Goal: Task Accomplishment & Management: Manage account settings

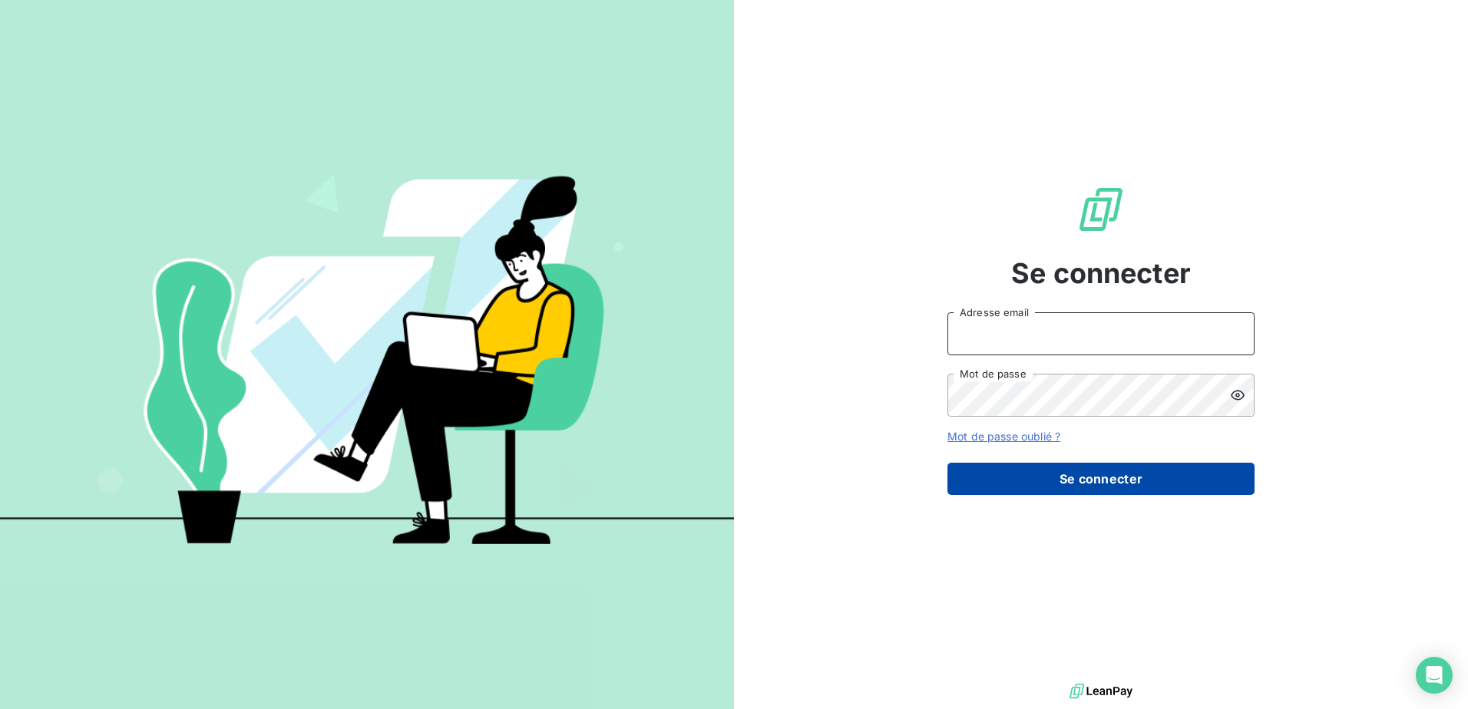
type input "[EMAIL_ADDRESS][DOMAIN_NAME]"
click at [1128, 474] on button "Se connecter" at bounding box center [1100, 479] width 307 height 32
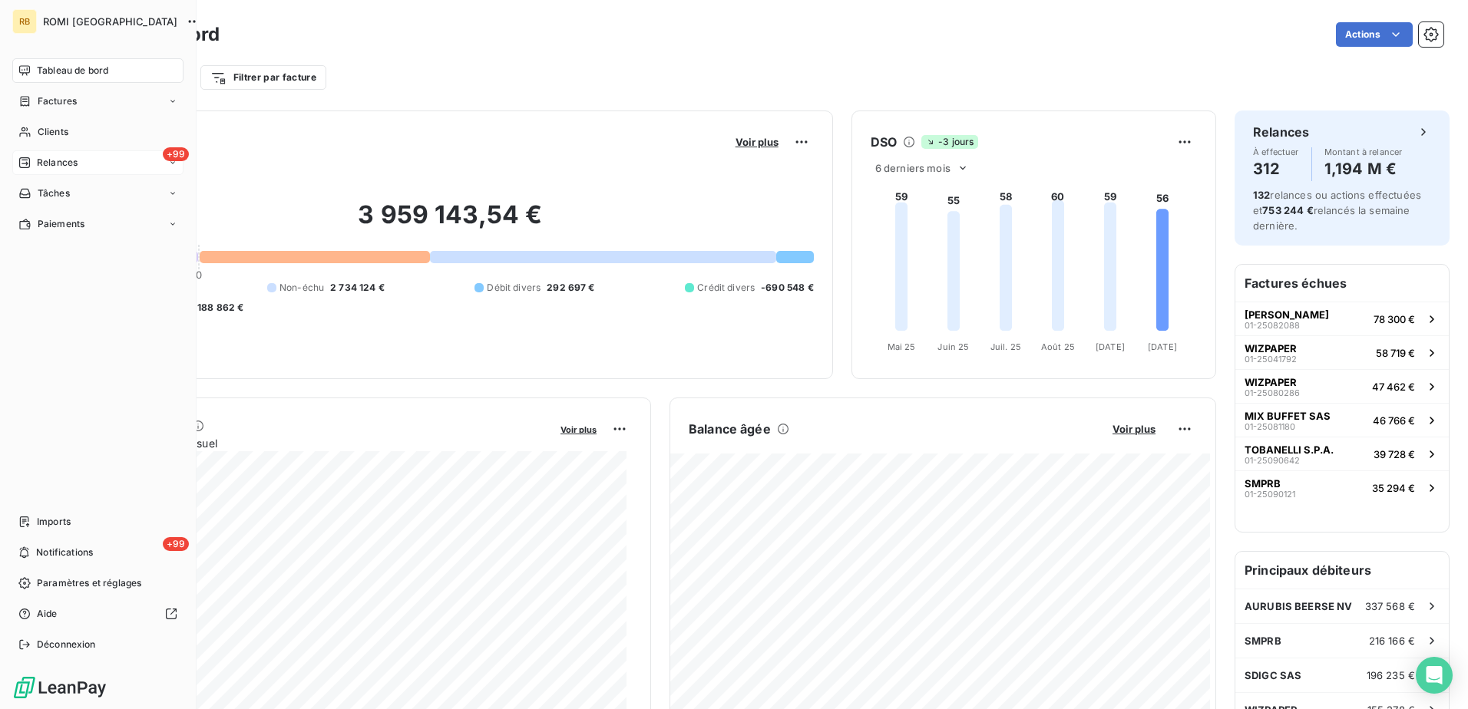
click at [31, 163] on div "Relances" at bounding box center [47, 163] width 59 height 14
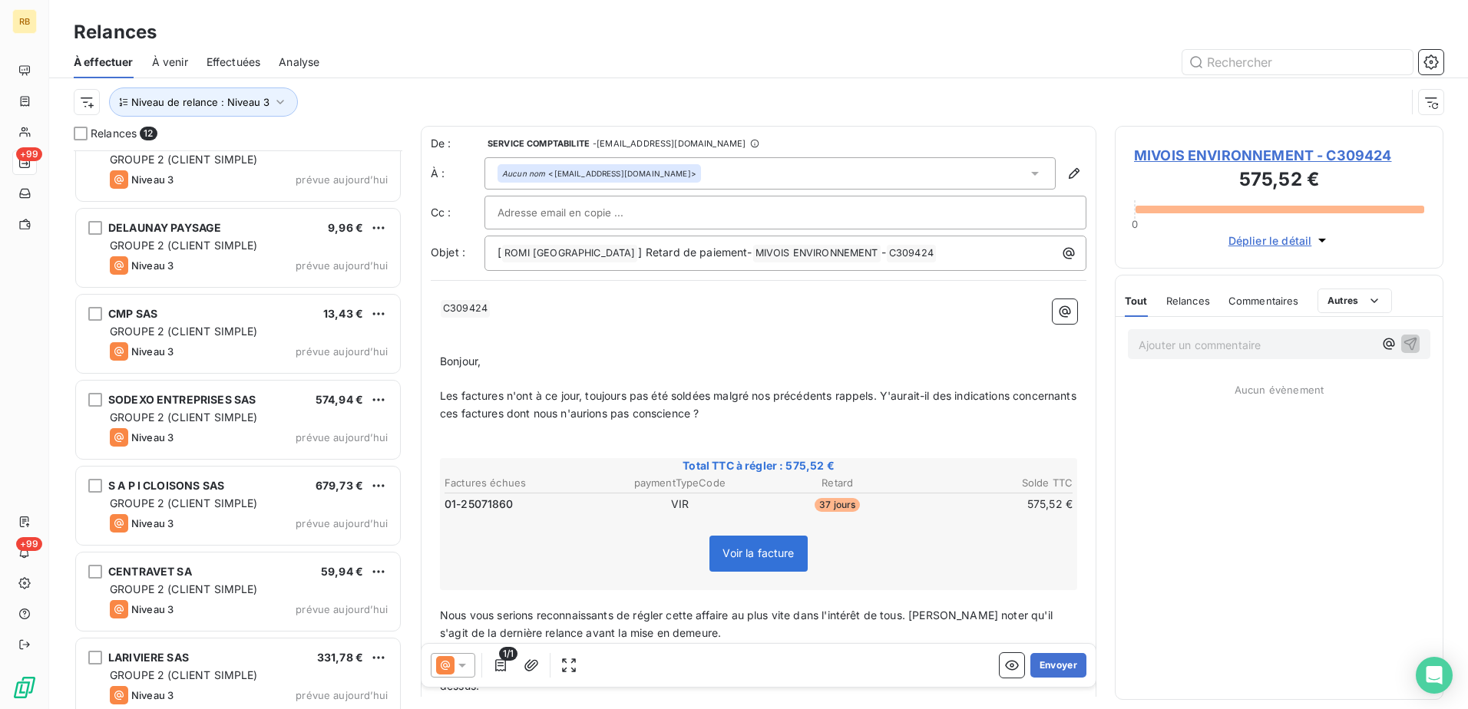
scroll to position [474, 0]
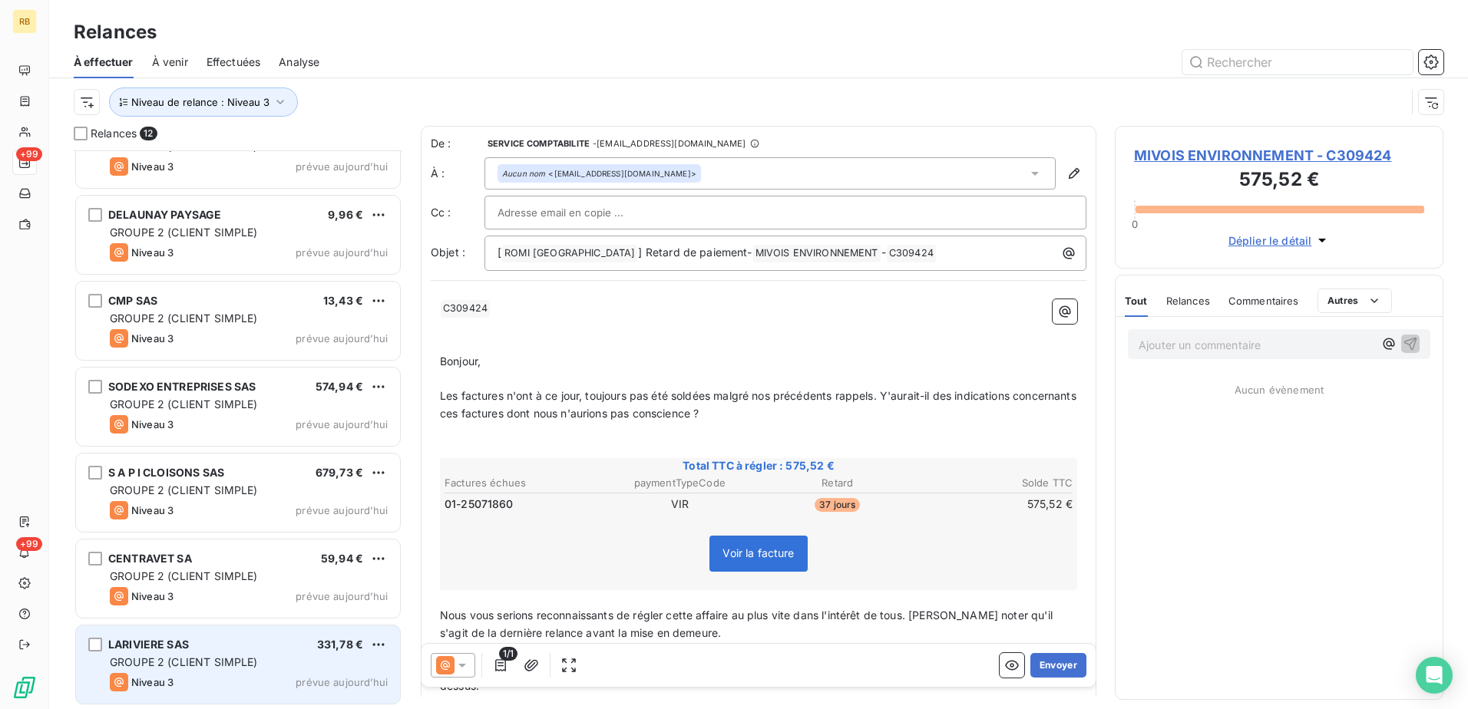
click at [224, 649] on div "LARIVIERE SAS 331,78 €" at bounding box center [249, 645] width 278 height 14
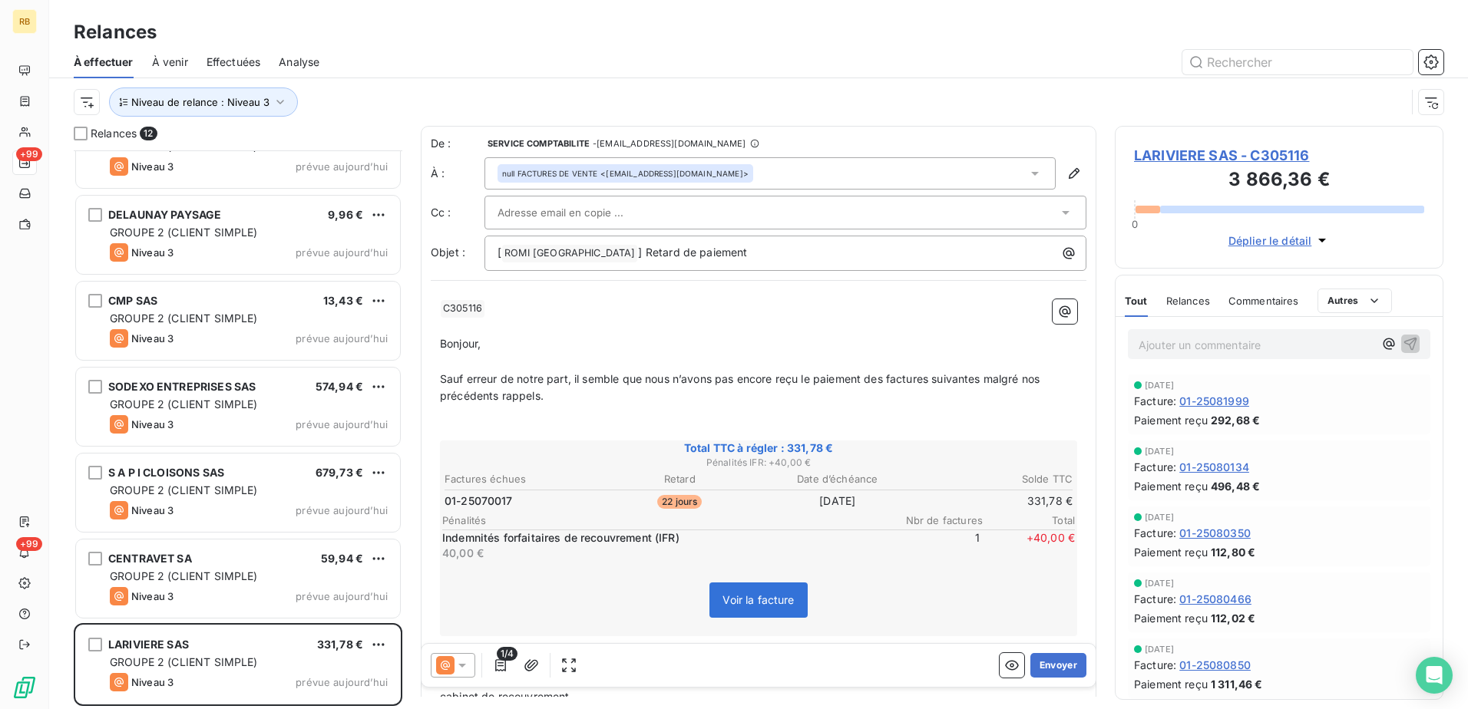
click at [1218, 152] on span "LARIVIERE SAS - C305116" at bounding box center [1279, 155] width 290 height 21
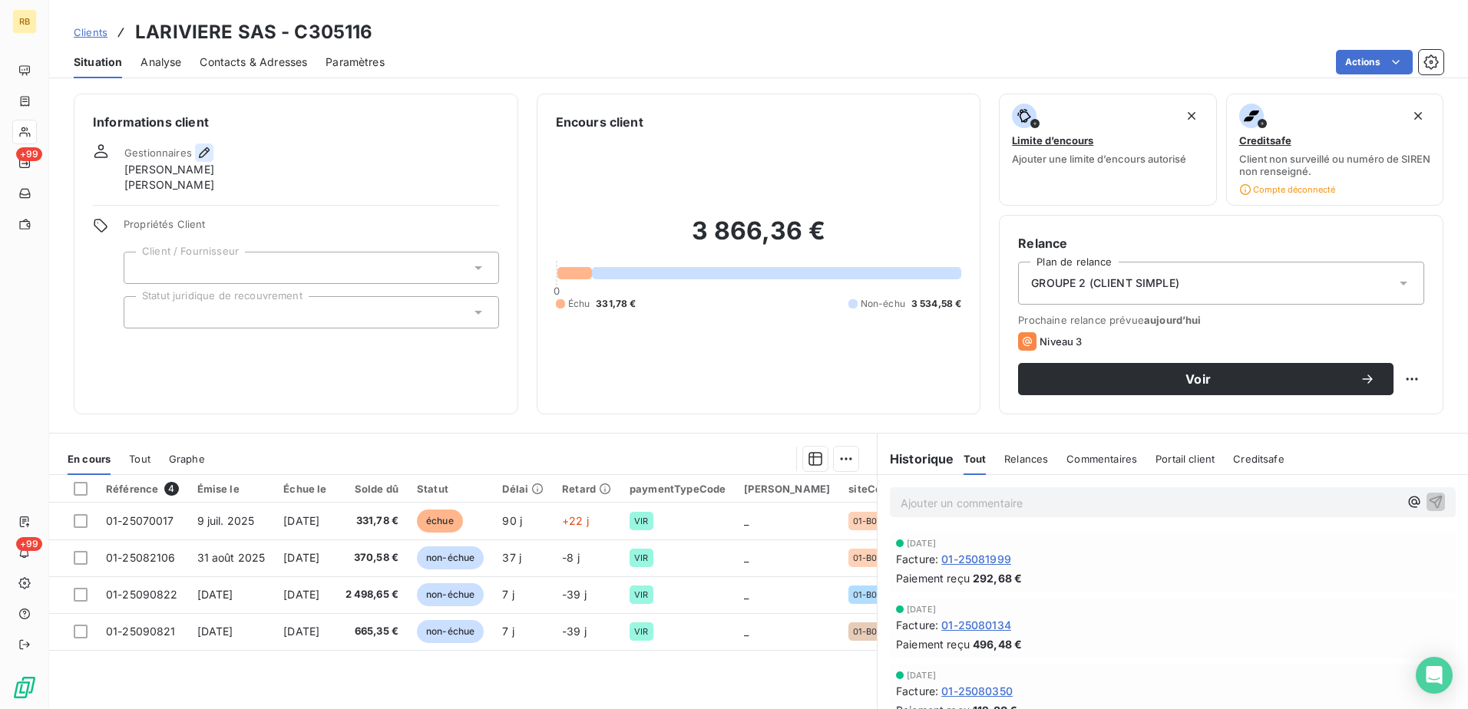
click at [203, 153] on icon "button" at bounding box center [204, 152] width 15 height 15
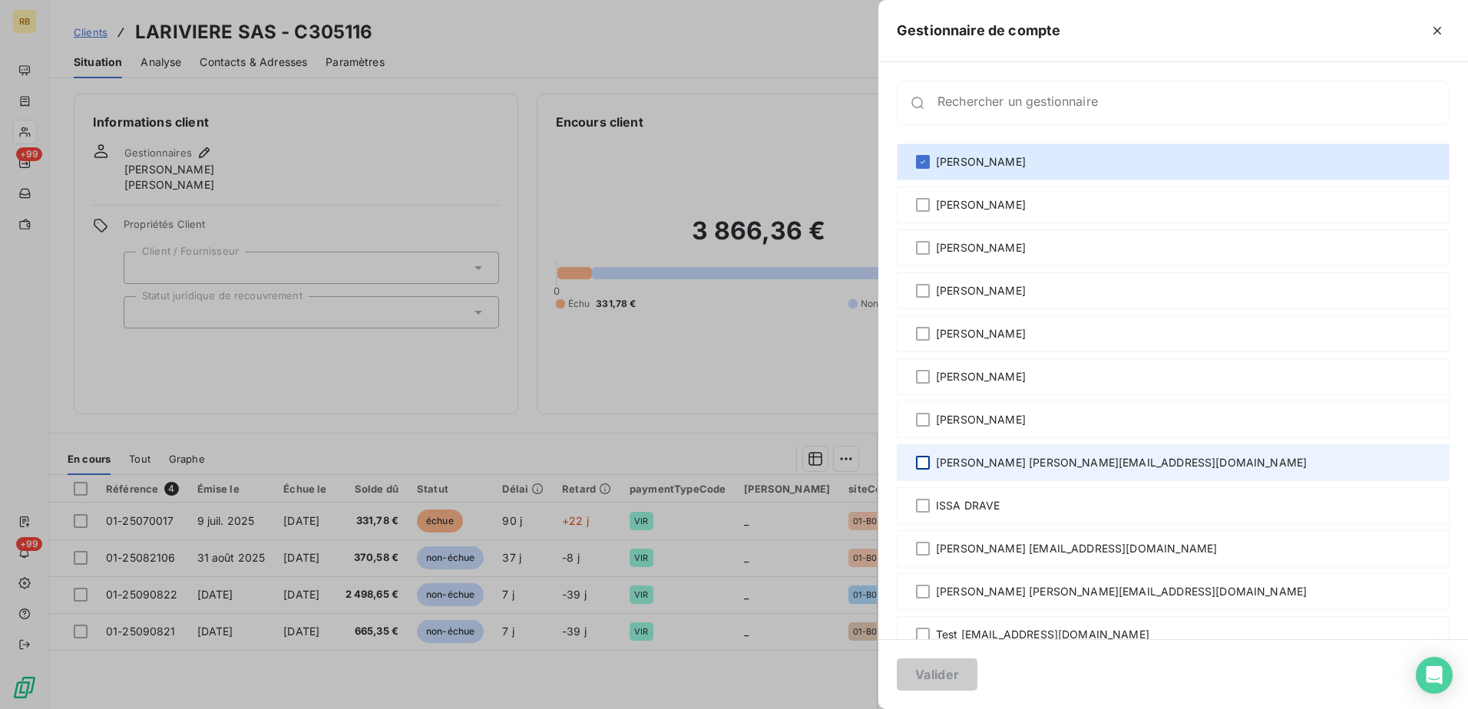
click at [924, 462] on div at bounding box center [923, 463] width 14 height 14
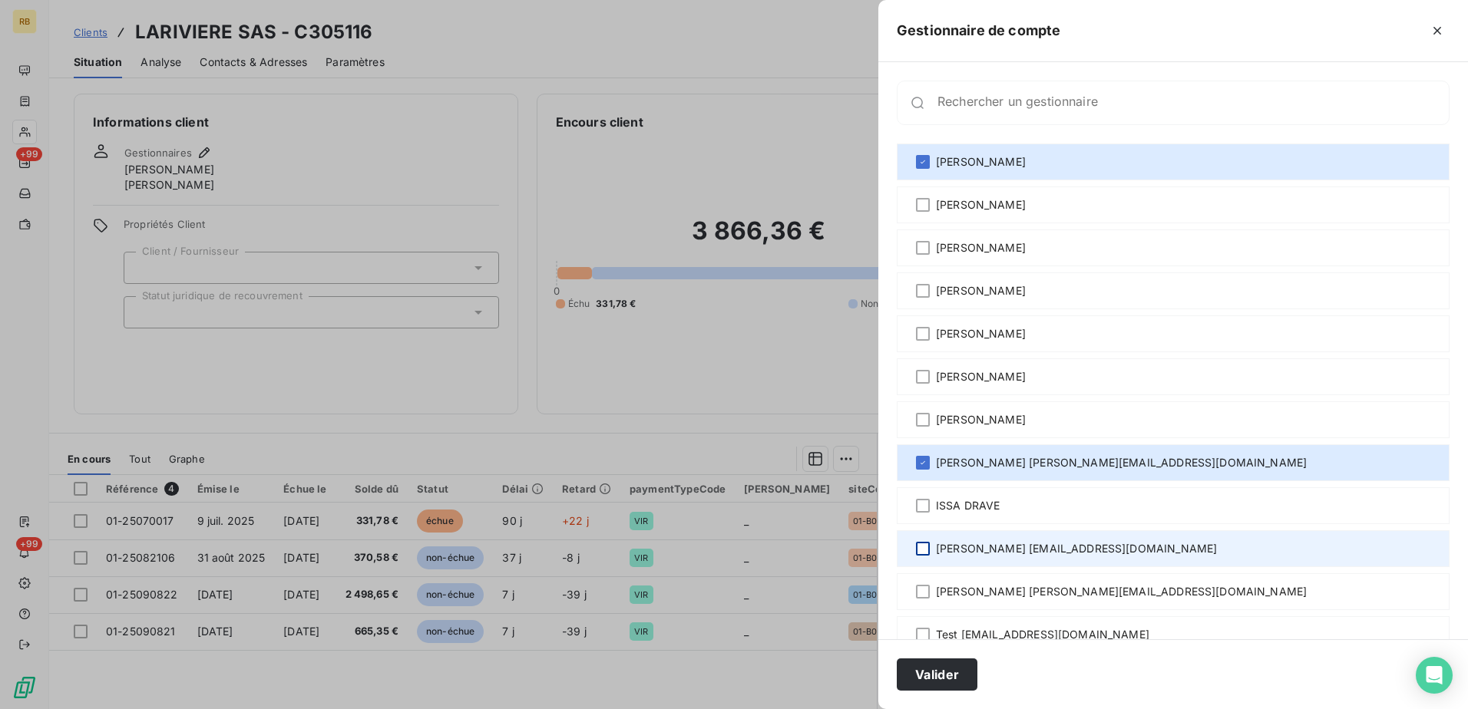
click at [919, 550] on div at bounding box center [923, 549] width 14 height 14
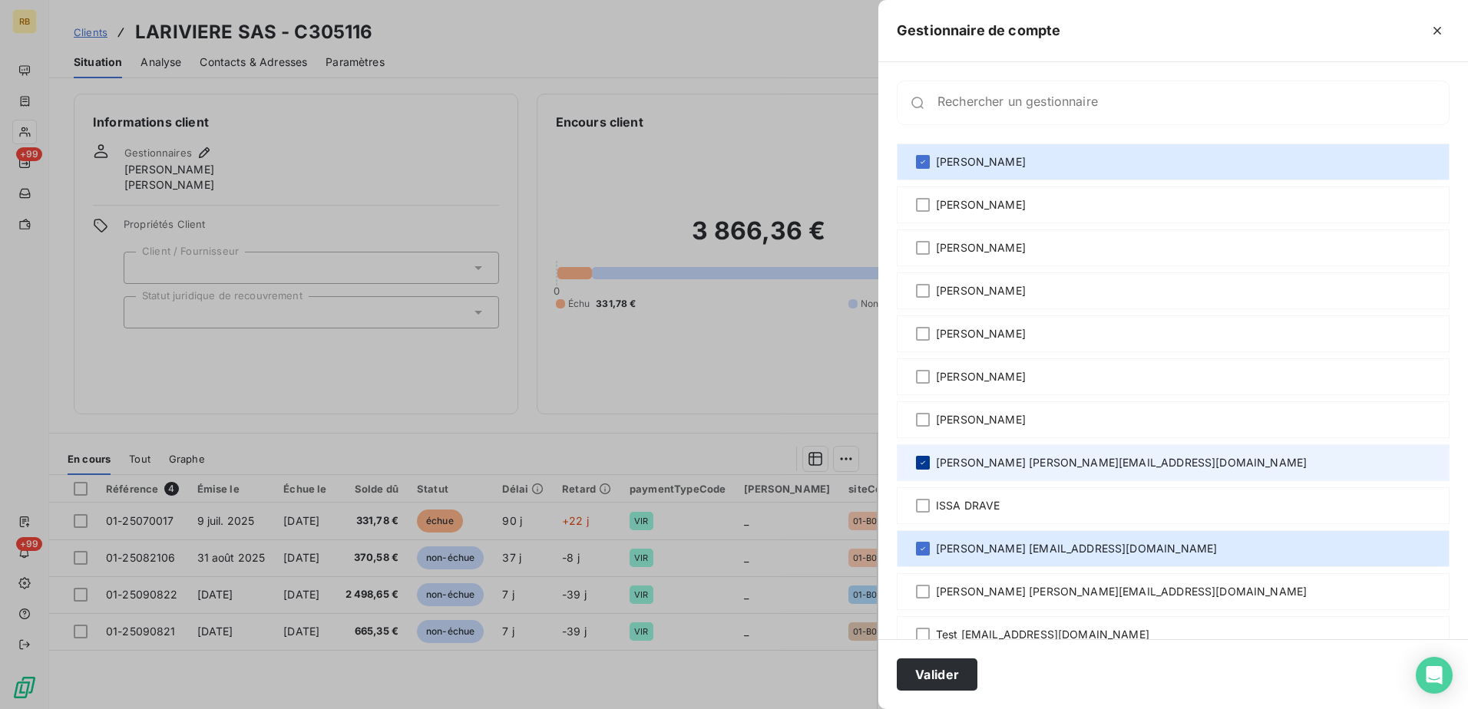
click at [927, 460] on icon at bounding box center [922, 462] width 9 height 9
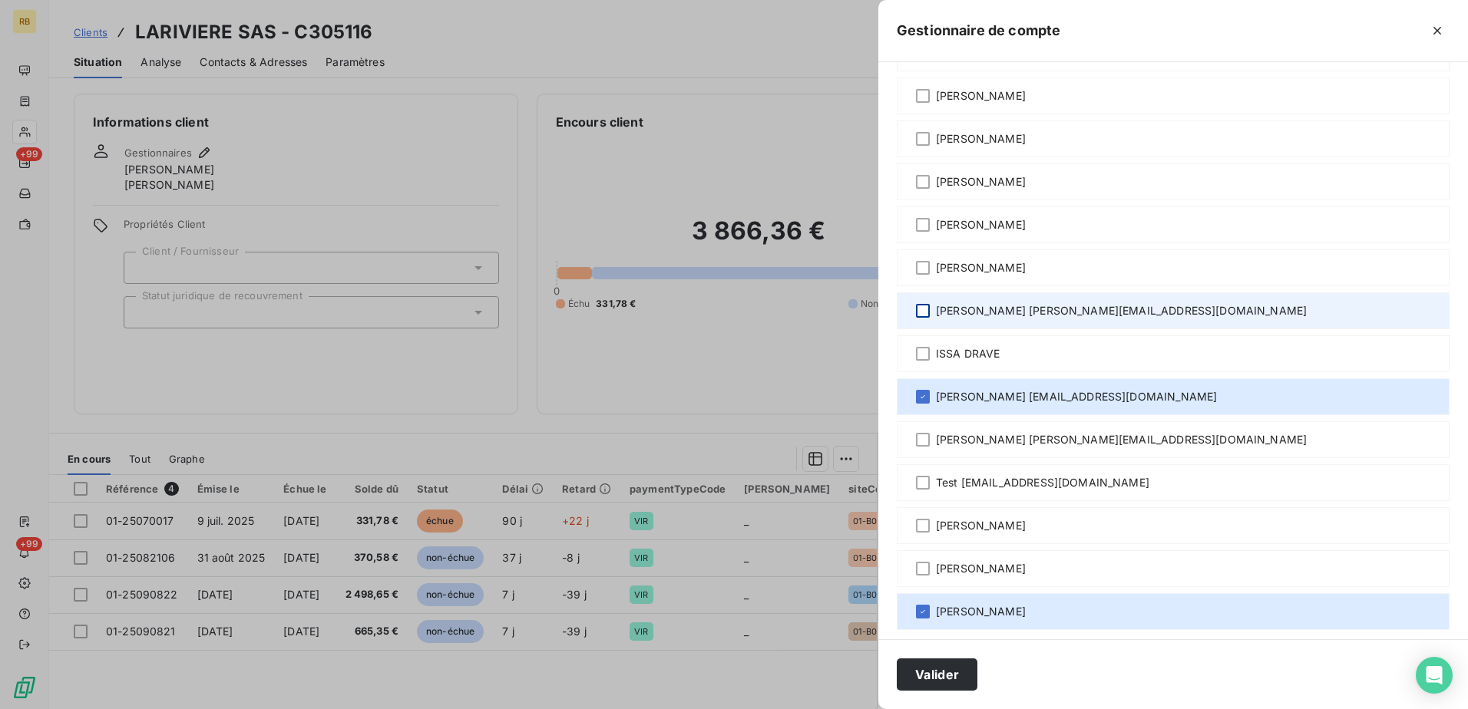
scroll to position [161, 0]
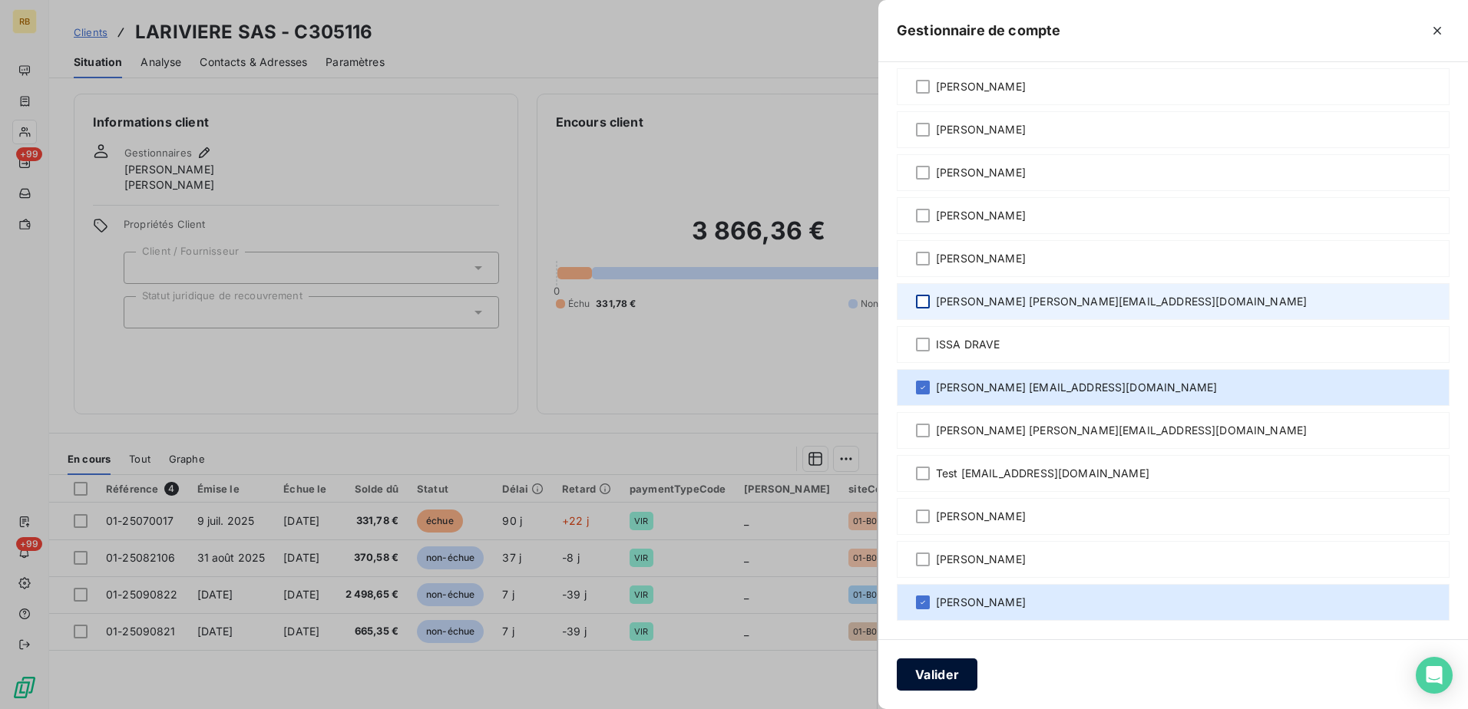
click at [929, 679] on button "Valider" at bounding box center [937, 675] width 81 height 32
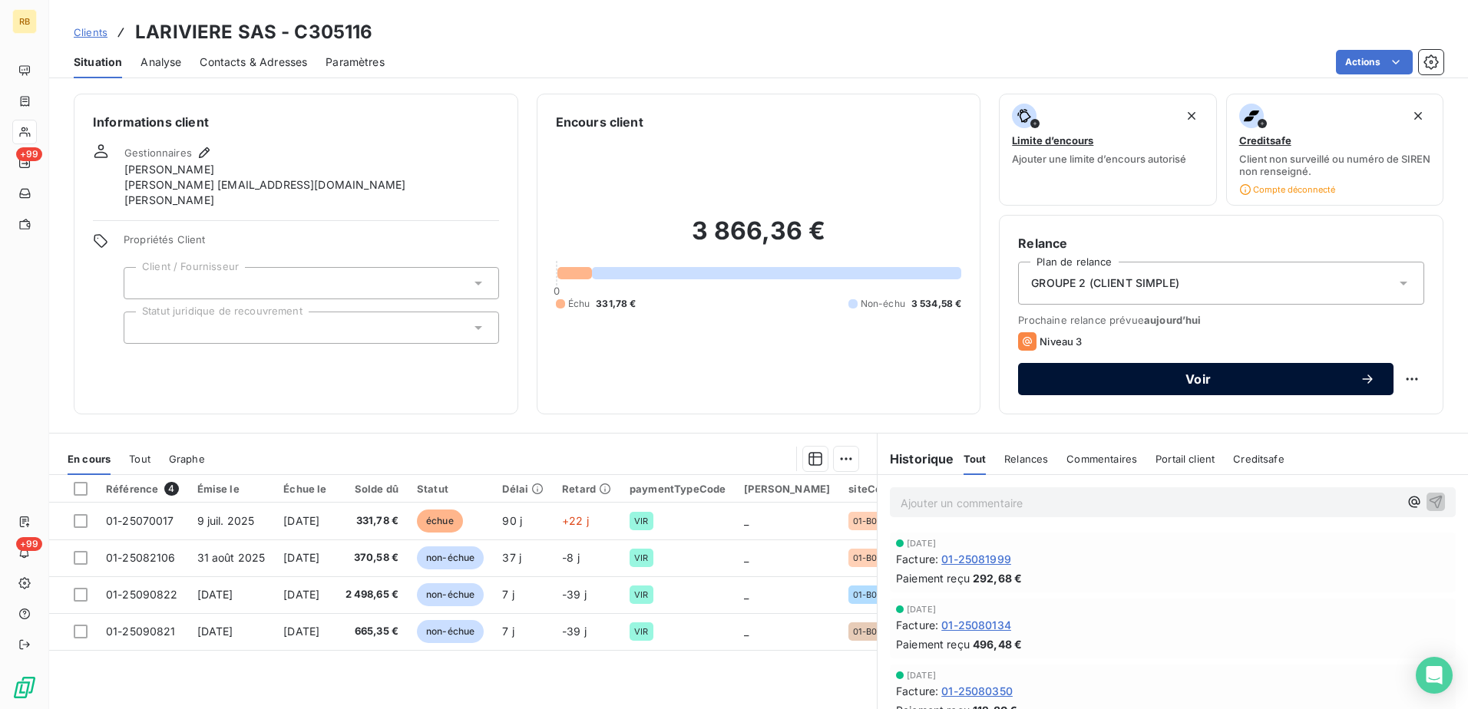
click at [1049, 390] on button "Voir" at bounding box center [1205, 379] width 375 height 32
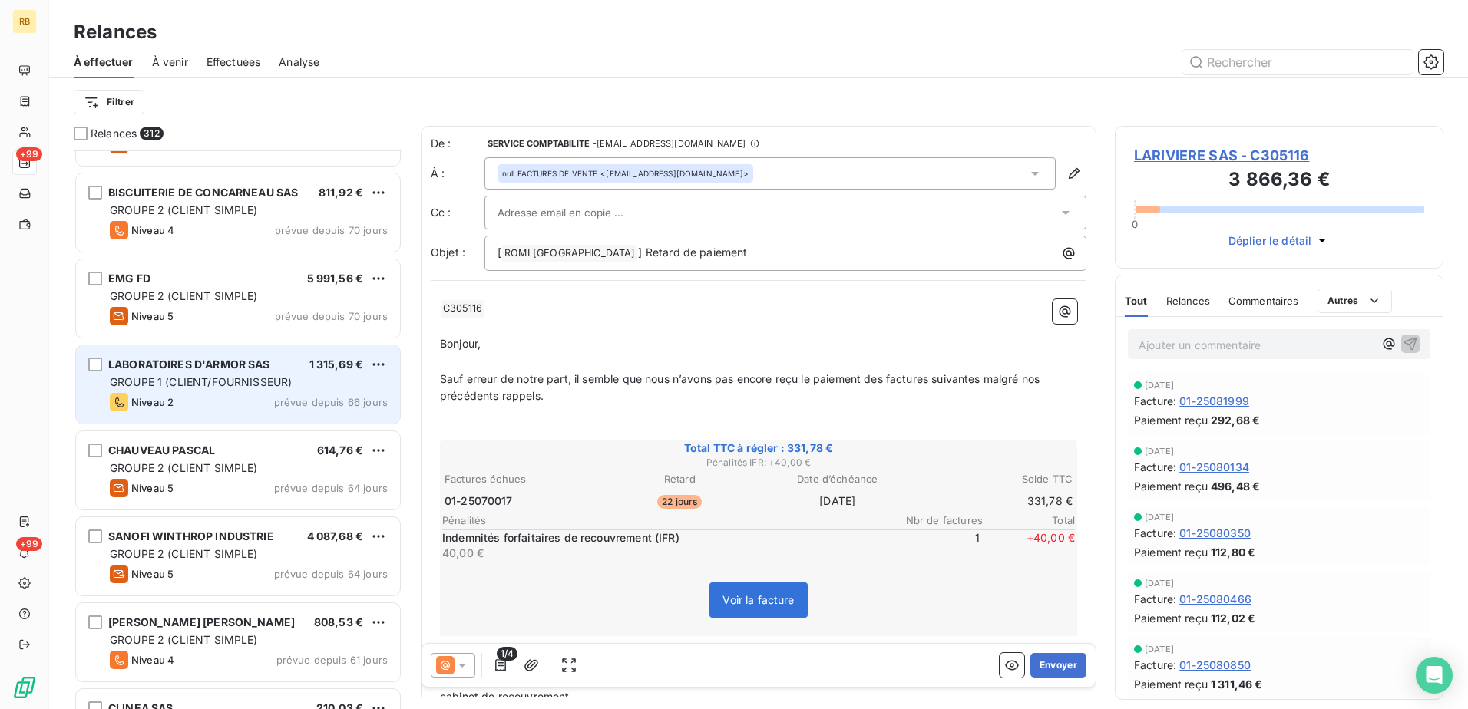
scroll to position [1459, 0]
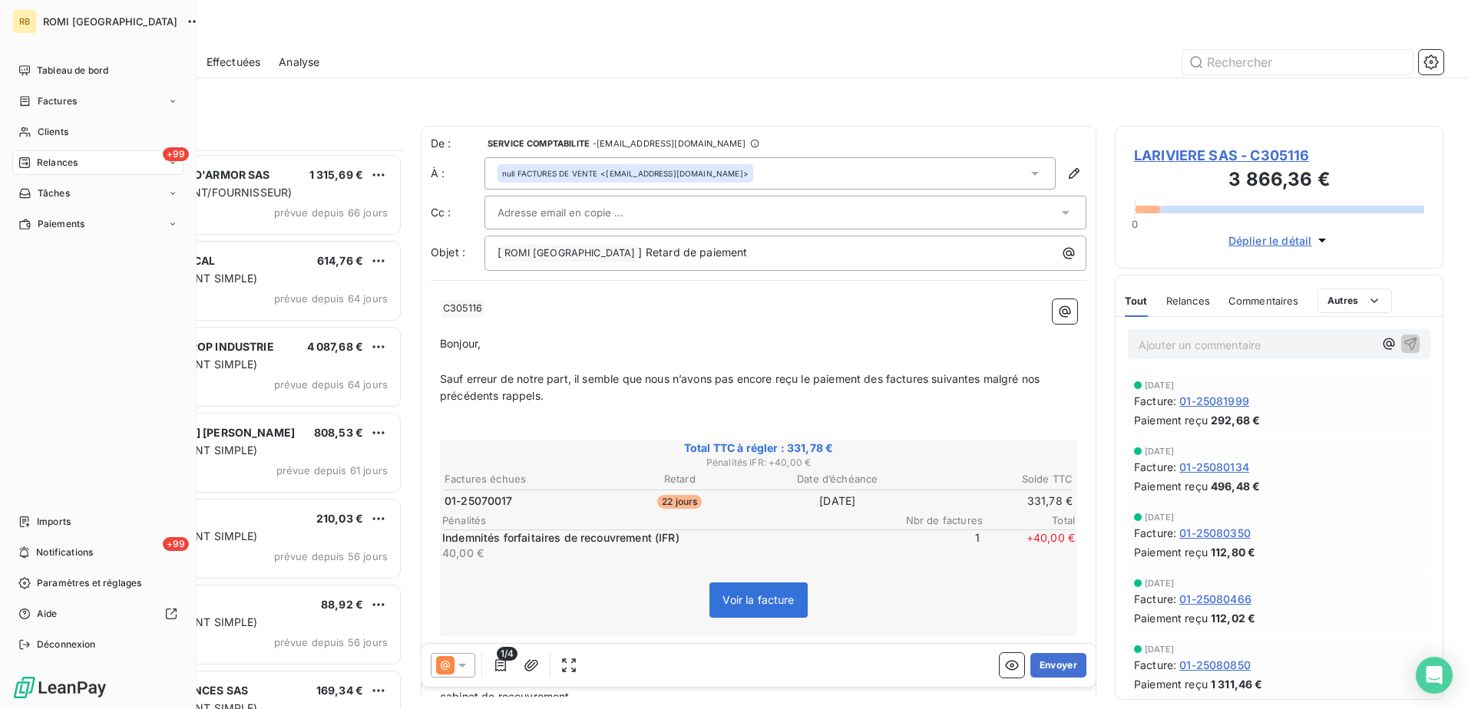
click at [41, 160] on span "Relances" at bounding box center [57, 163] width 41 height 14
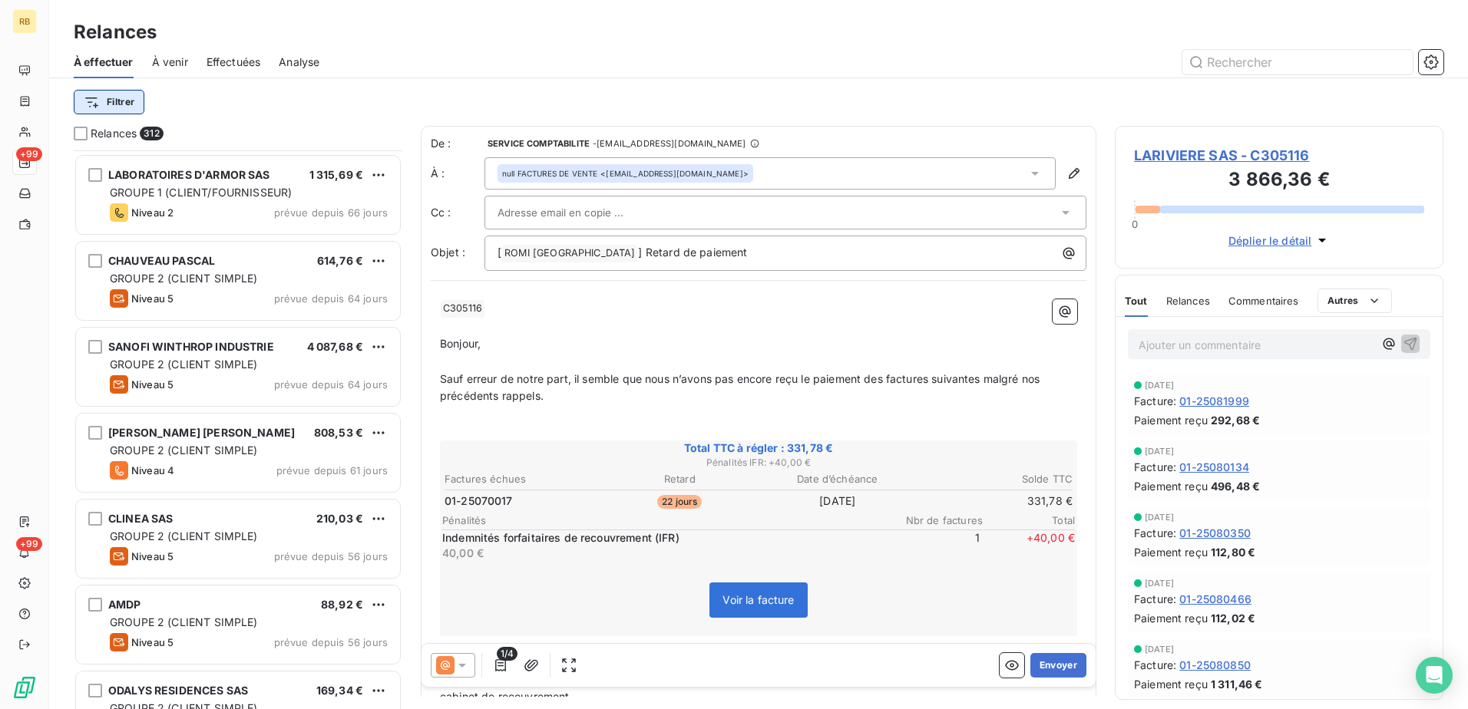
click at [124, 104] on html "RB +99 +99 Relances À effectuer À venir Effectuées Analyse Filtrer Relances 312…" at bounding box center [734, 354] width 1468 height 709
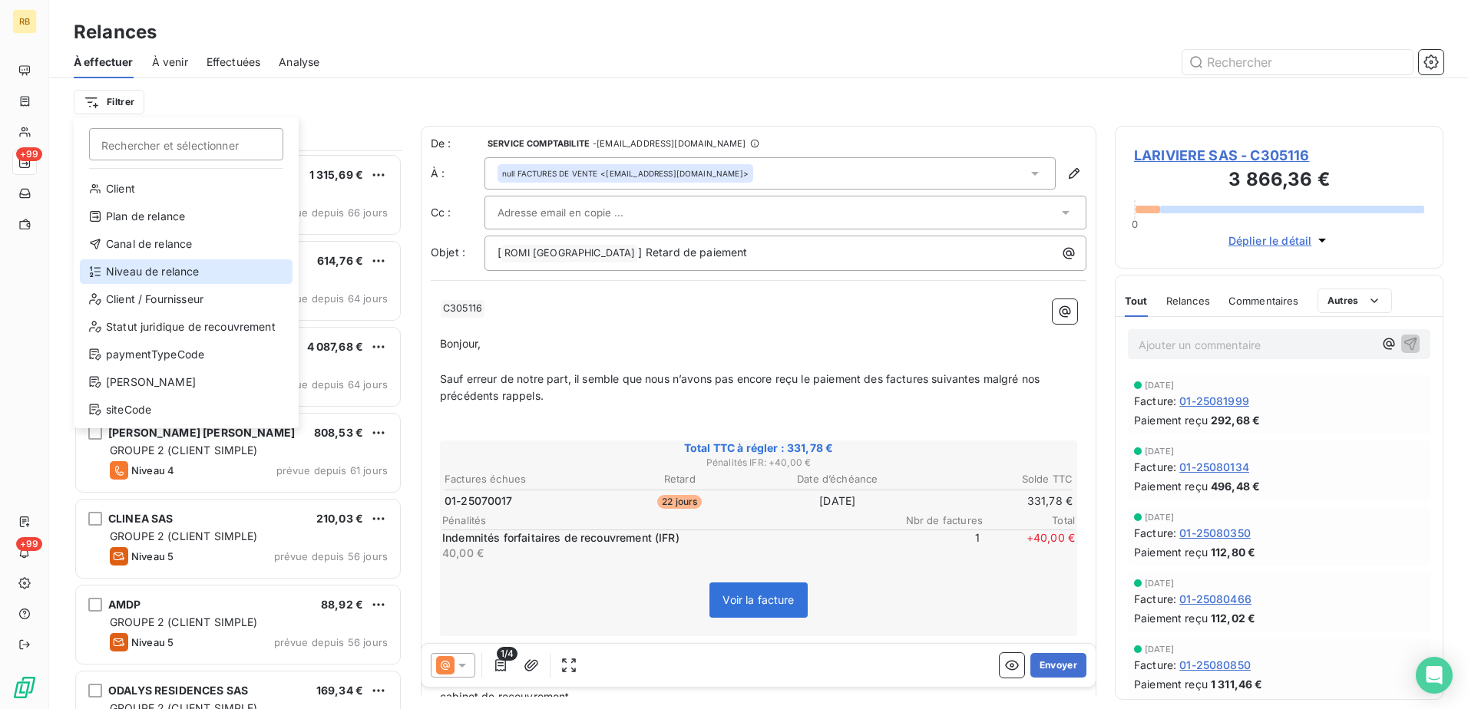
click at [166, 269] on div "Niveau de relance" at bounding box center [186, 271] width 213 height 25
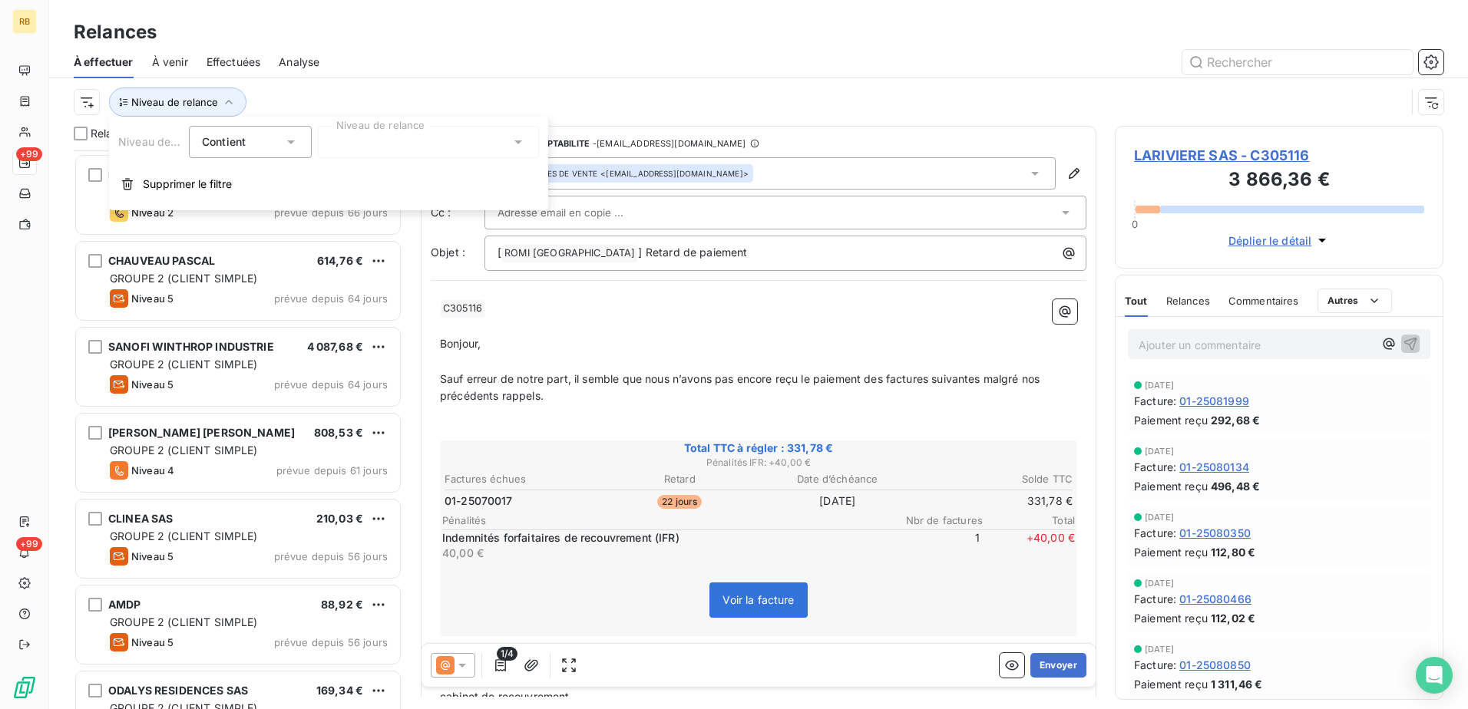
click at [392, 140] on div at bounding box center [428, 142] width 221 height 32
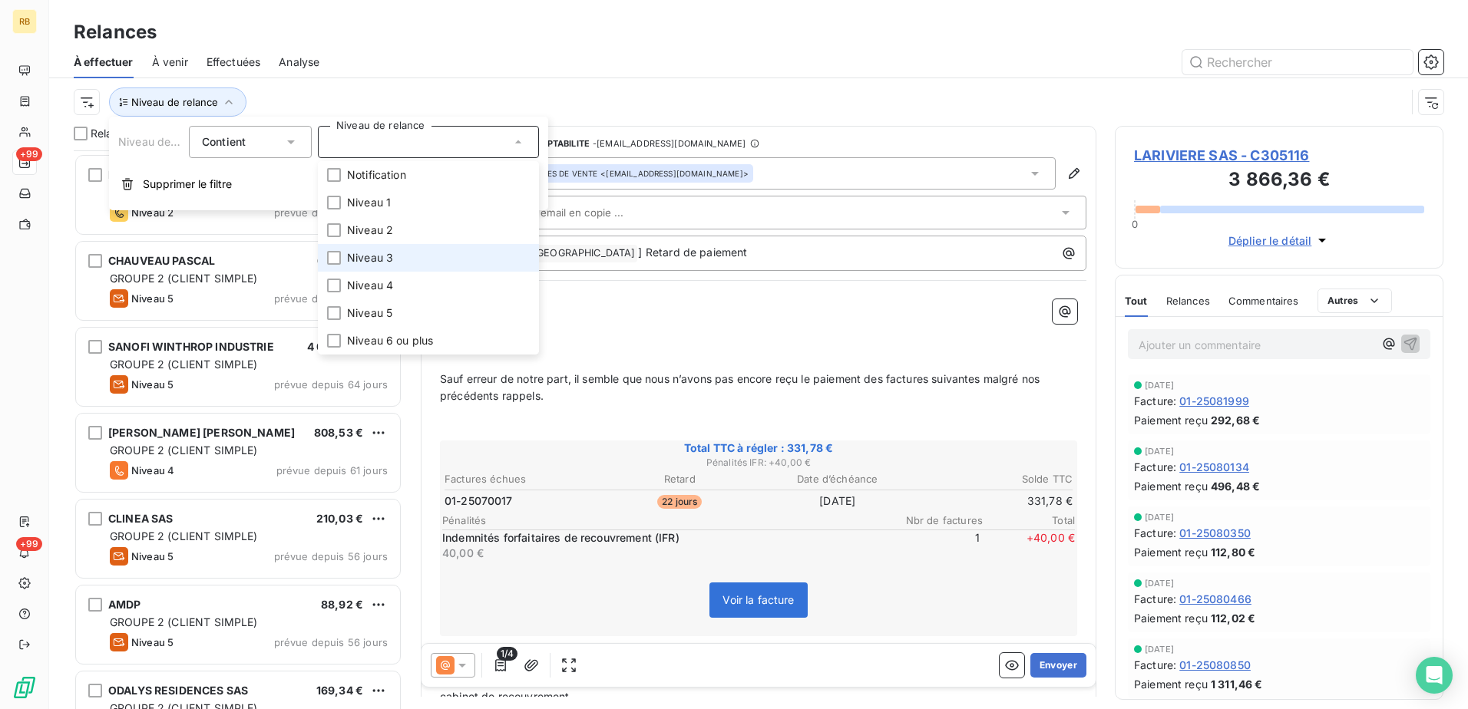
click at [349, 256] on span "Niveau 3" at bounding box center [370, 257] width 46 height 15
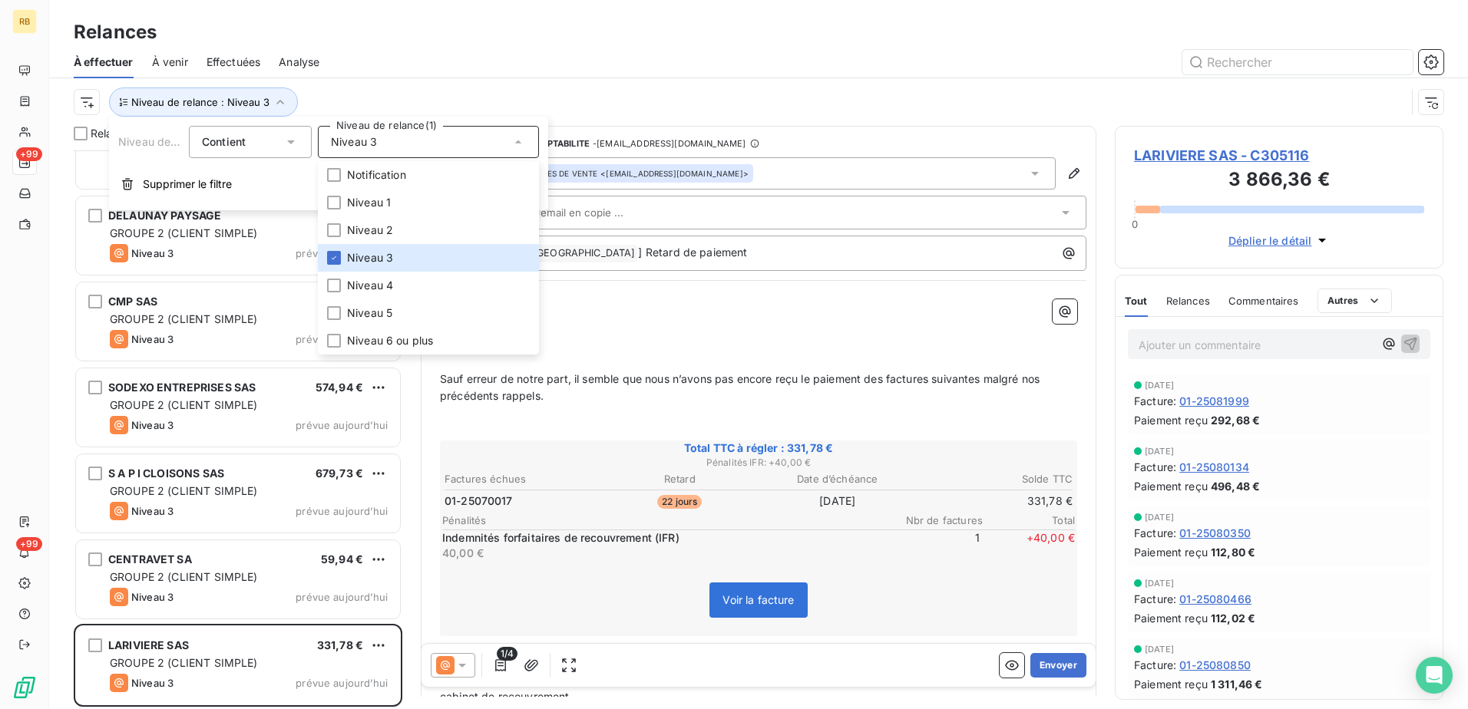
click at [402, 55] on div at bounding box center [890, 62] width 1105 height 25
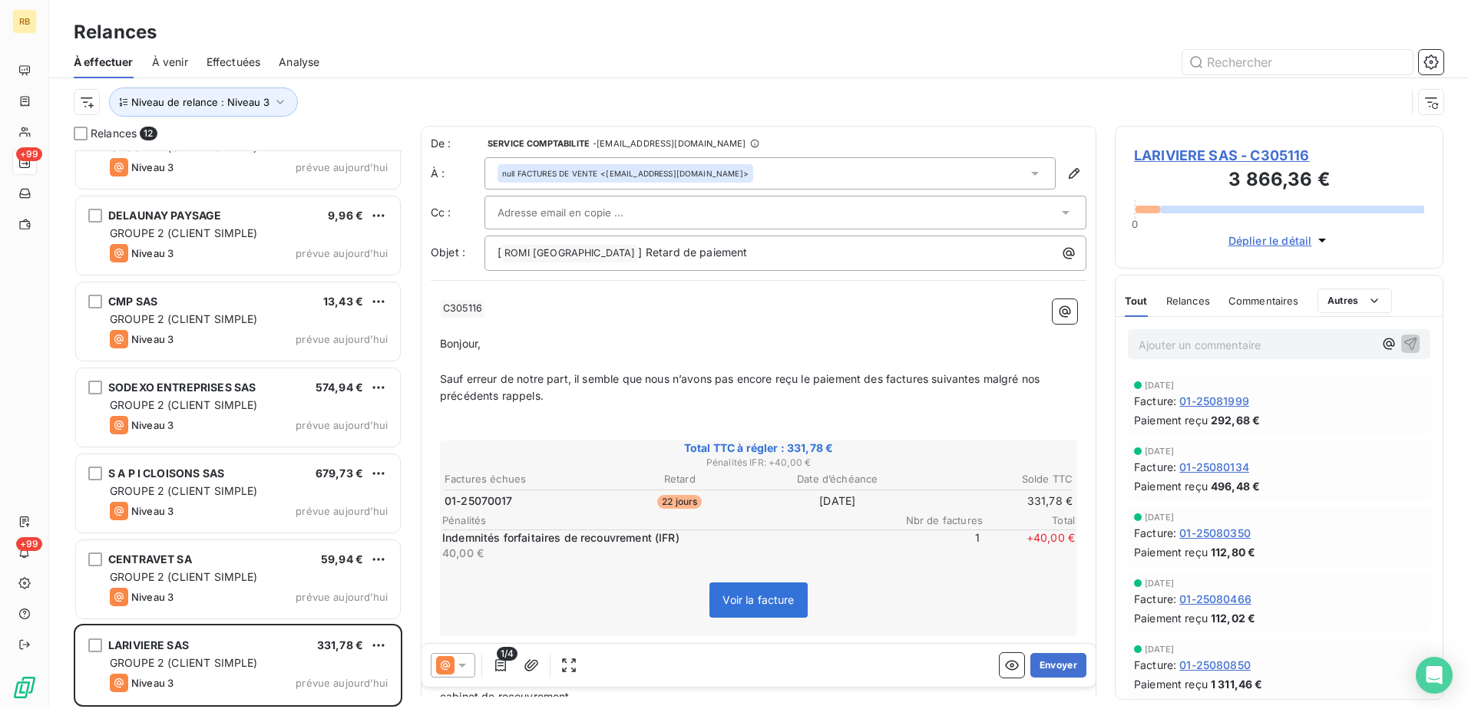
click at [1296, 348] on p "Ajouter un commentaire ﻿" at bounding box center [1256, 344] width 235 height 19
click at [1381, 342] on icon "button" at bounding box center [1388, 343] width 15 height 15
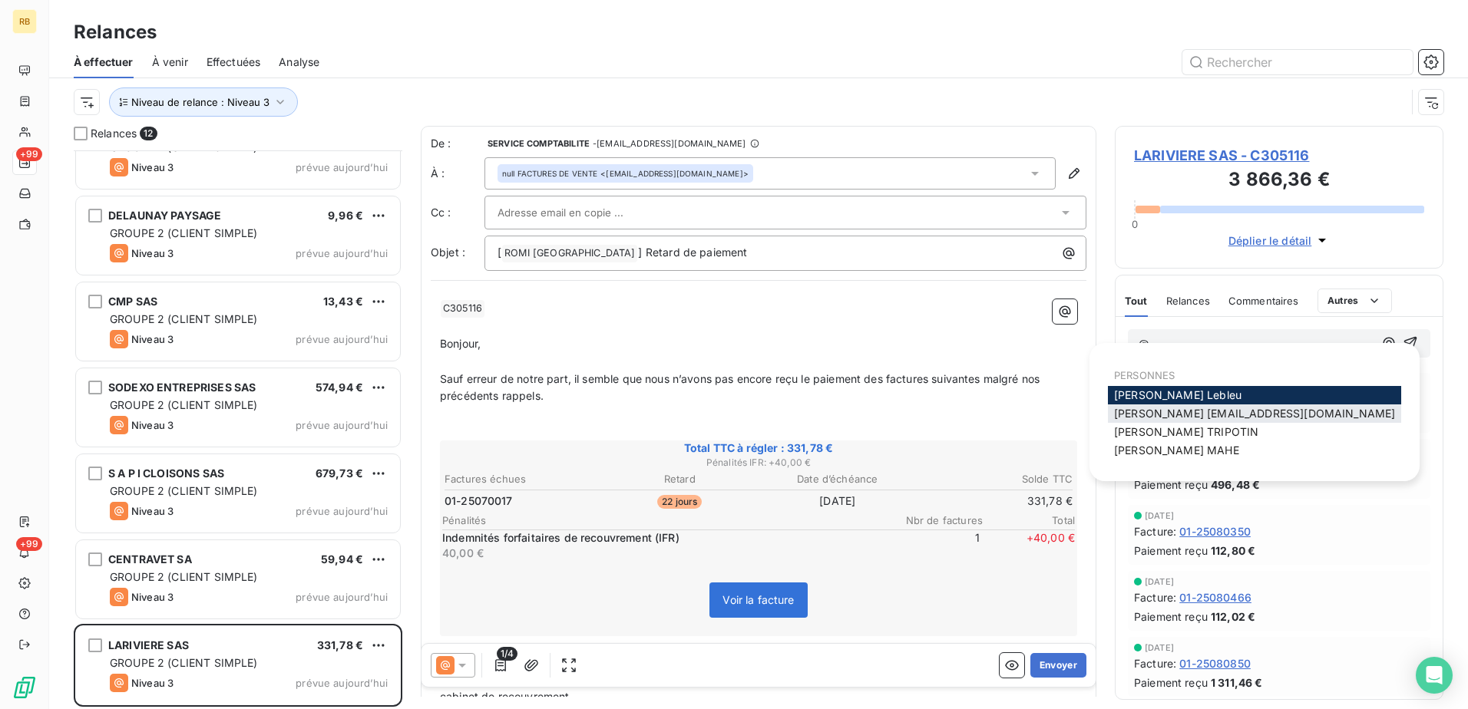
click at [1170, 413] on span "[PERSON_NAME] [EMAIL_ADDRESS][DOMAIN_NAME]" at bounding box center [1254, 413] width 281 height 13
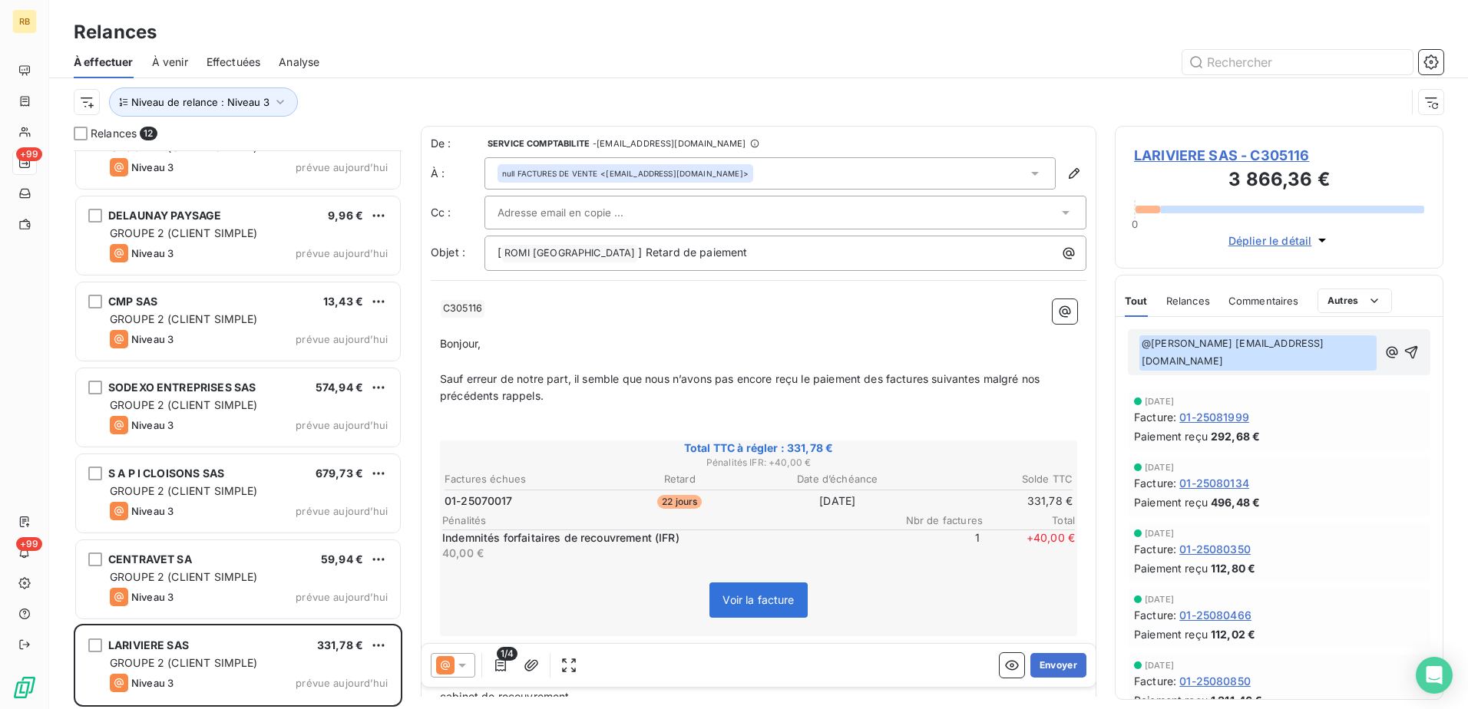
click at [1360, 348] on p "﻿ @ [PERSON_NAME] [EMAIL_ADDRESS][DOMAIN_NAME] ﻿ ﻿" at bounding box center [1258, 352] width 239 height 35
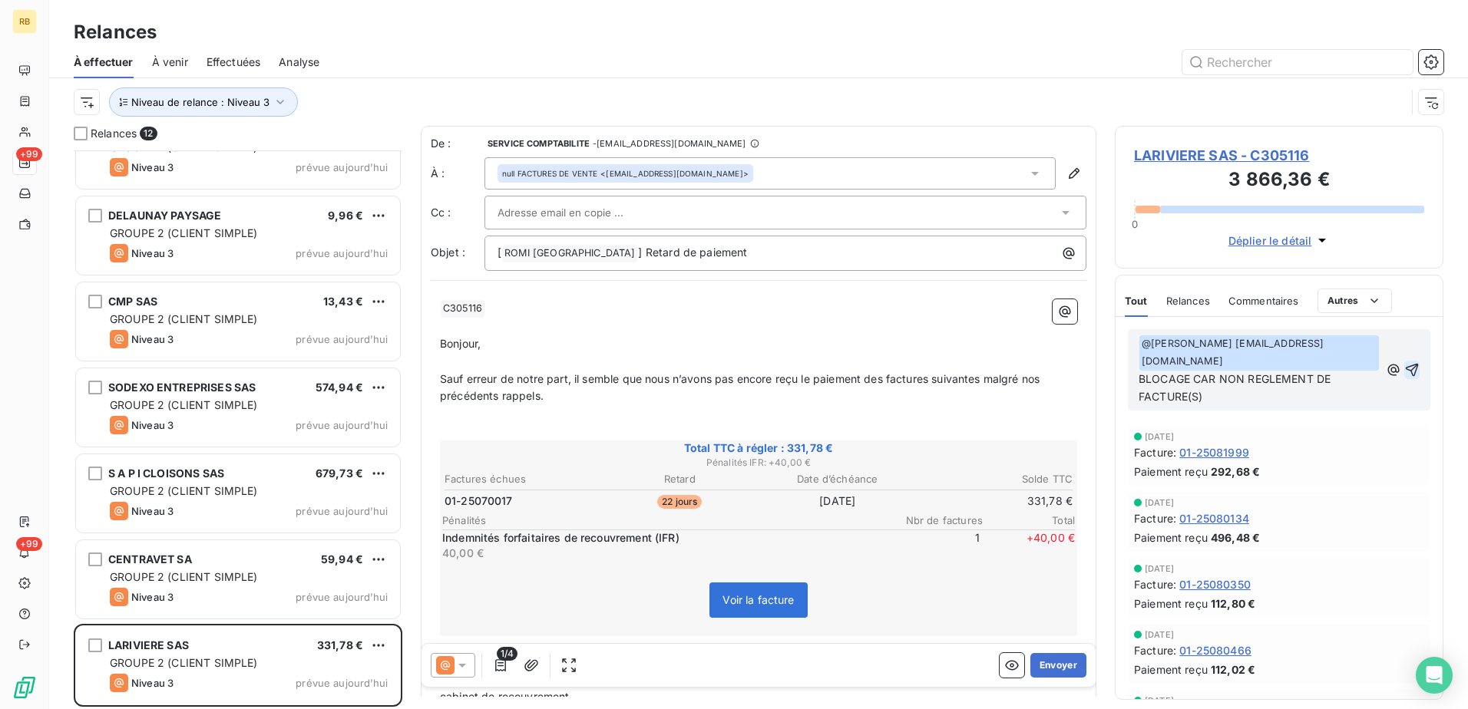
click at [1406, 363] on icon "button" at bounding box center [1412, 369] width 13 height 13
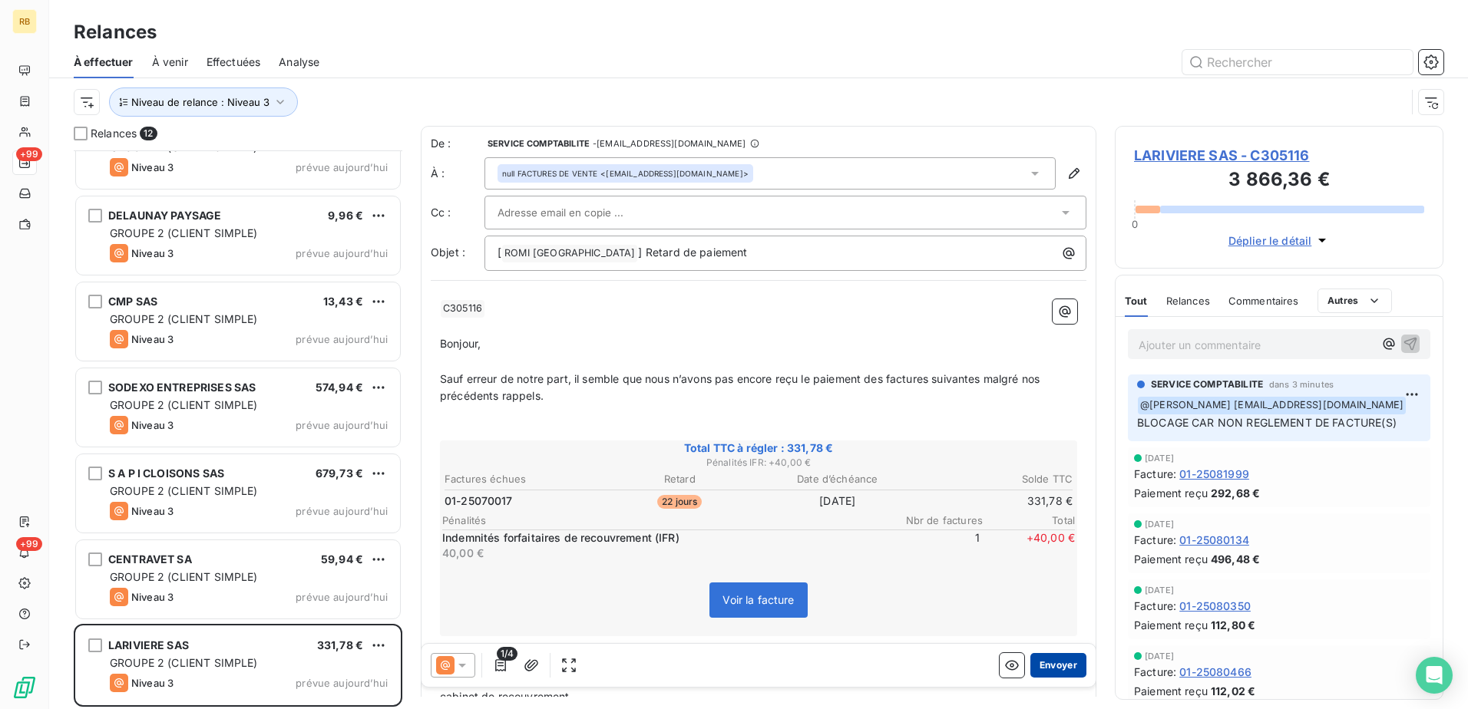
click at [1054, 670] on button "Envoyer" at bounding box center [1058, 665] width 56 height 25
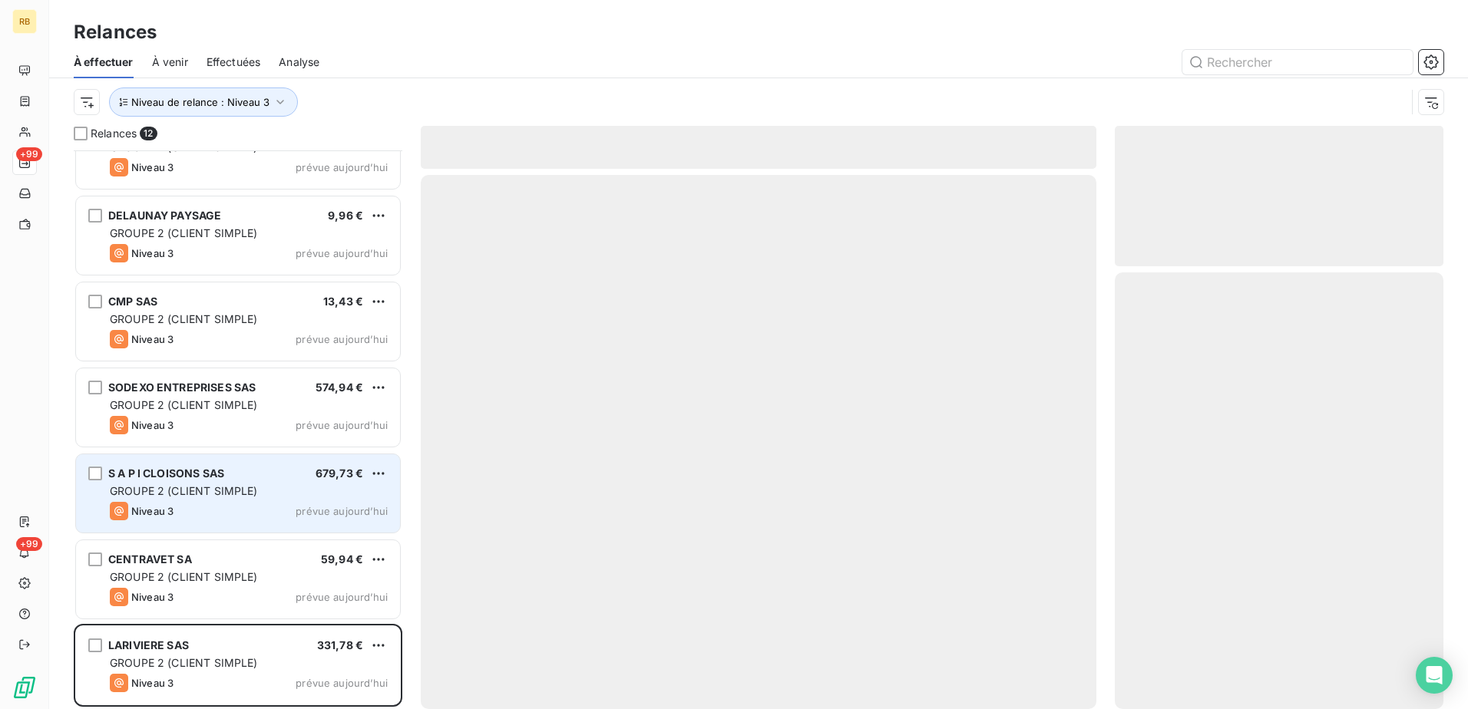
scroll to position [387, 0]
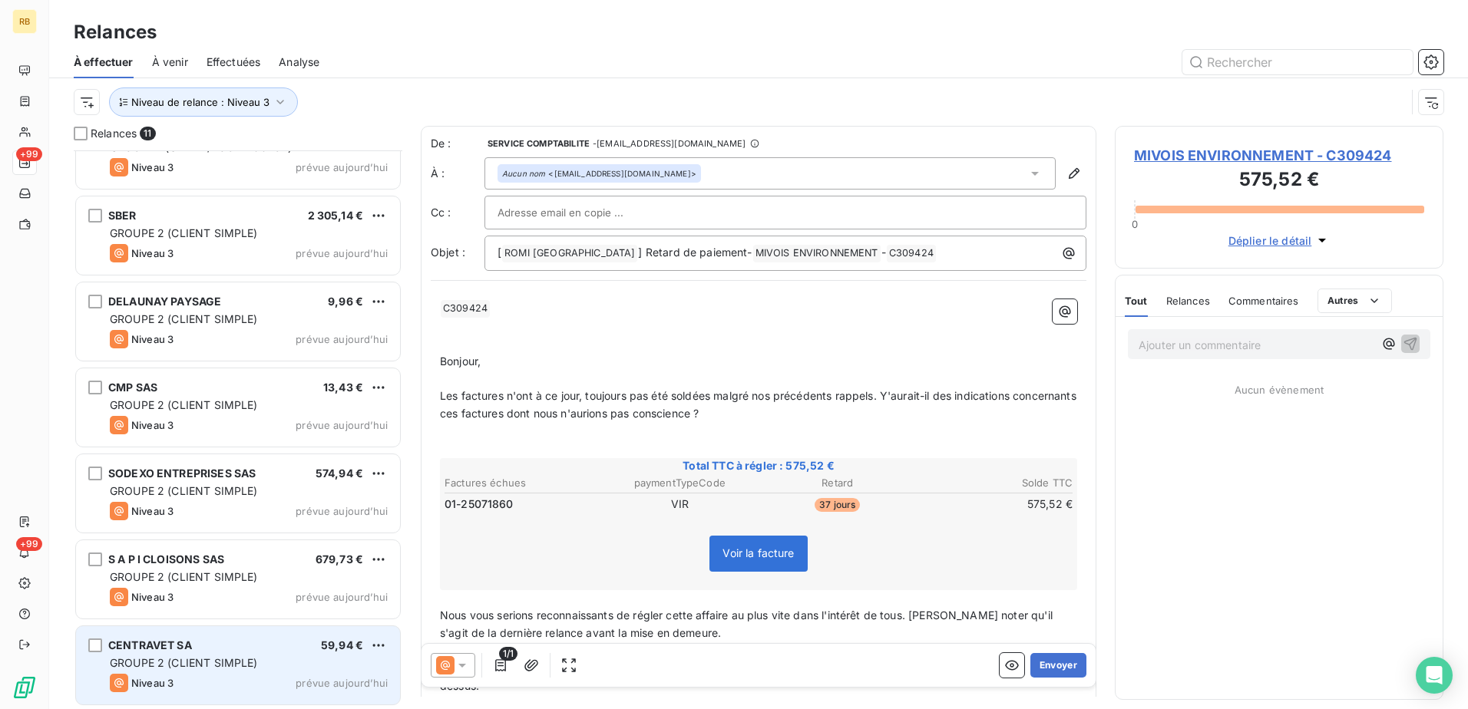
click at [261, 646] on div "CENTRAVET SA 59,94 €" at bounding box center [249, 646] width 278 height 14
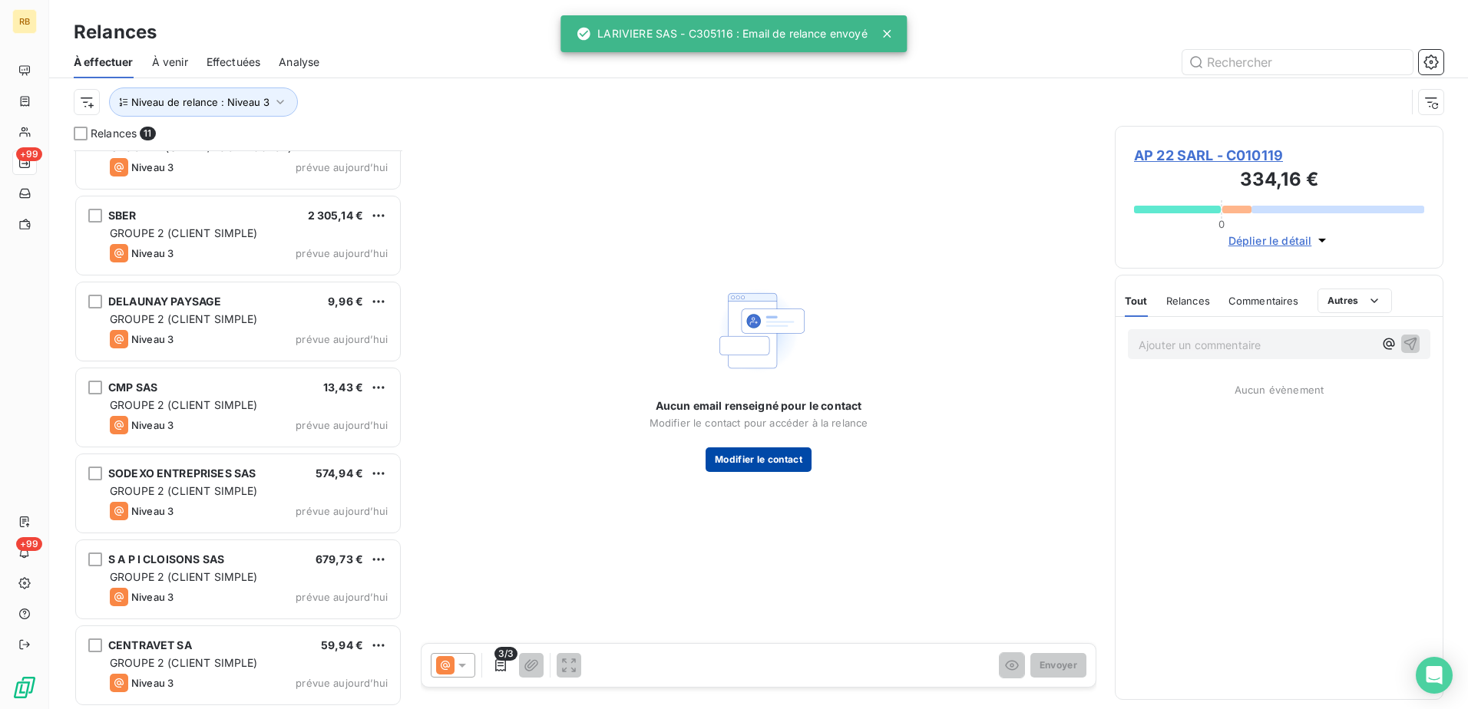
click at [763, 452] on button "Modifier le contact" at bounding box center [759, 460] width 106 height 25
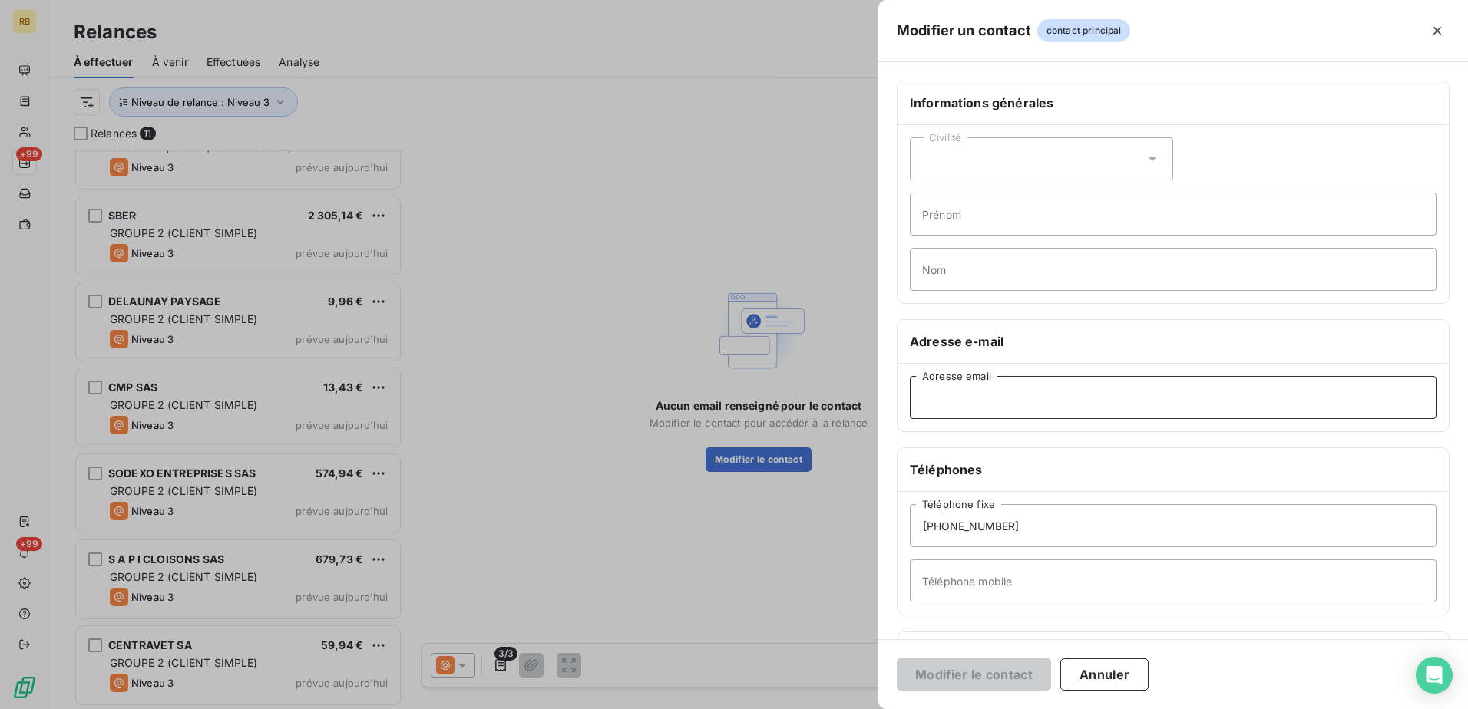
click at [1031, 399] on input "Adresse email" at bounding box center [1173, 397] width 527 height 43
paste input "[EMAIL_ADDRESS][DOMAIN_NAME]"
type input "[EMAIL_ADDRESS][DOMAIN_NAME]"
click at [1002, 677] on button "Modifier le contact" at bounding box center [974, 675] width 154 height 32
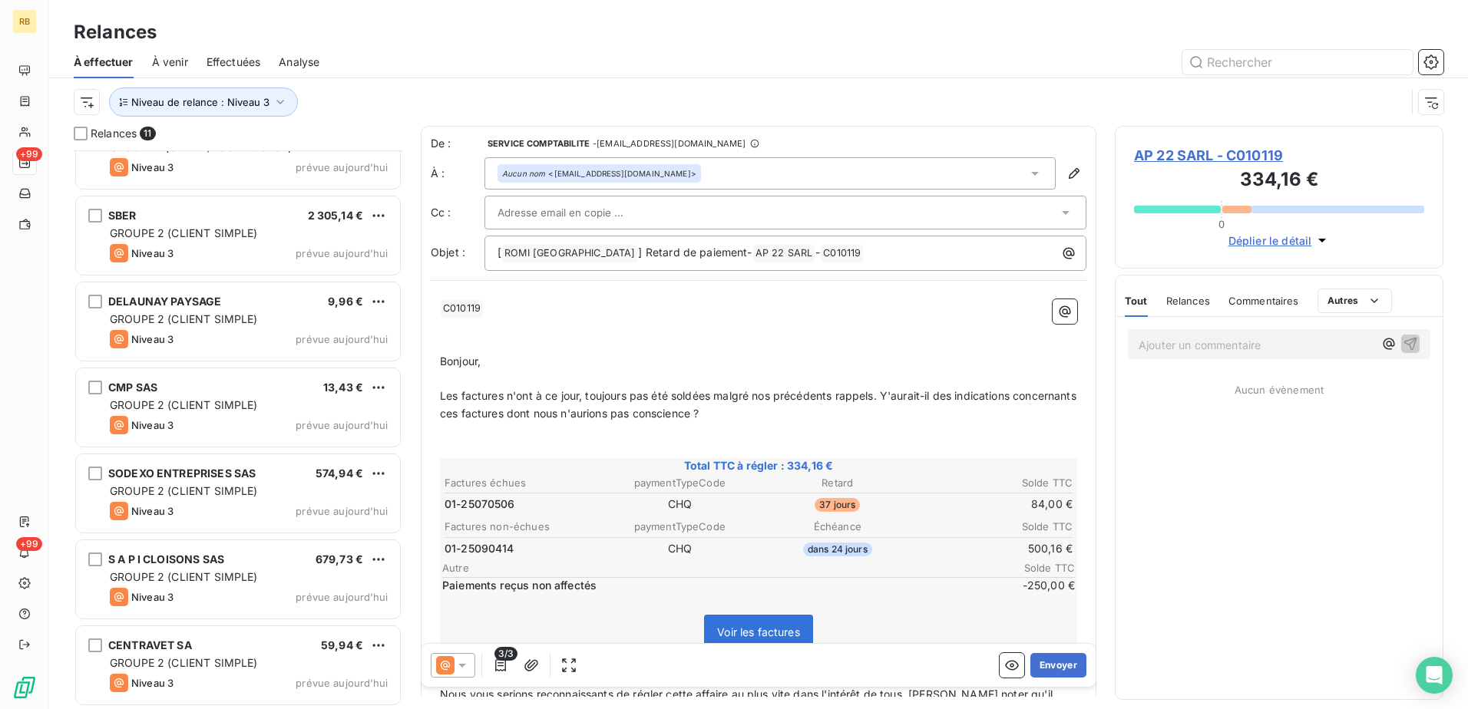
drag, startPoint x: 1248, startPoint y: 338, endPoint x: 1267, endPoint y: 338, distance: 20.0
click at [1248, 338] on p "Ajouter un commentaire ﻿" at bounding box center [1256, 344] width 235 height 19
click at [1389, 343] on icon "button" at bounding box center [1388, 343] width 15 height 15
click at [1159, 345] on p "@" at bounding box center [1256, 344] width 235 height 18
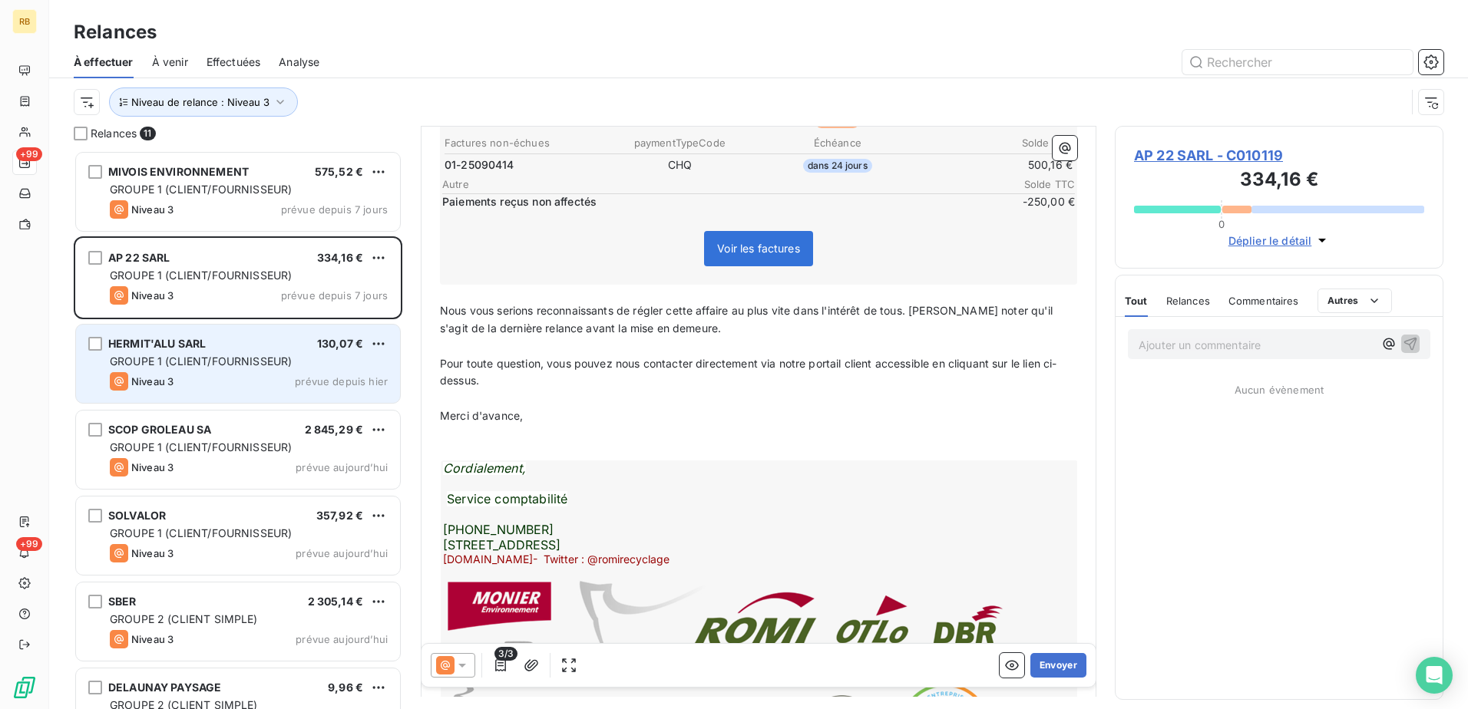
click at [214, 366] on span "GROUPE 1 (CLIENT/FOURNISSEUR)" at bounding box center [201, 361] width 182 height 13
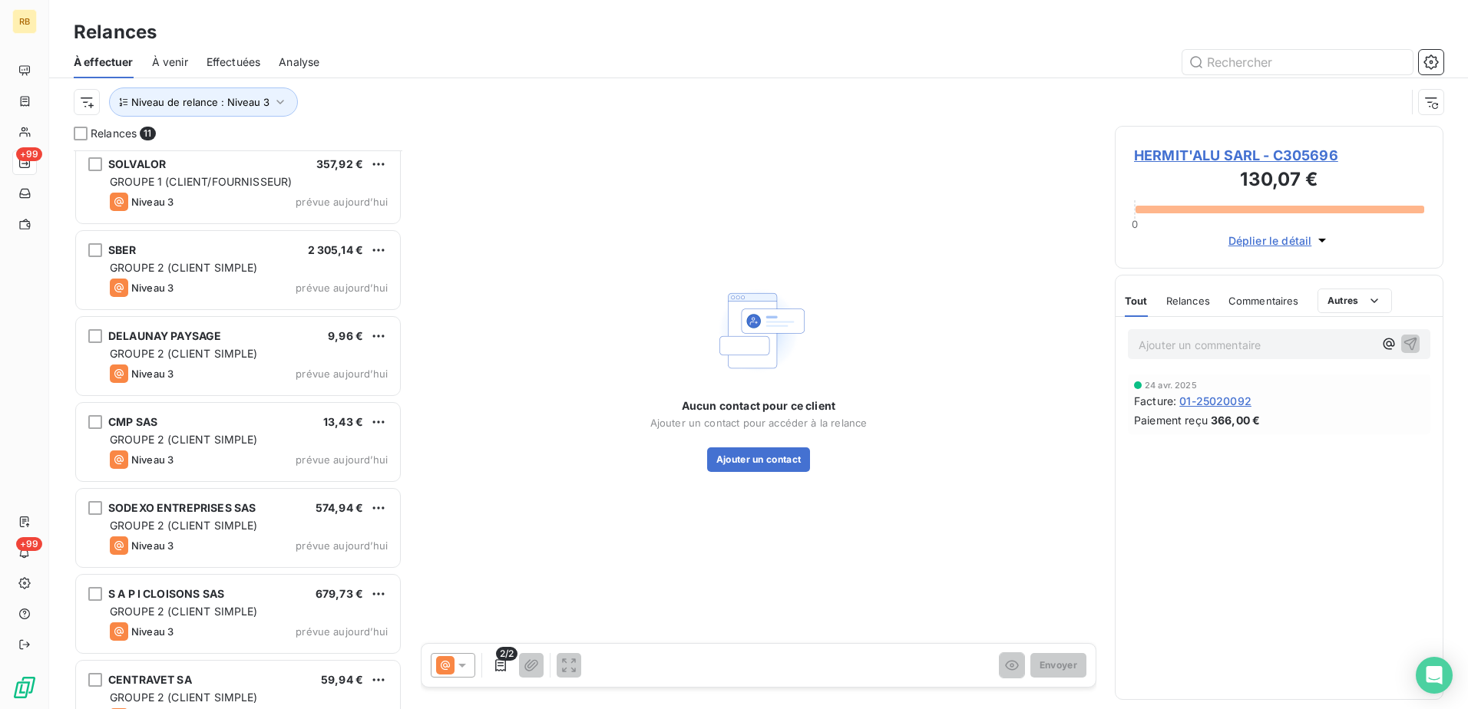
scroll to position [388, 0]
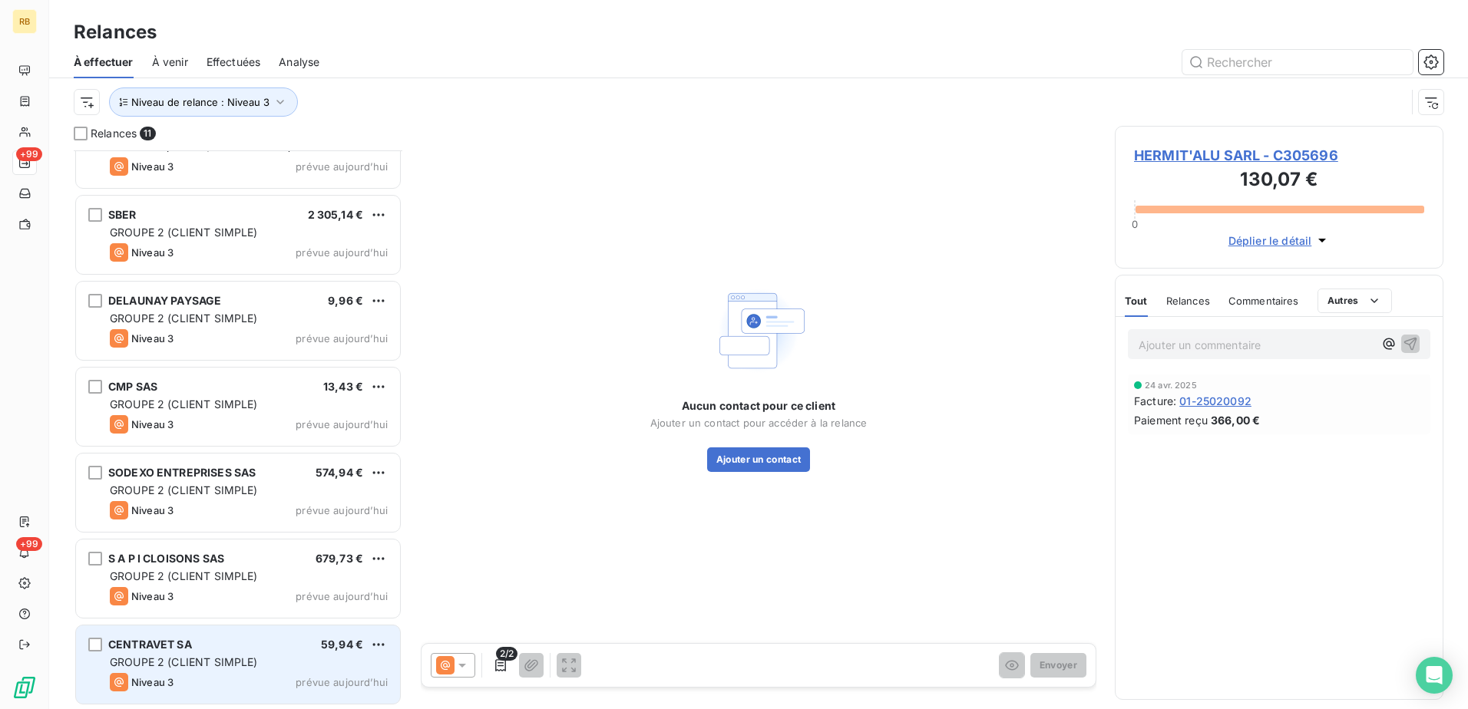
click at [203, 648] on div "CENTRAVET SA 59,94 €" at bounding box center [249, 645] width 278 height 14
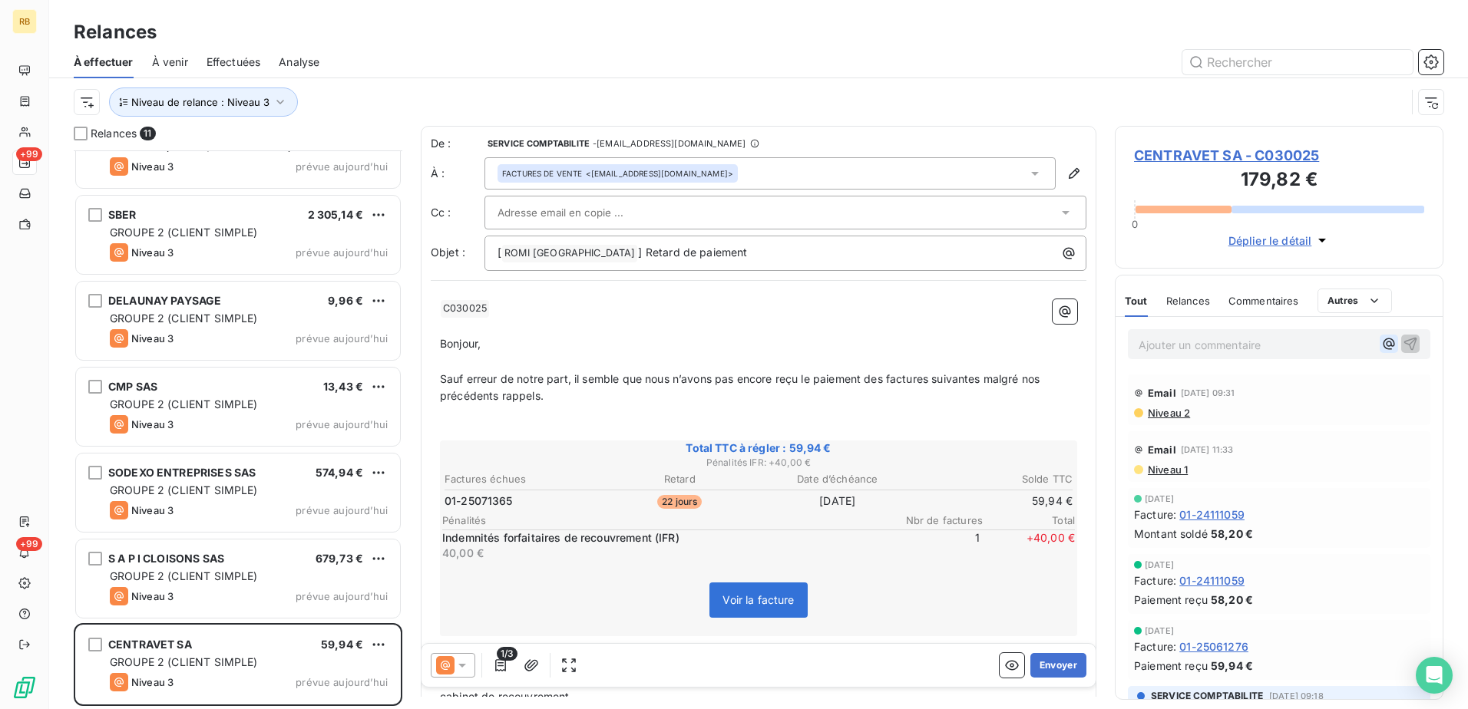
click at [1381, 348] on icon "button" at bounding box center [1388, 343] width 15 height 15
click at [1235, 392] on span "ISSA DRAVE" at bounding box center [1231, 394] width 64 height 13
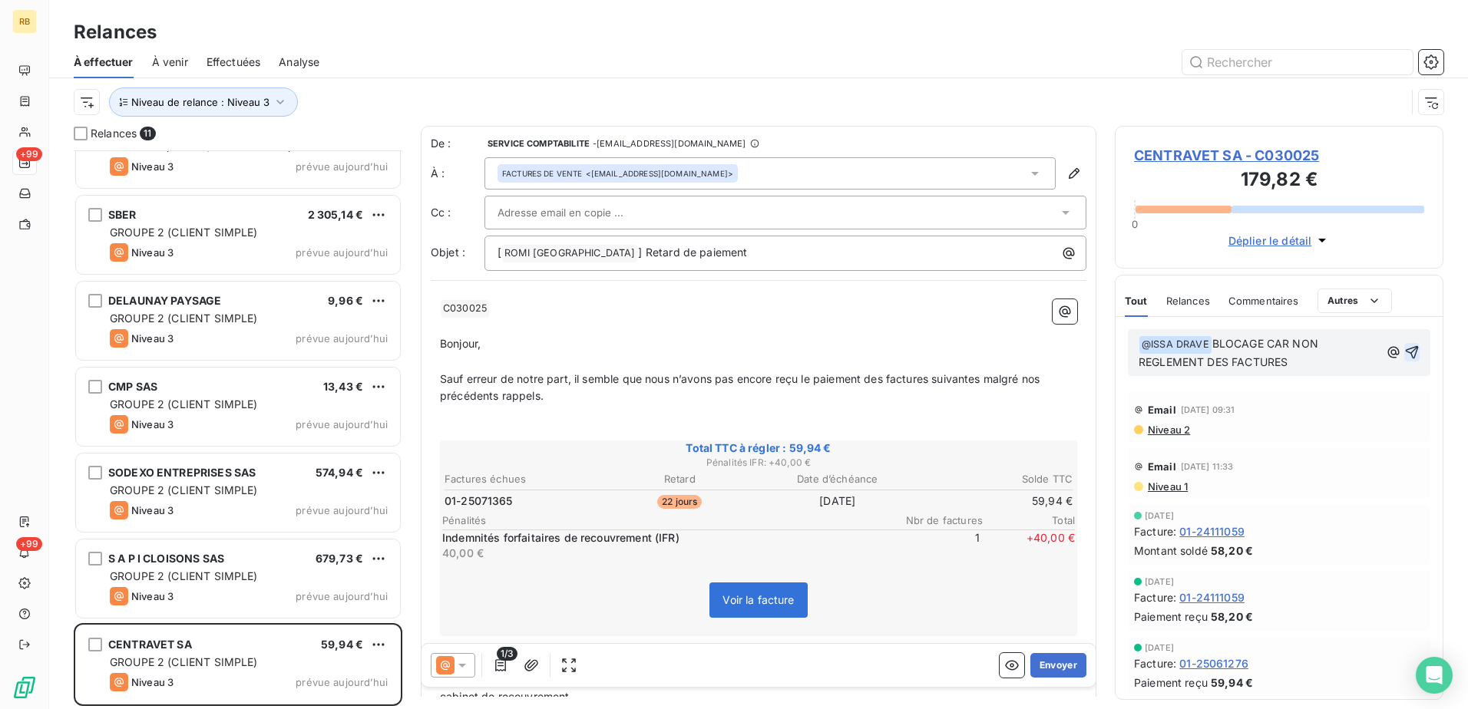
click at [1404, 354] on icon "button" at bounding box center [1411, 352] width 15 height 15
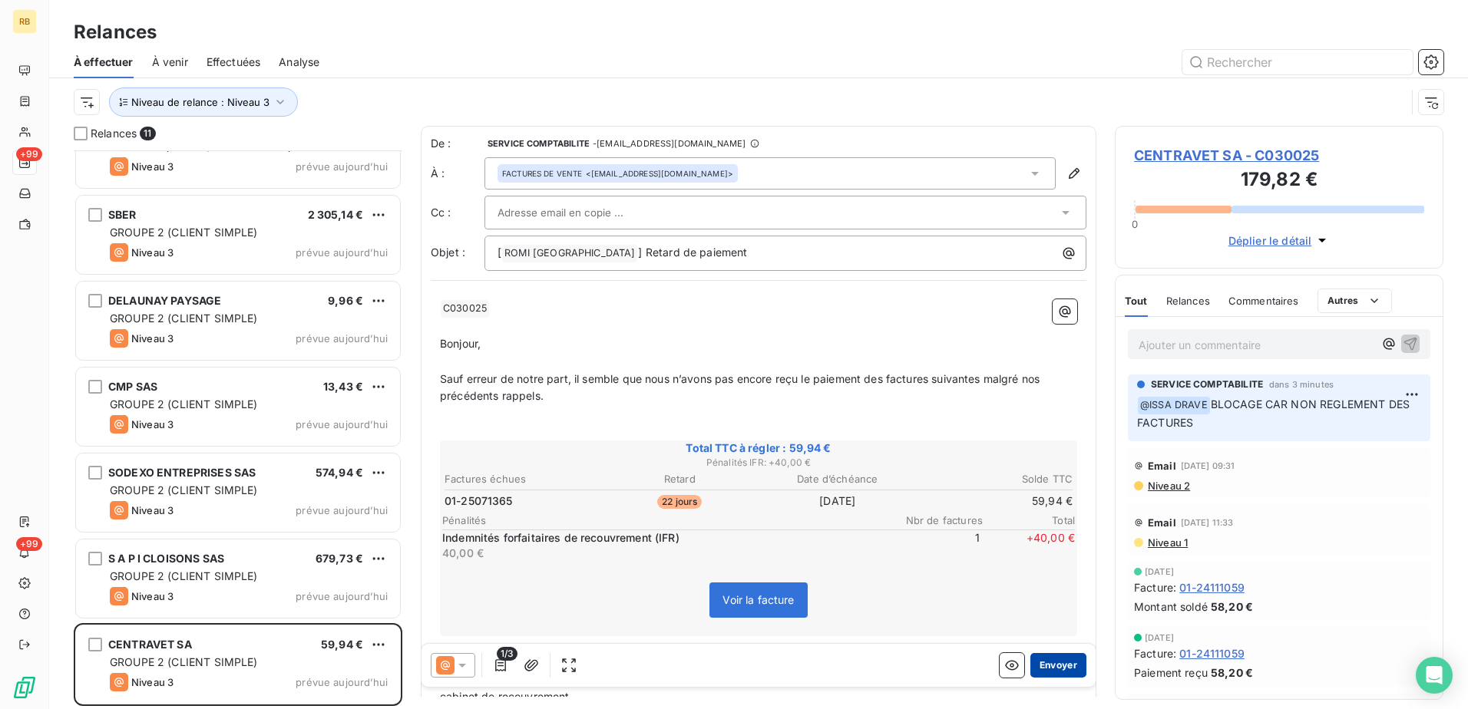
click at [1053, 664] on button "Envoyer" at bounding box center [1058, 665] width 56 height 25
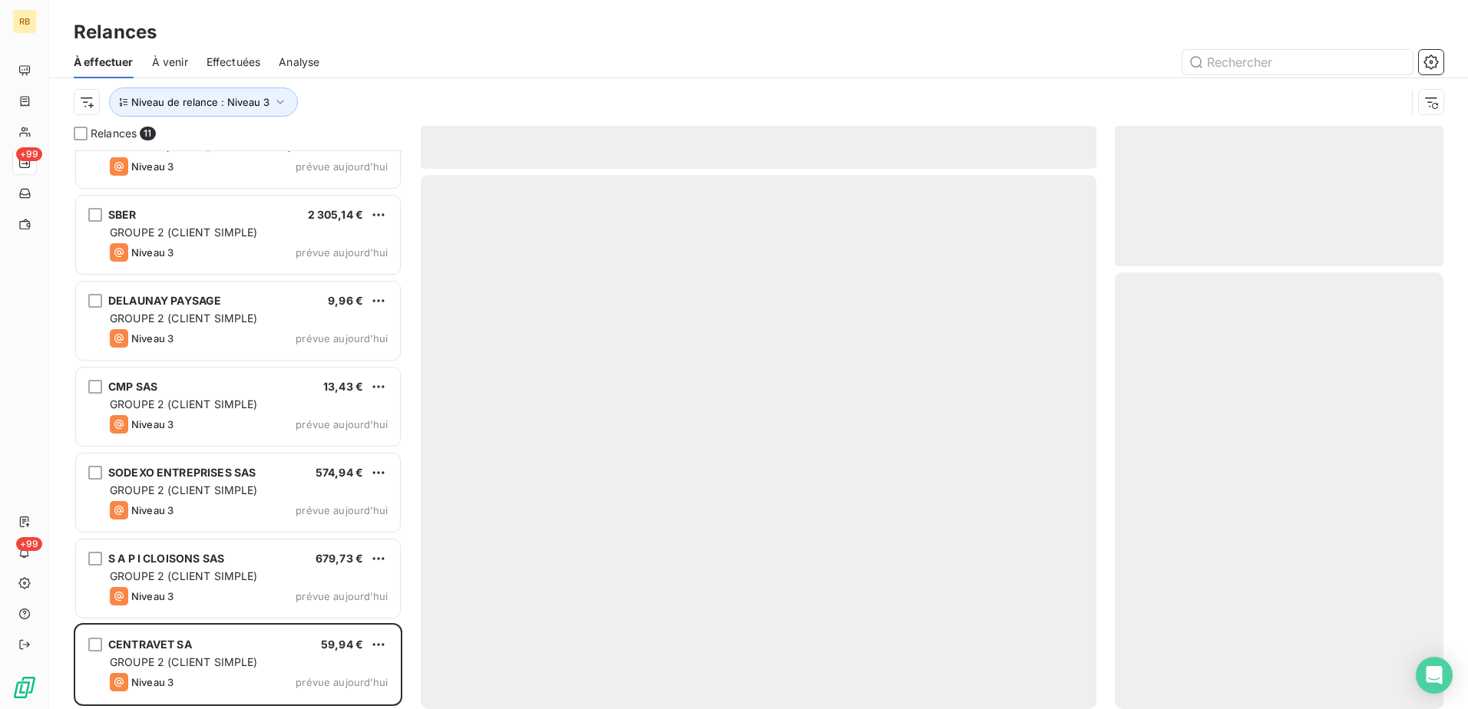
scroll to position [301, 0]
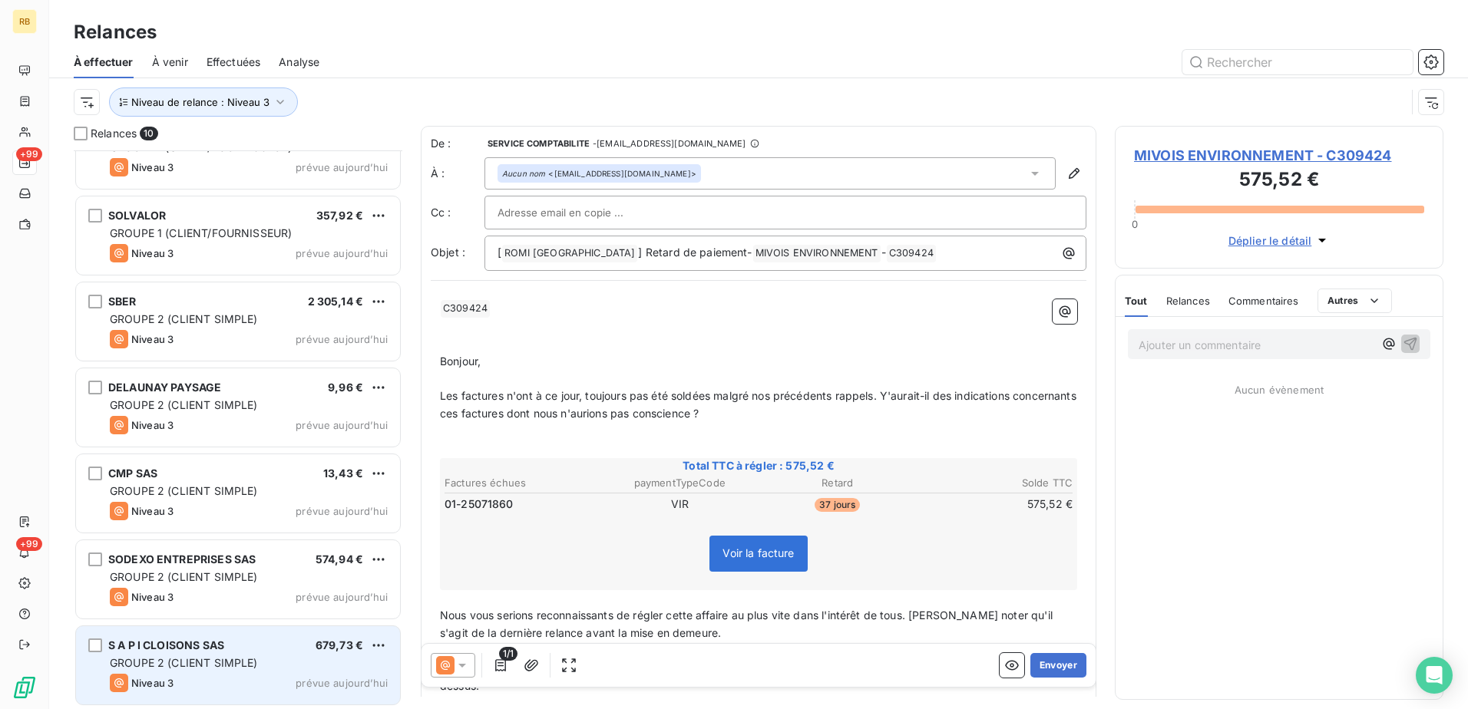
click at [164, 665] on span "GROUPE 2 (CLIENT SIMPLE)" at bounding box center [184, 662] width 148 height 13
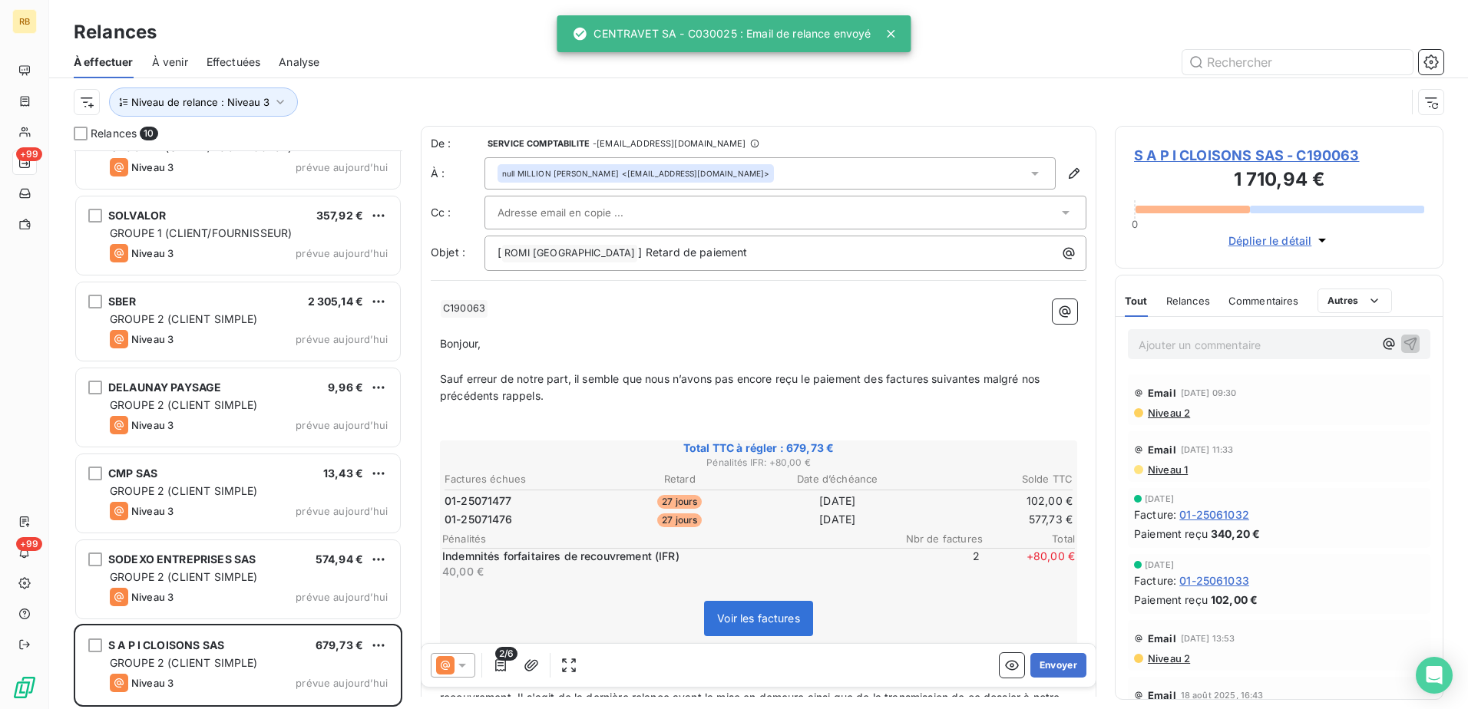
scroll to position [302, 0]
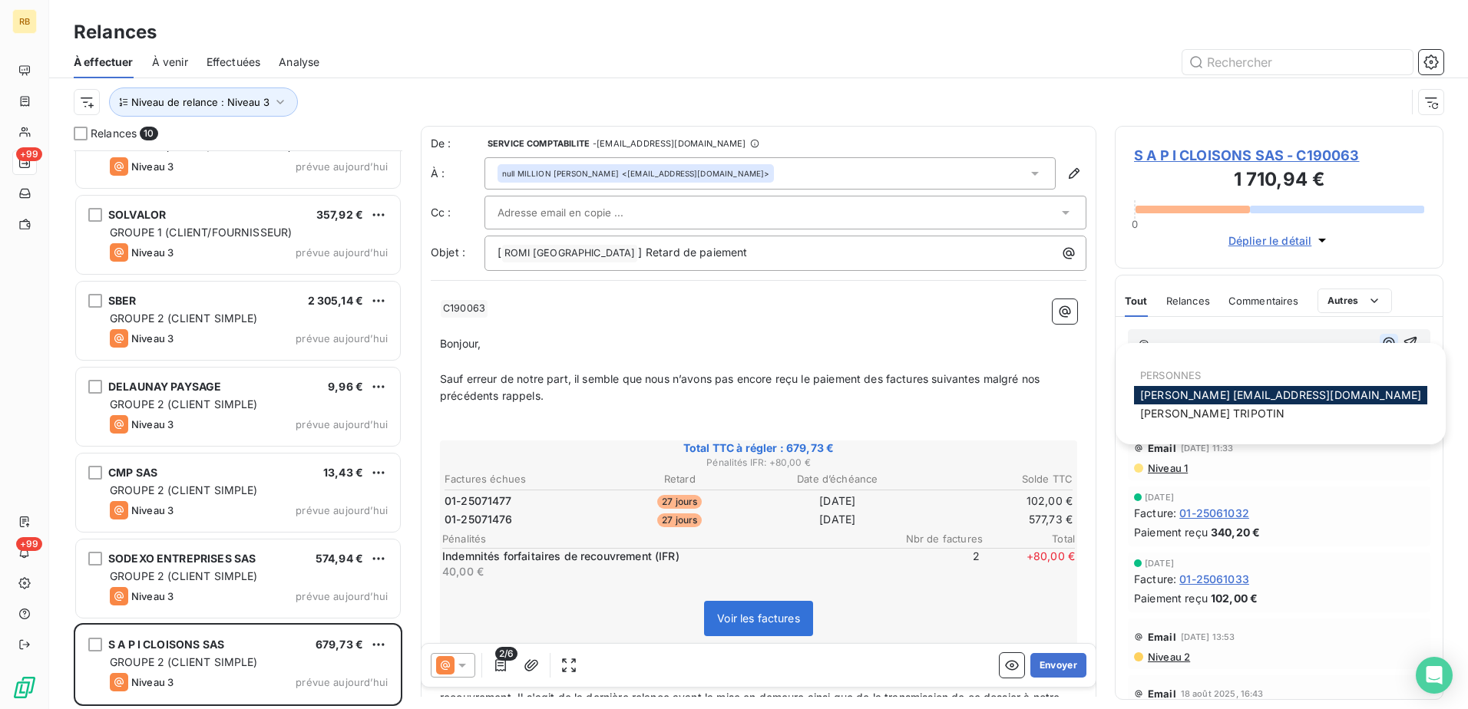
click at [1381, 342] on icon "button" at bounding box center [1388, 342] width 15 height 15
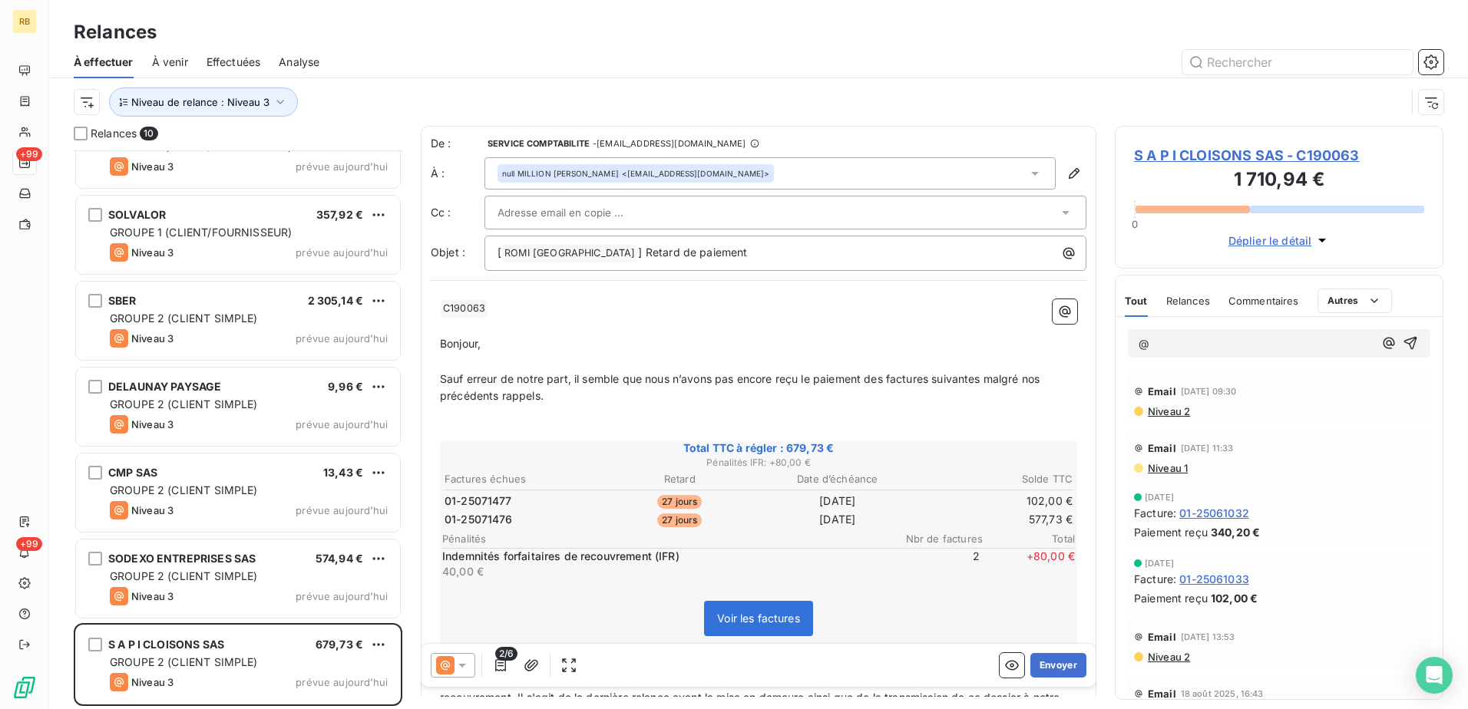
click at [1204, 341] on p "@" at bounding box center [1256, 344] width 235 height 18
click at [1250, 154] on span "S A P I CLOISONS SAS - C190063" at bounding box center [1279, 155] width 290 height 21
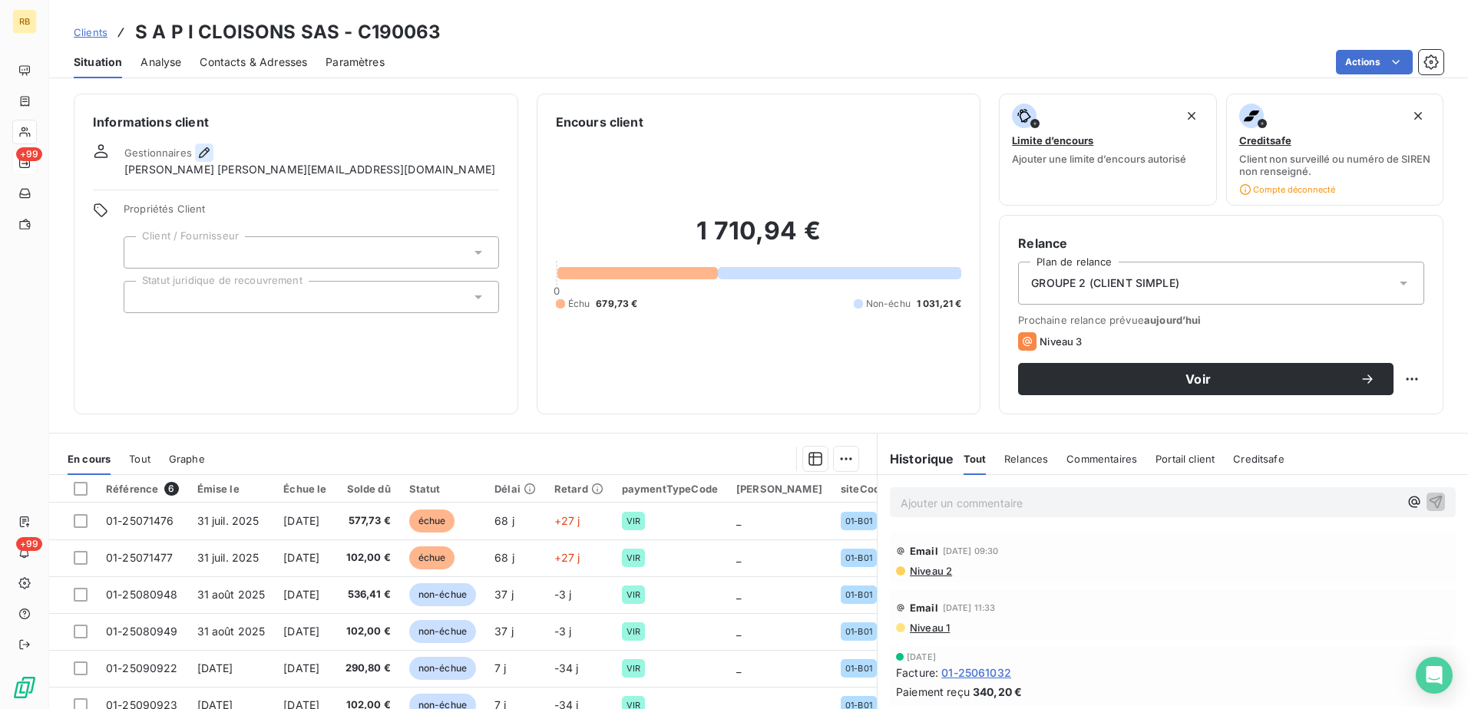
click at [199, 155] on icon "button" at bounding box center [204, 152] width 11 height 11
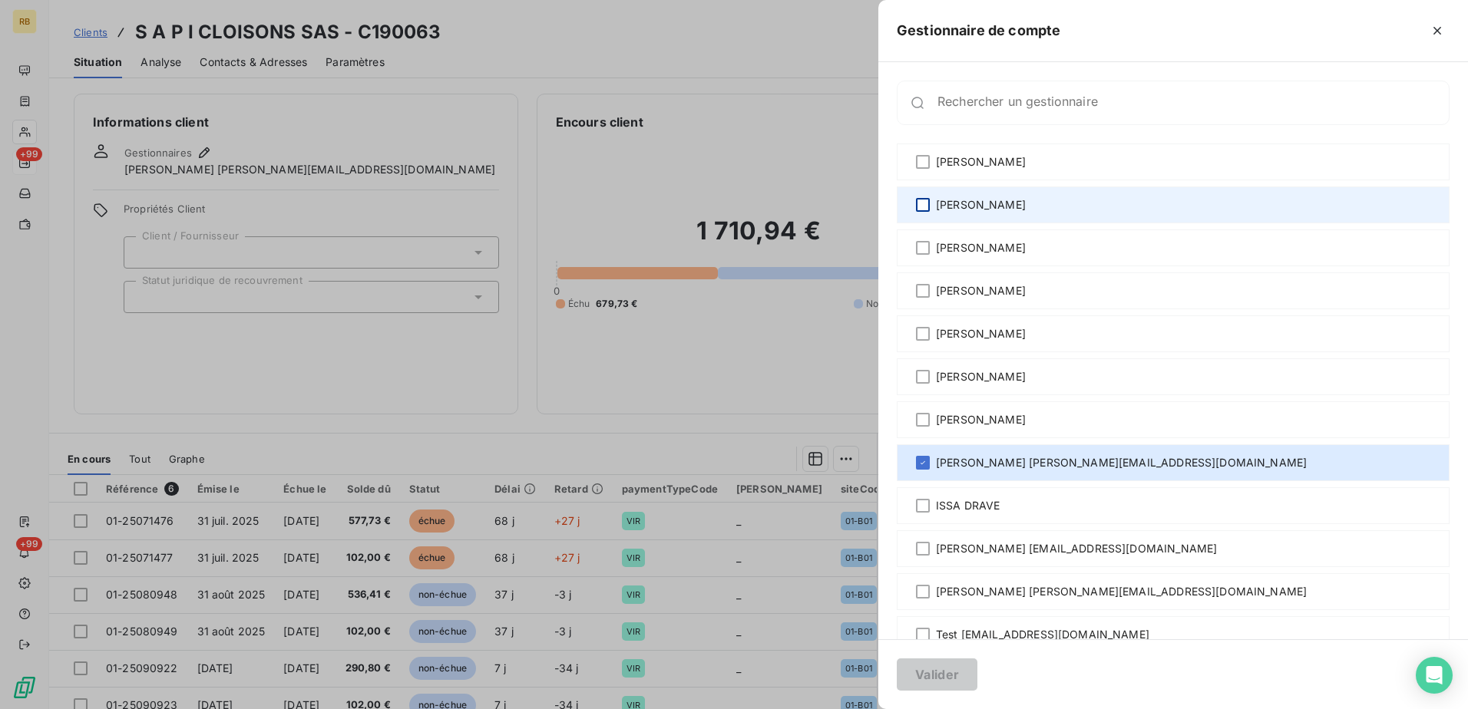
click at [926, 207] on div at bounding box center [923, 205] width 14 height 14
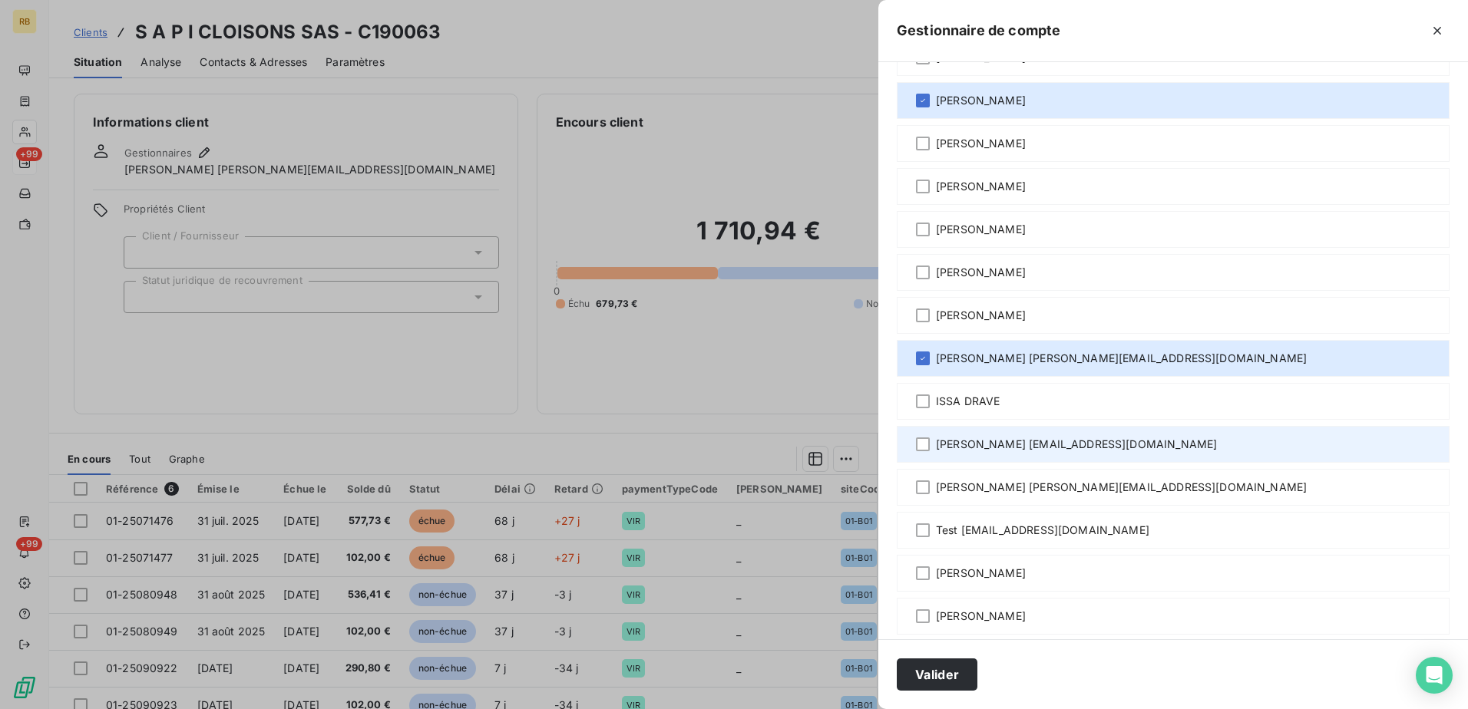
scroll to position [8, 0]
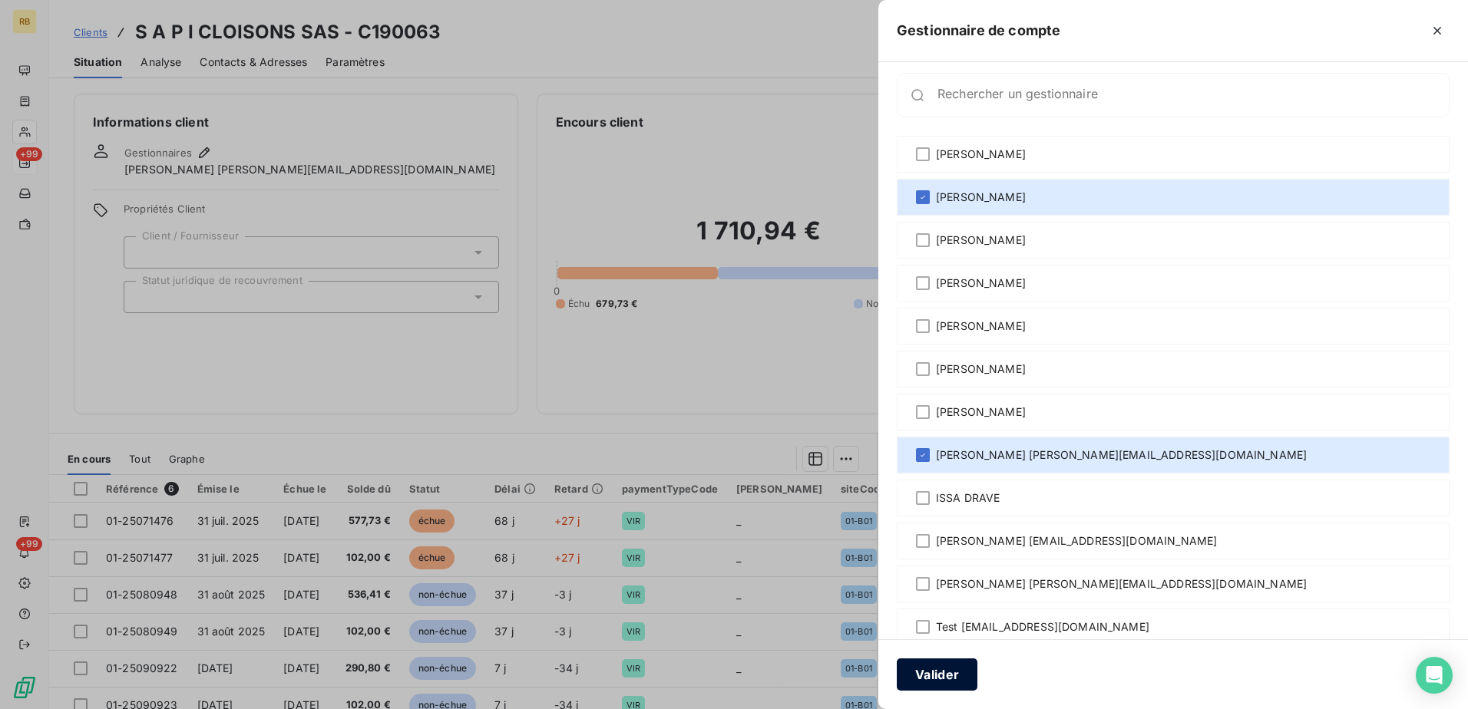
click at [934, 683] on button "Valider" at bounding box center [937, 675] width 81 height 32
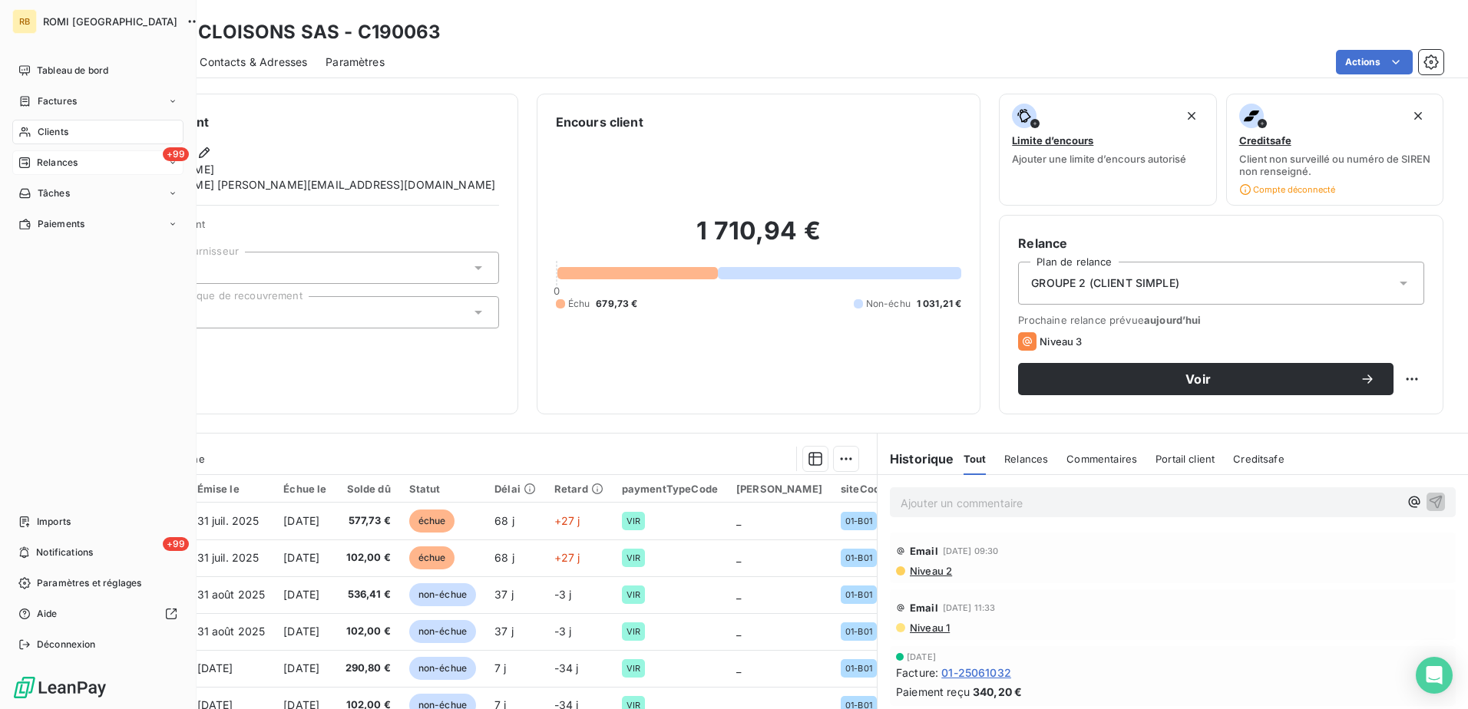
click at [26, 159] on icon at bounding box center [24, 163] width 12 height 12
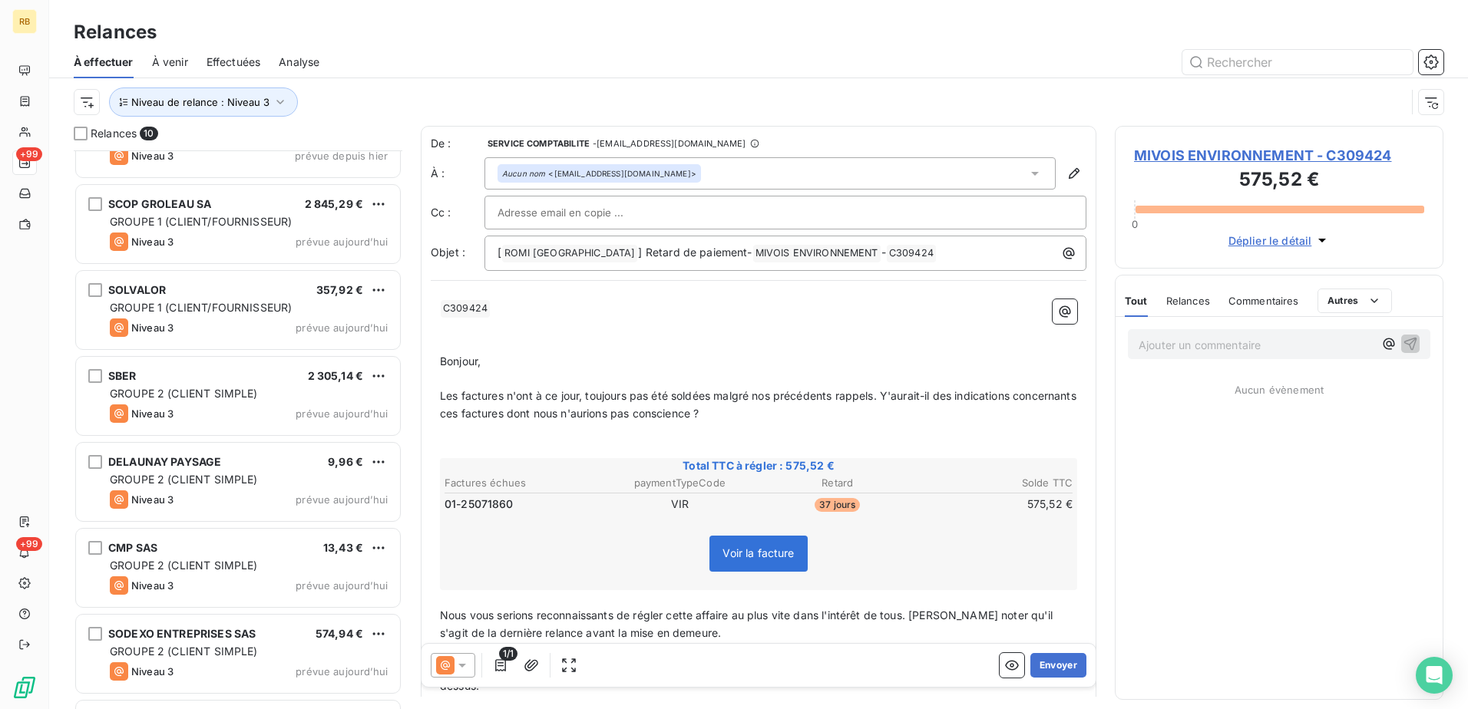
scroll to position [302, 0]
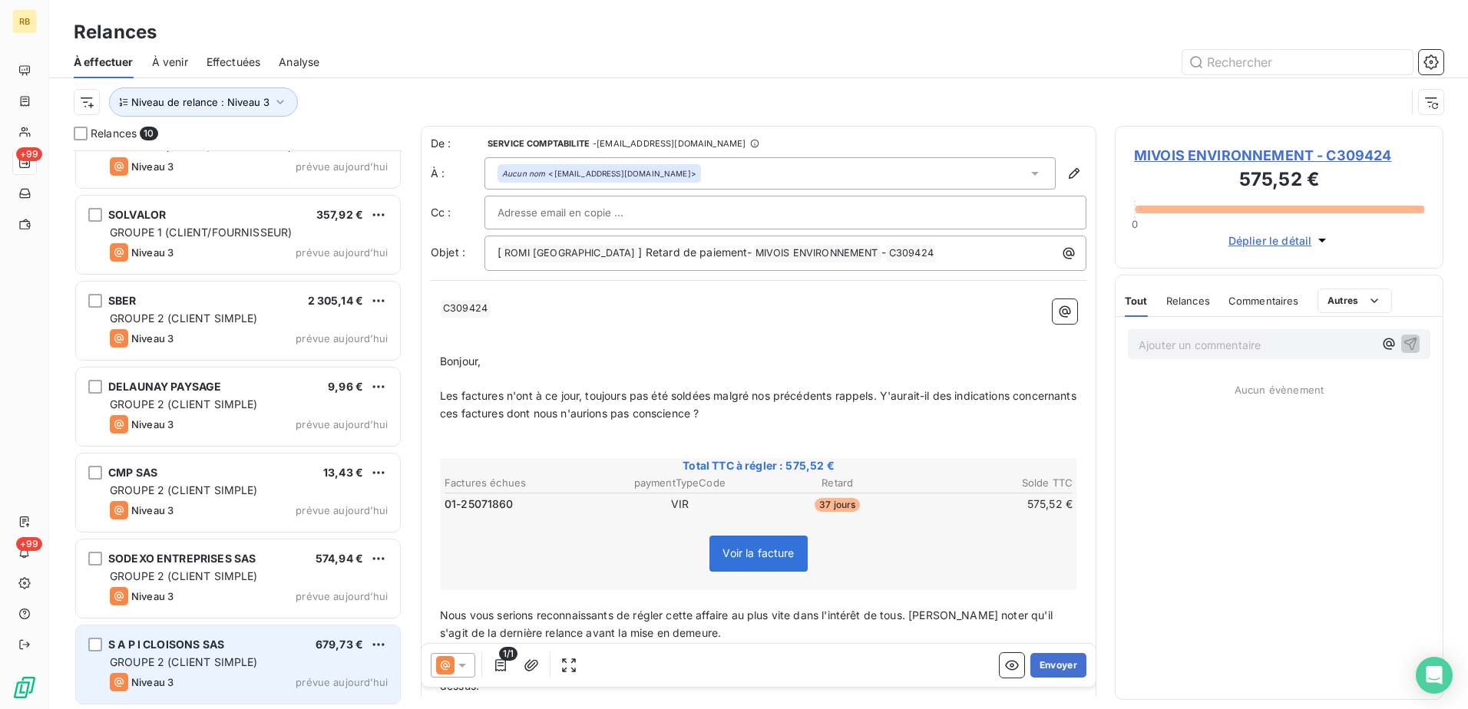
click at [259, 686] on div "Niveau 3 prévue aujourd’hui" at bounding box center [249, 682] width 278 height 18
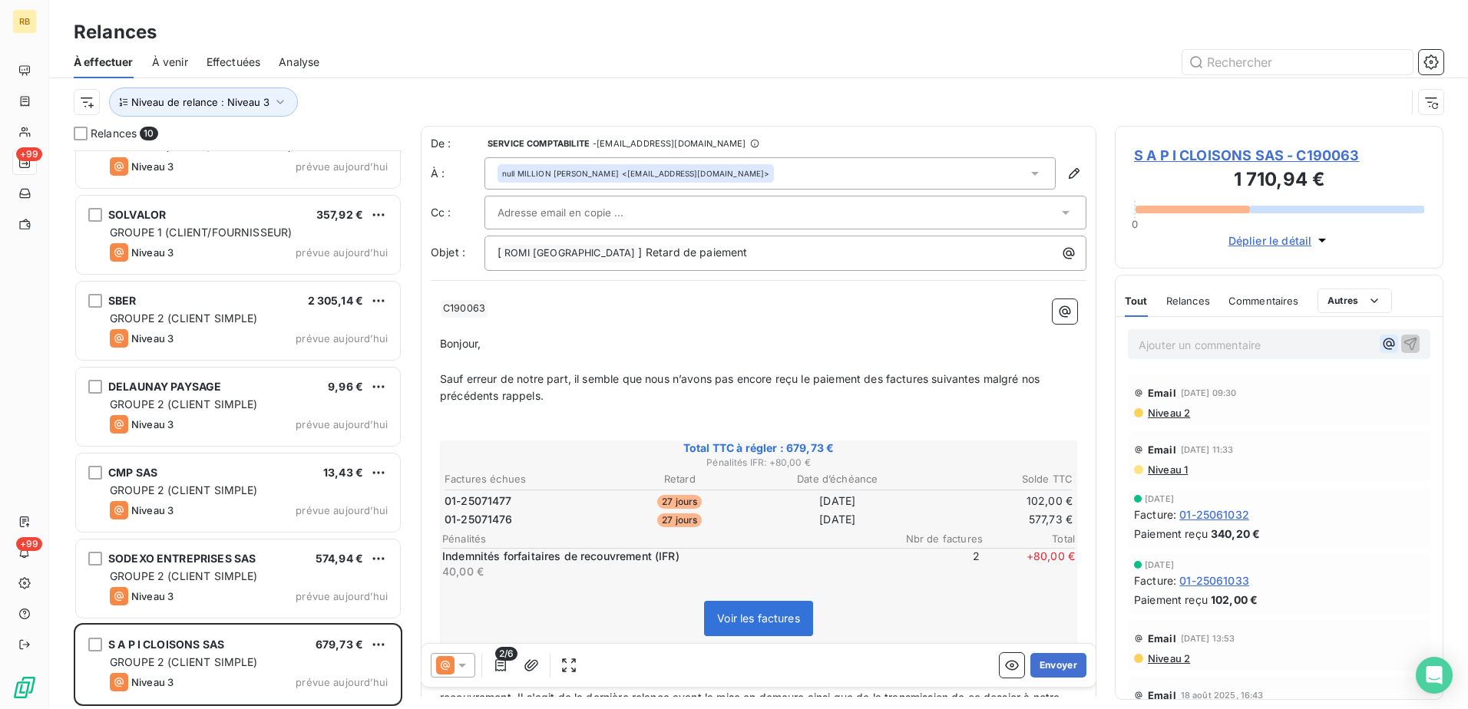
click at [1381, 342] on icon "button" at bounding box center [1388, 343] width 15 height 15
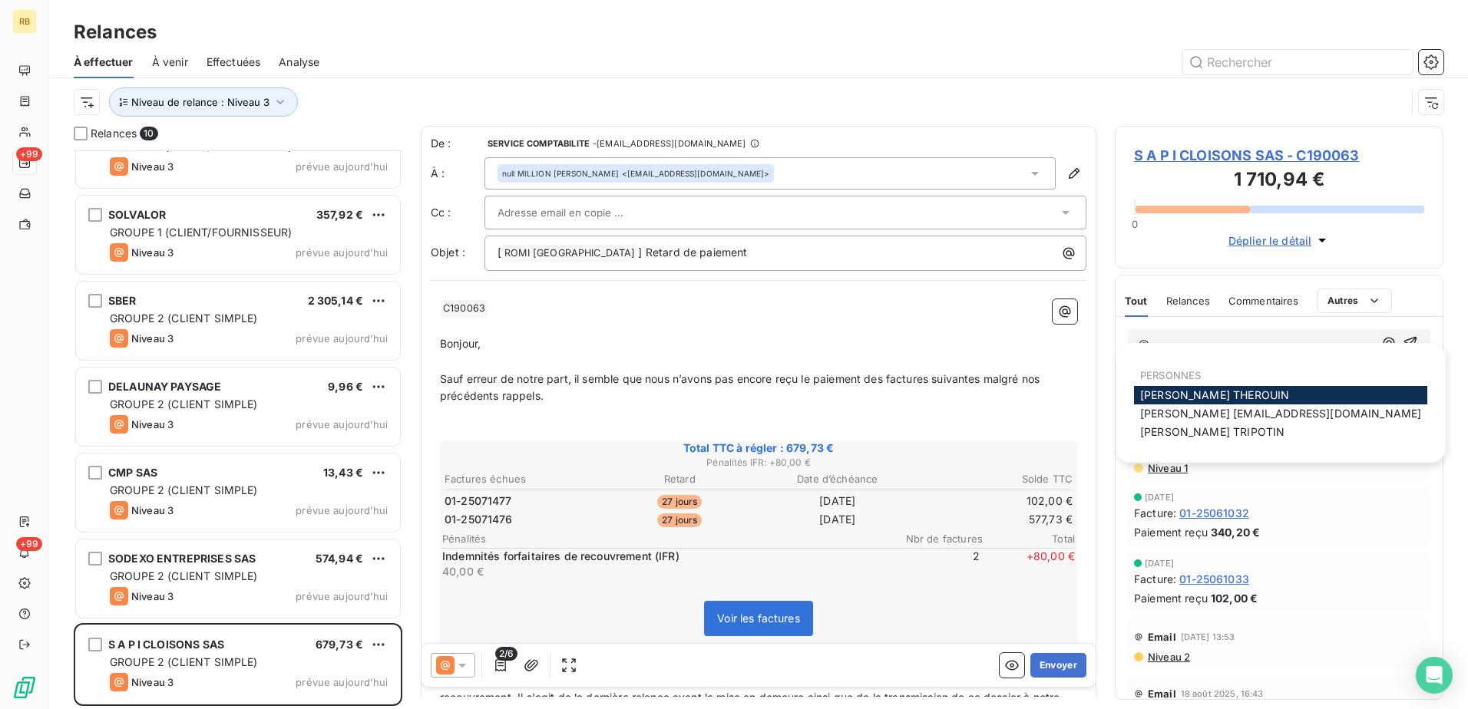
click at [1167, 387] on div "[PERSON_NAME]" at bounding box center [1280, 395] width 293 height 18
click at [1168, 392] on span "[PERSON_NAME]" at bounding box center [1214, 394] width 149 height 13
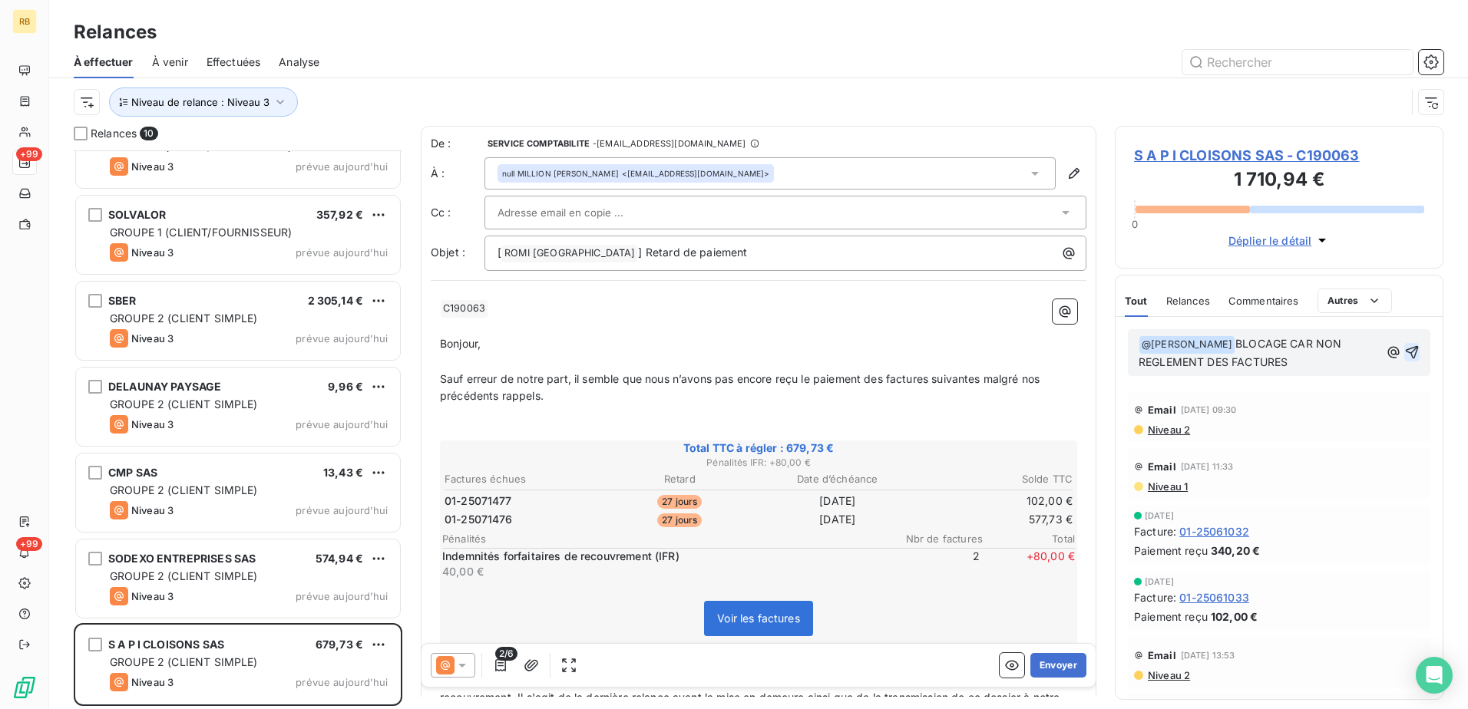
click at [1406, 355] on icon "button" at bounding box center [1412, 352] width 13 height 13
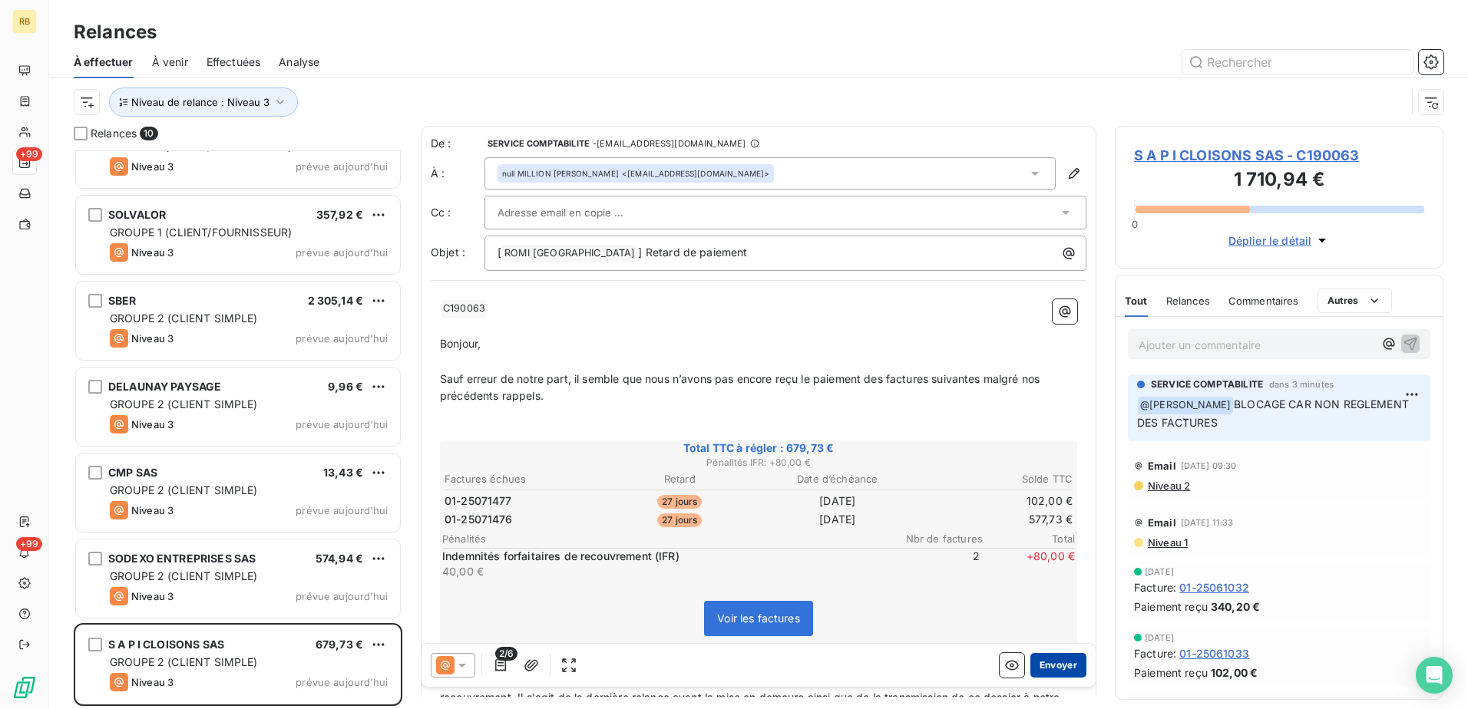
click at [1053, 663] on button "Envoyer" at bounding box center [1058, 665] width 56 height 25
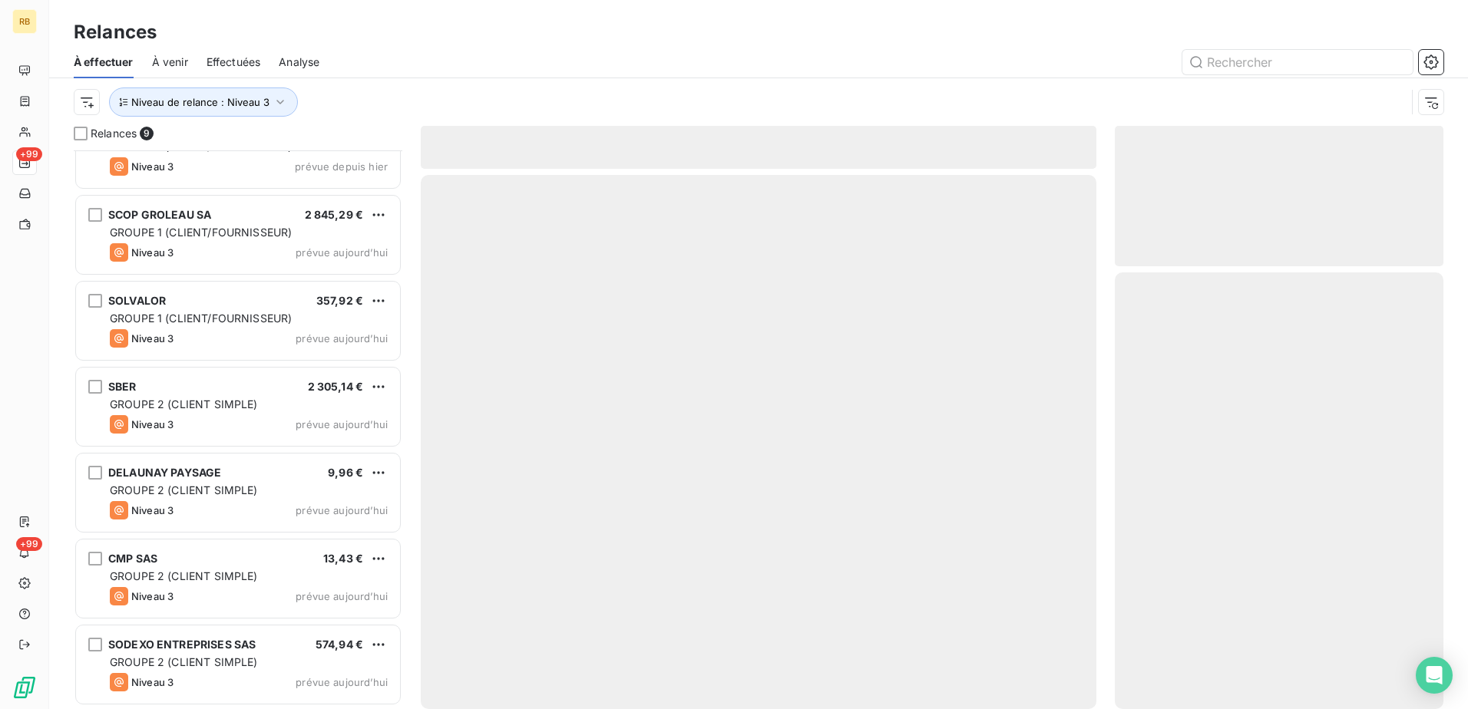
scroll to position [215, 0]
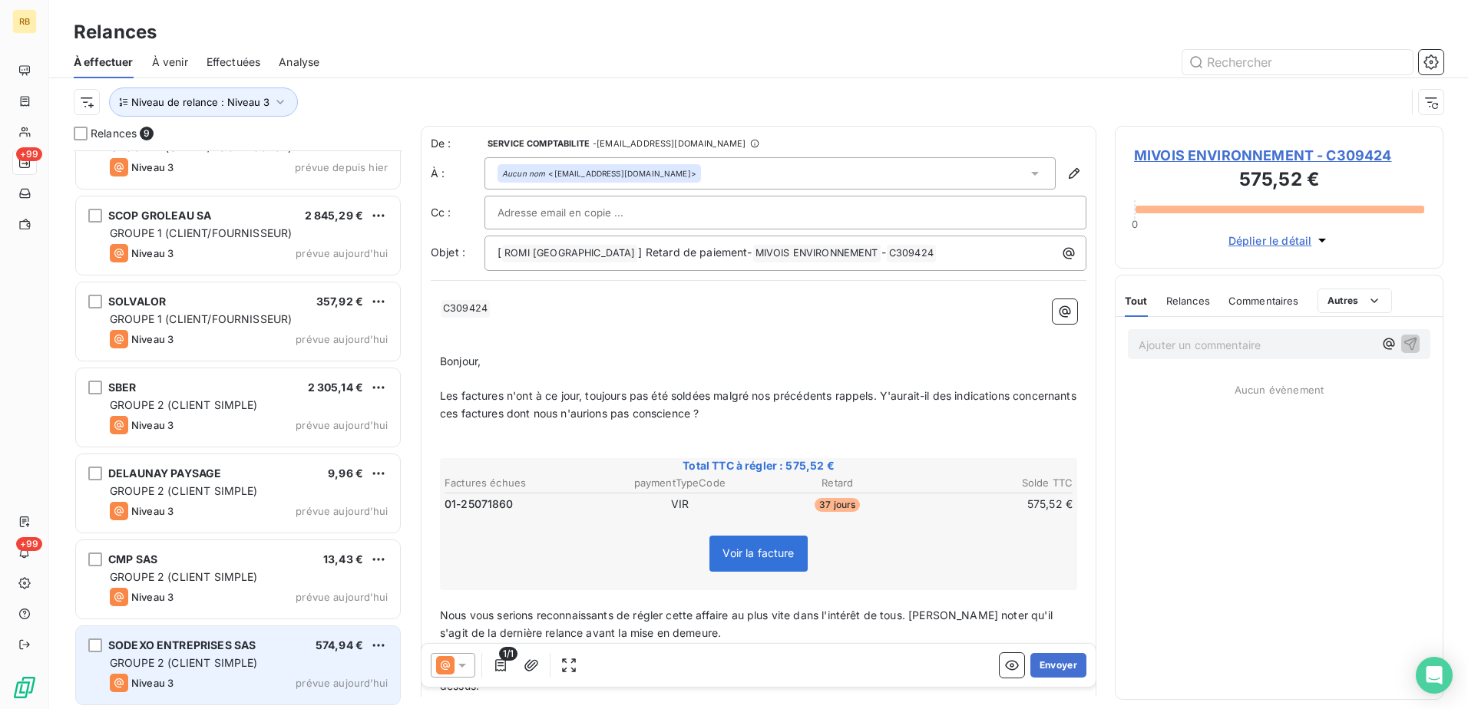
click at [219, 653] on div "SODEXO ENTREPRISES SAS" at bounding box center [181, 645] width 147 height 15
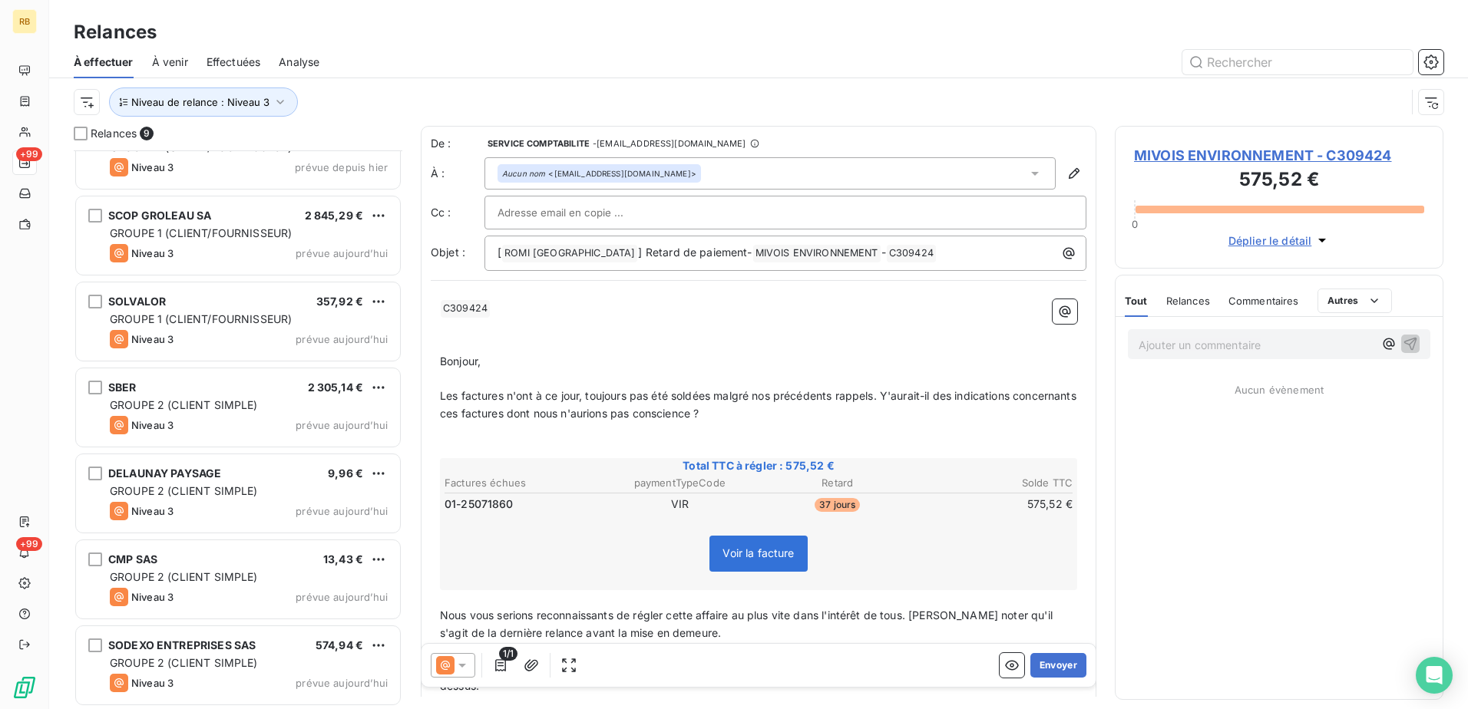
click at [1230, 347] on p "Ajouter un commentaire ﻿" at bounding box center [1256, 344] width 235 height 19
click at [1383, 342] on button "button" at bounding box center [1389, 344] width 18 height 18
click at [1264, 395] on span "[PERSON_NAME]" at bounding box center [1285, 394] width 149 height 13
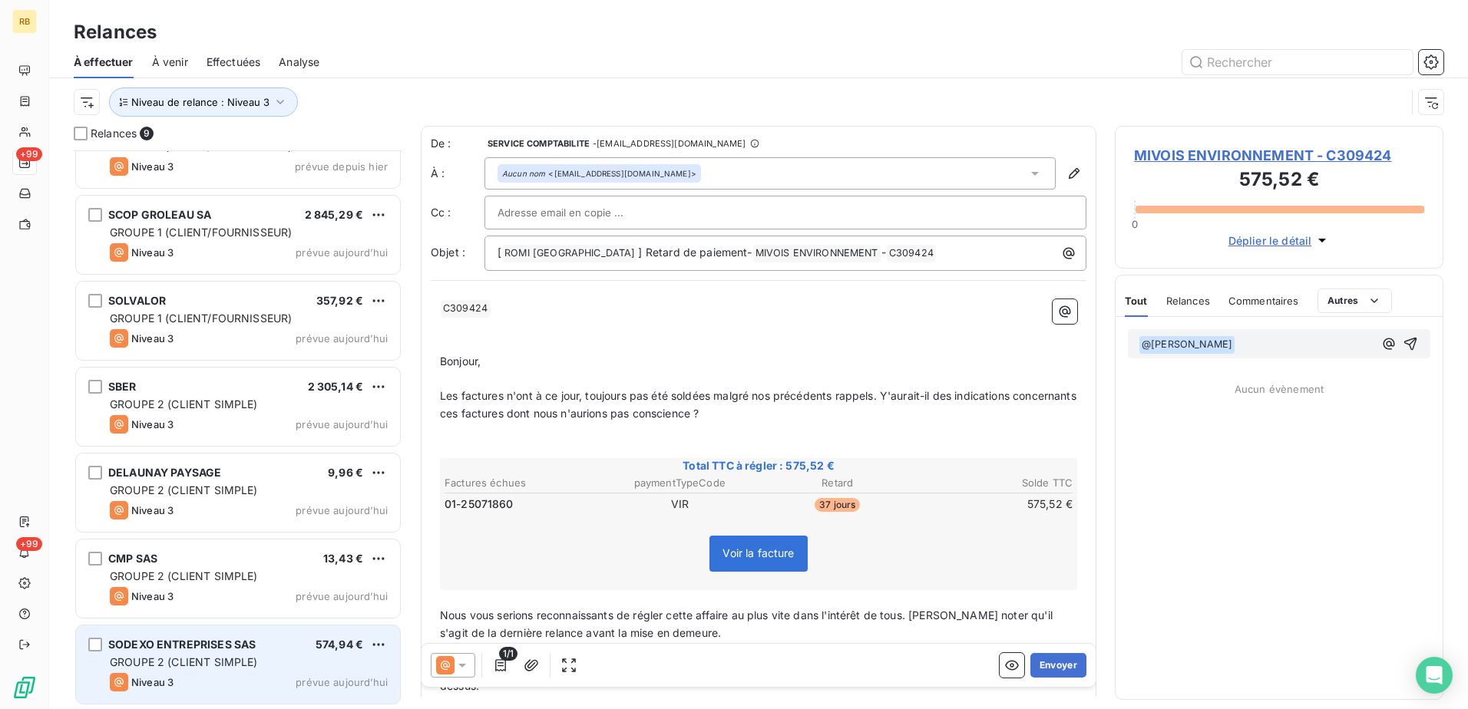
click at [212, 674] on div "Niveau 3 prévue aujourd’hui" at bounding box center [249, 682] width 278 height 18
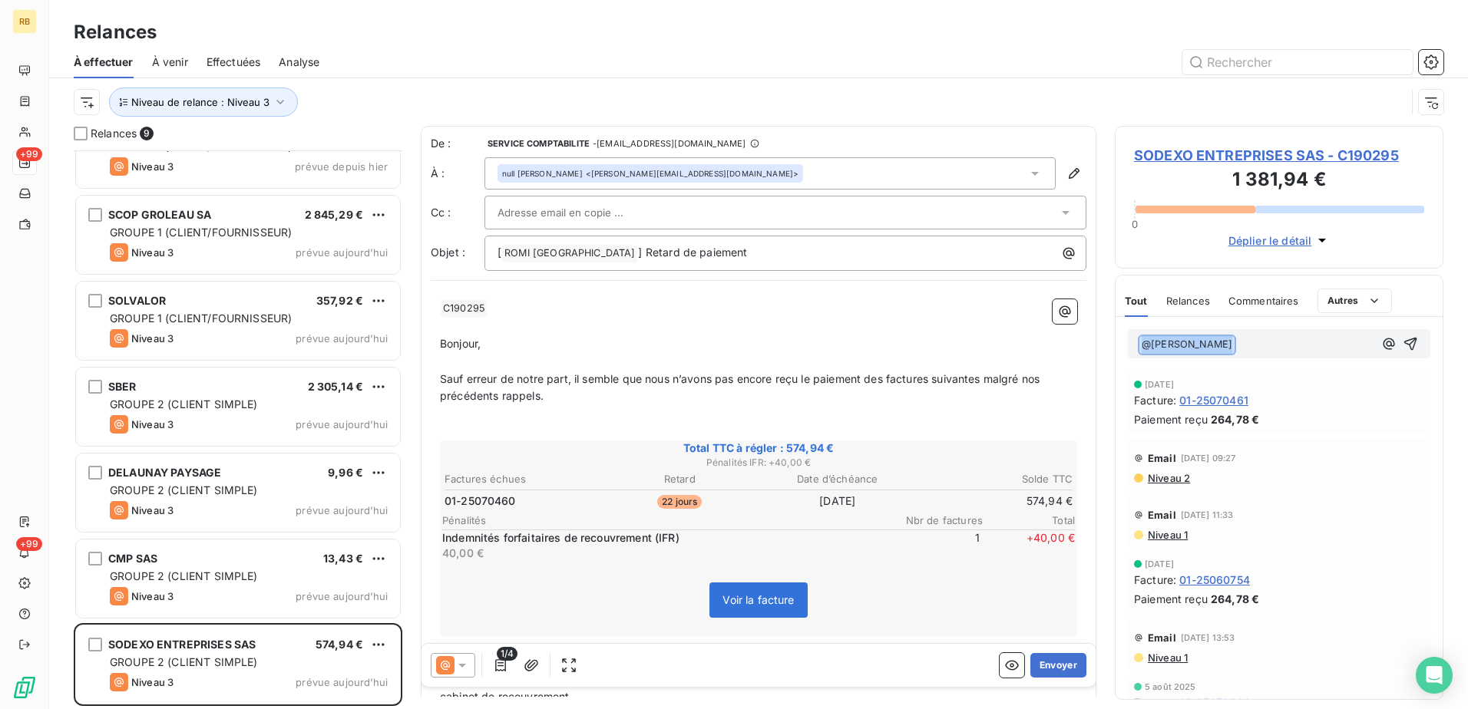
drag, startPoint x: 1258, startPoint y: 351, endPoint x: 1051, endPoint y: 350, distance: 207.3
click at [1051, 350] on div "Relances 9 AP 22 SARL 334,16 € GROUPE 1 (CLIENT/FOURNISSEUR) Niveau 3 prévue de…" at bounding box center [758, 417] width 1419 height 583
click at [1250, 346] on p "Ajouter un commentaire ﻿" at bounding box center [1256, 344] width 235 height 19
click at [1381, 350] on icon "button" at bounding box center [1388, 343] width 15 height 15
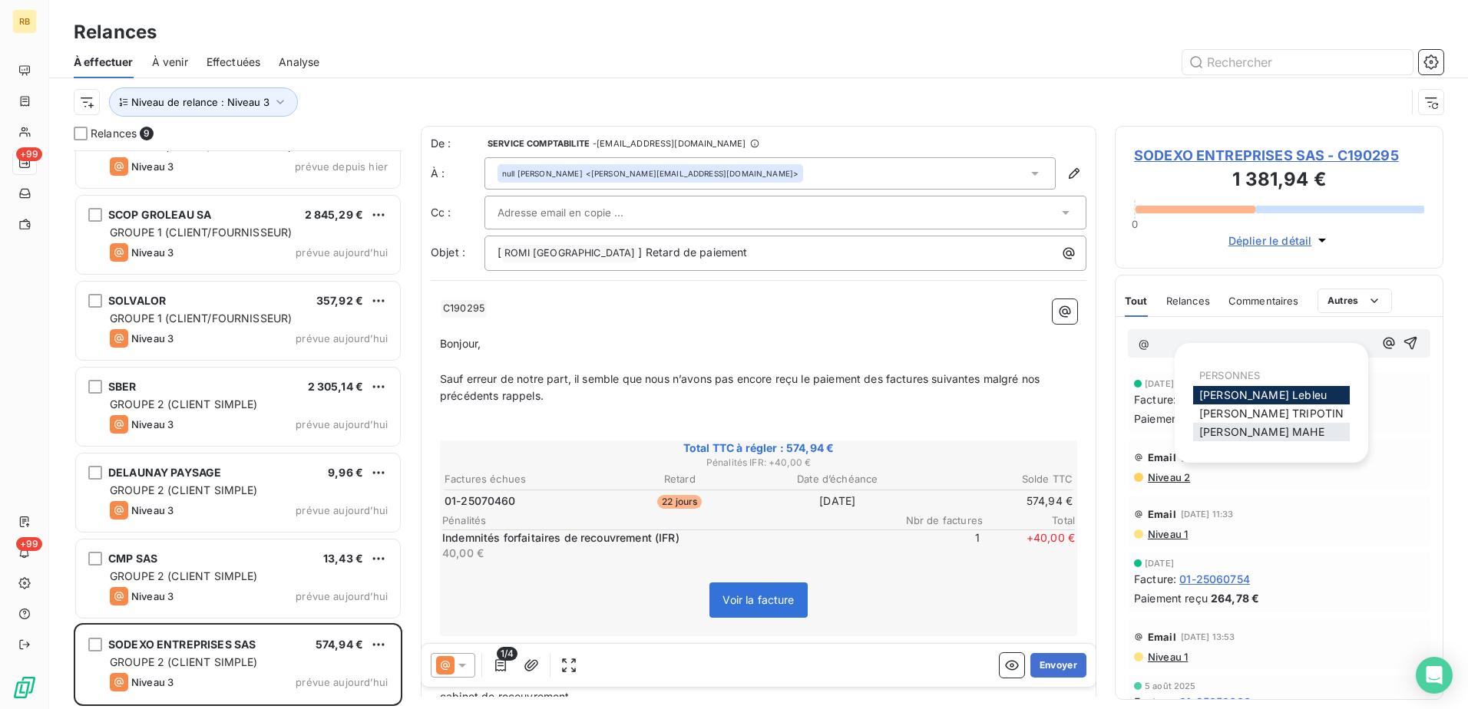
click at [1241, 434] on span "[PERSON_NAME]" at bounding box center [1261, 431] width 125 height 13
click at [1383, 346] on icon "button" at bounding box center [1389, 344] width 12 height 12
click at [1230, 392] on span "[PERSON_NAME]" at bounding box center [1262, 395] width 127 height 13
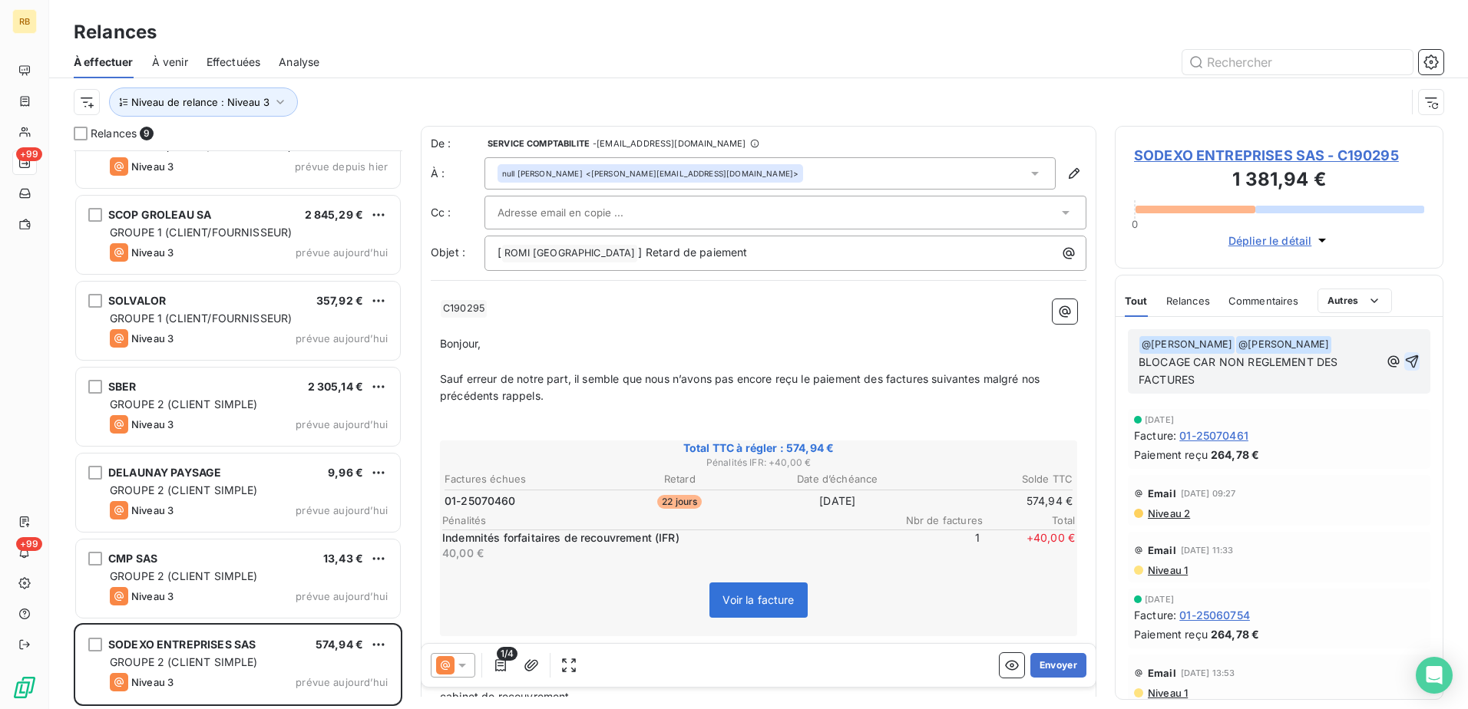
click at [1404, 354] on icon "button" at bounding box center [1411, 361] width 15 height 15
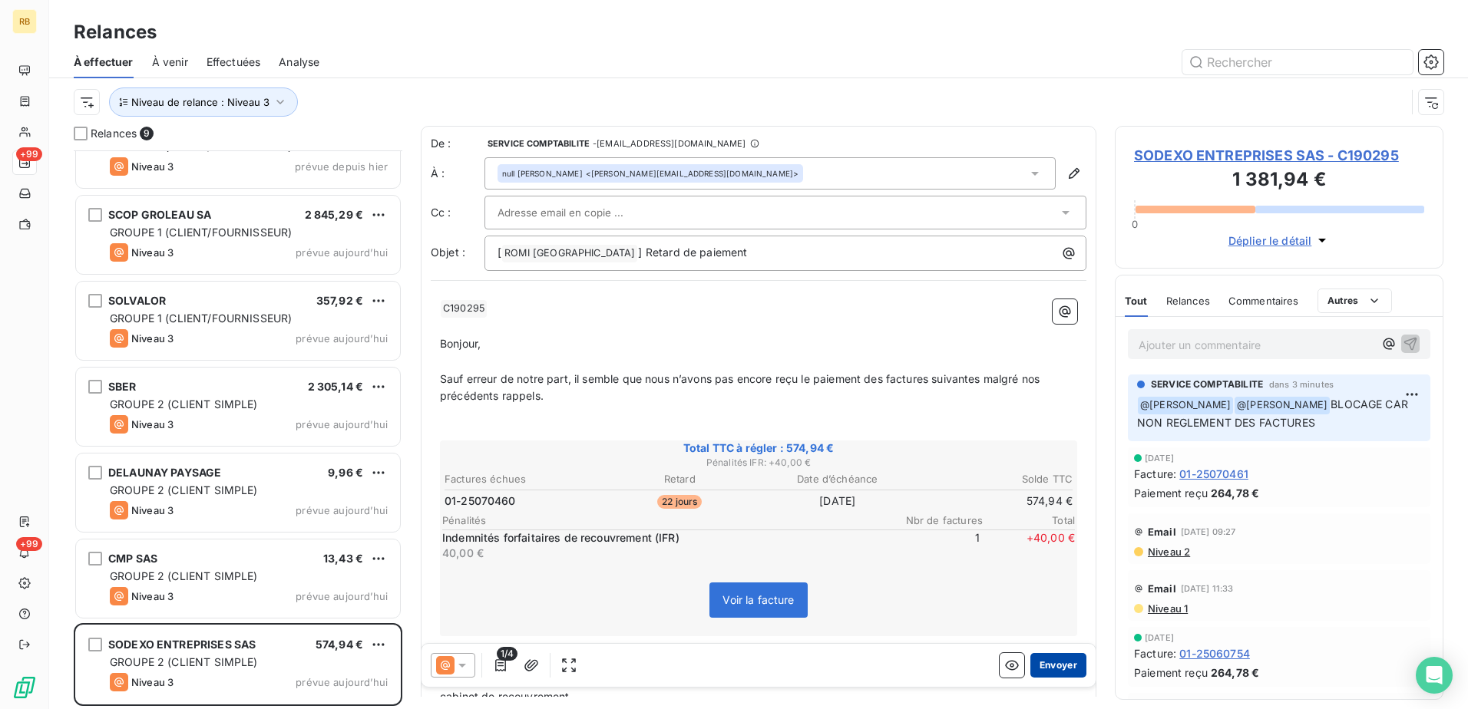
click at [1061, 676] on button "Envoyer" at bounding box center [1058, 665] width 56 height 25
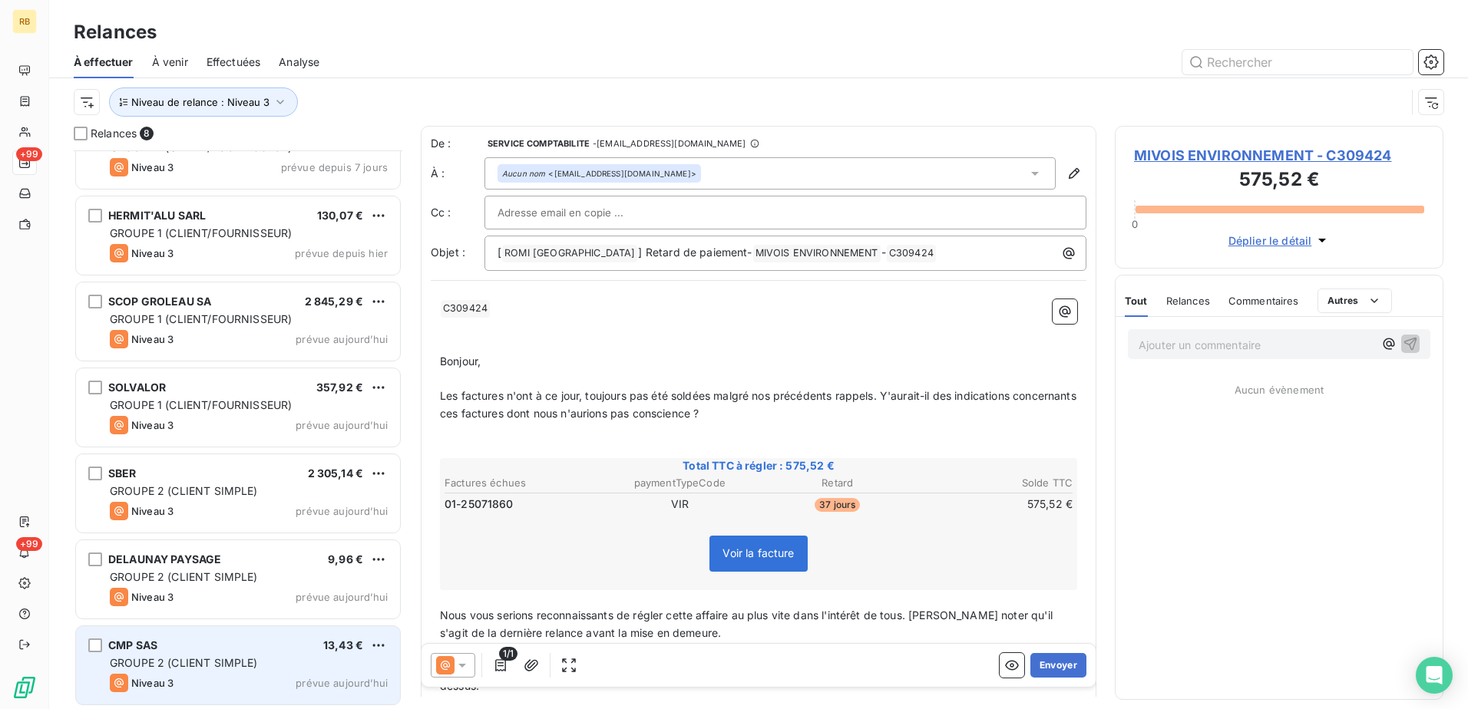
scroll to position [130, 0]
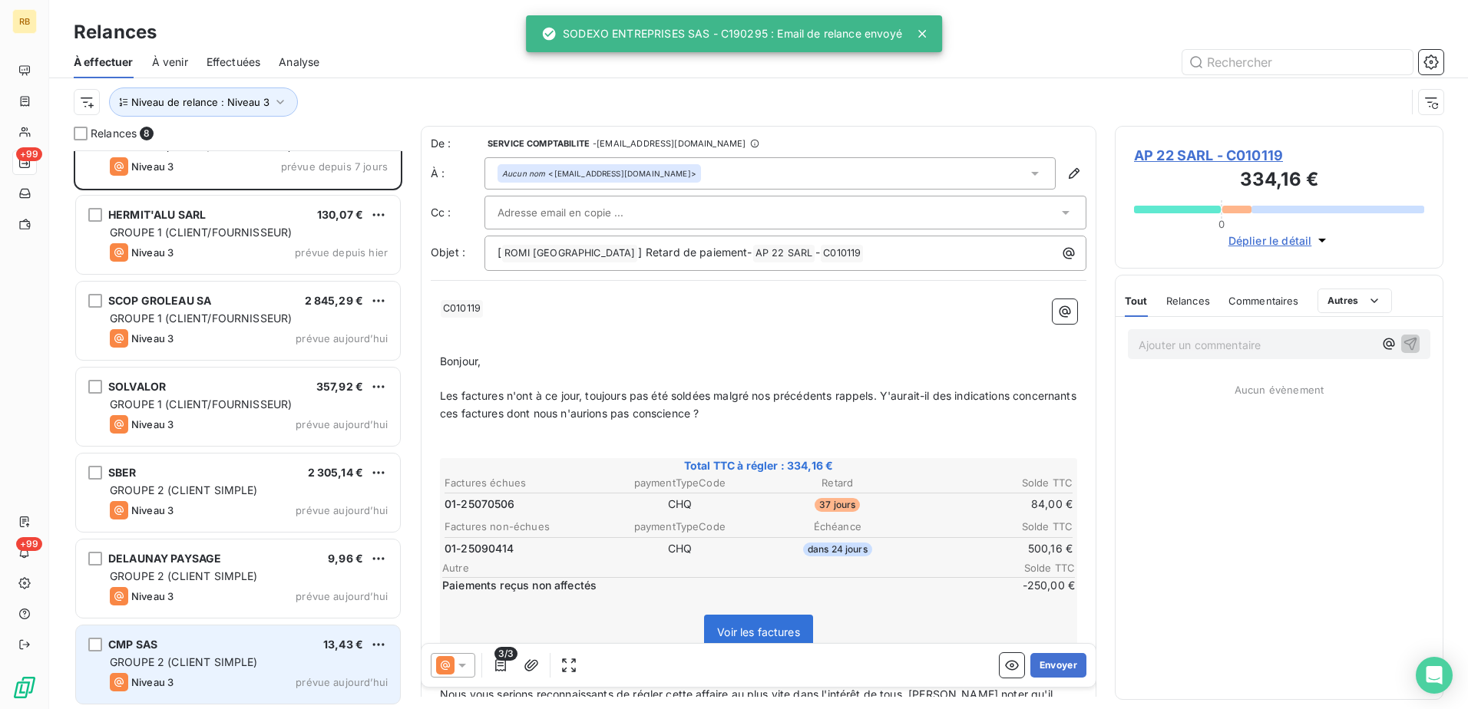
click at [284, 659] on div "GROUPE 2 (CLIENT SIMPLE)" at bounding box center [249, 662] width 278 height 15
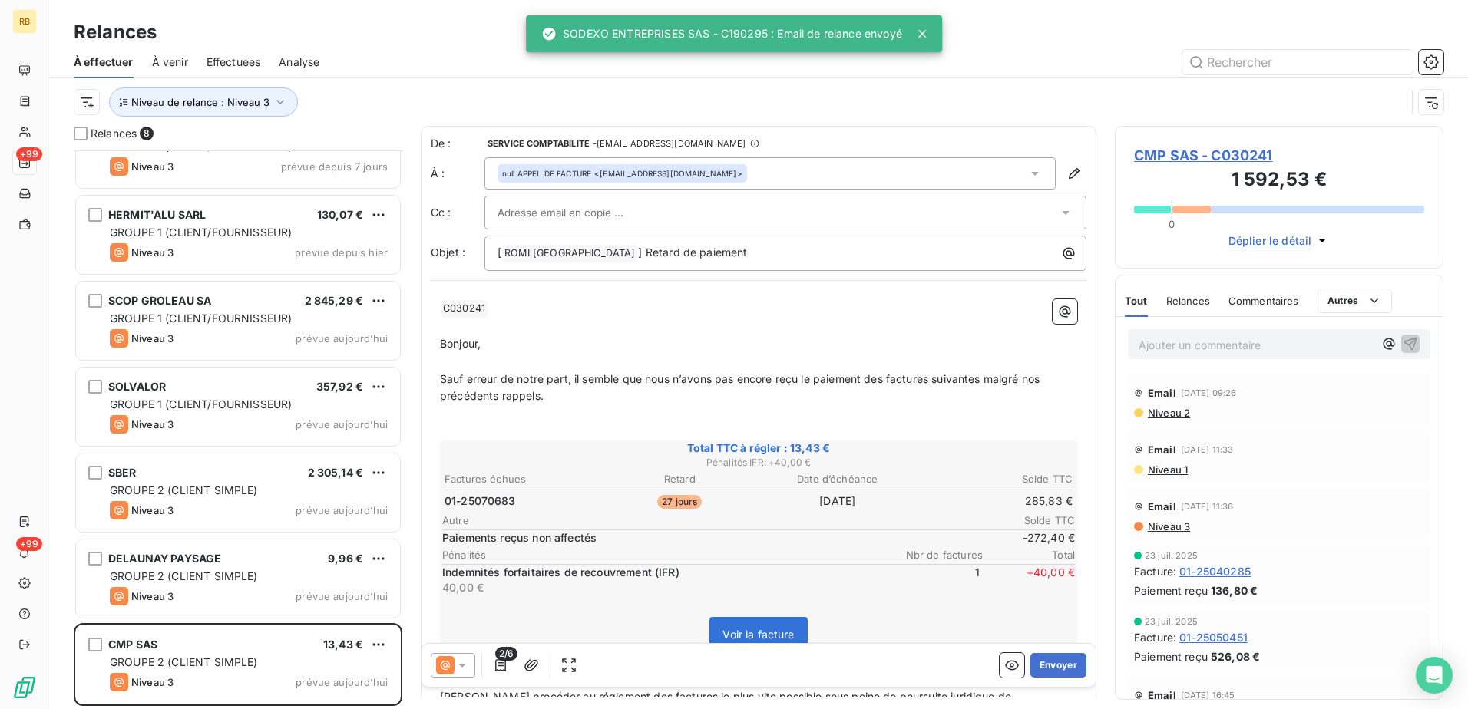
click at [1241, 356] on div "Ajouter un commentaire ﻿" at bounding box center [1279, 344] width 302 height 30
click at [1242, 349] on p "Ajouter un commentaire ﻿" at bounding box center [1256, 344] width 235 height 19
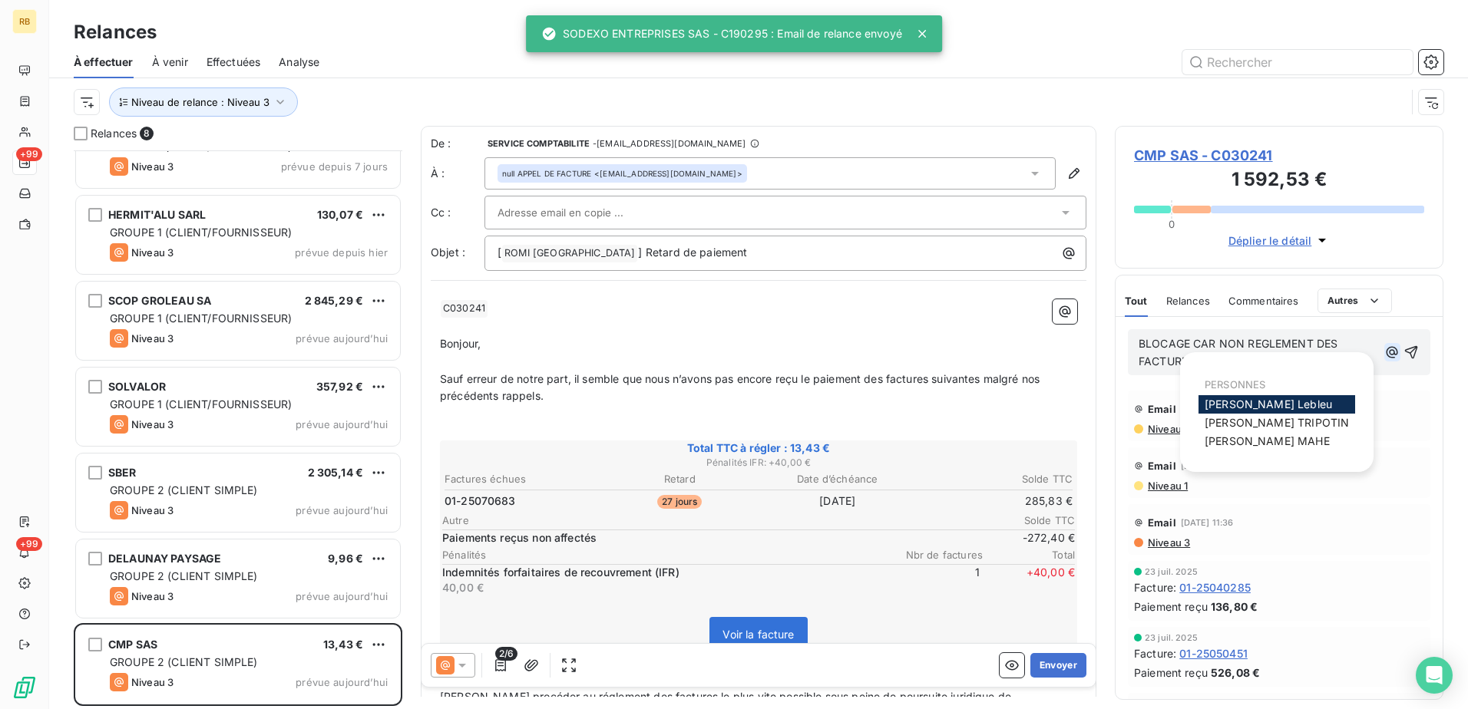
click at [1384, 354] on icon "button" at bounding box center [1391, 352] width 15 height 15
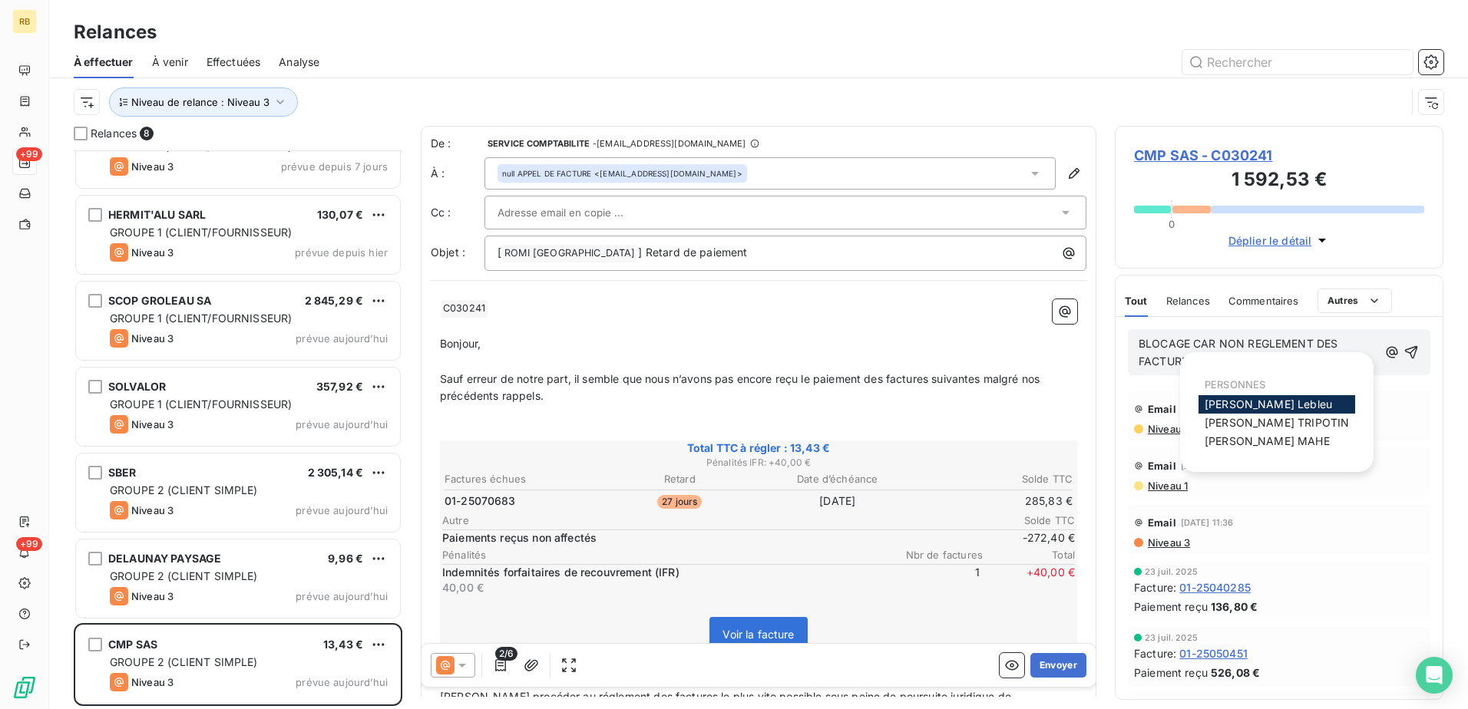
click at [1244, 402] on span "[PERSON_NAME]" at bounding box center [1268, 404] width 127 height 13
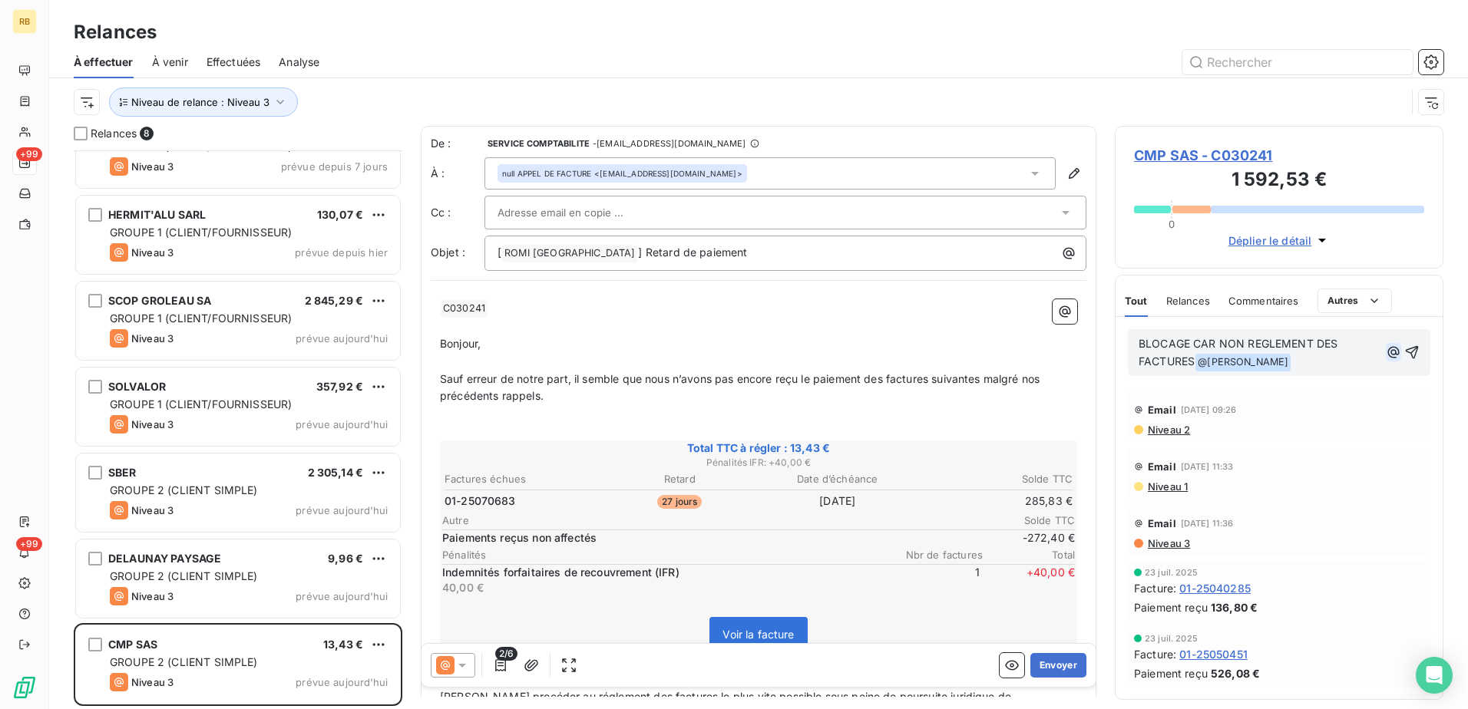
click at [1386, 354] on icon "button" at bounding box center [1393, 352] width 15 height 15
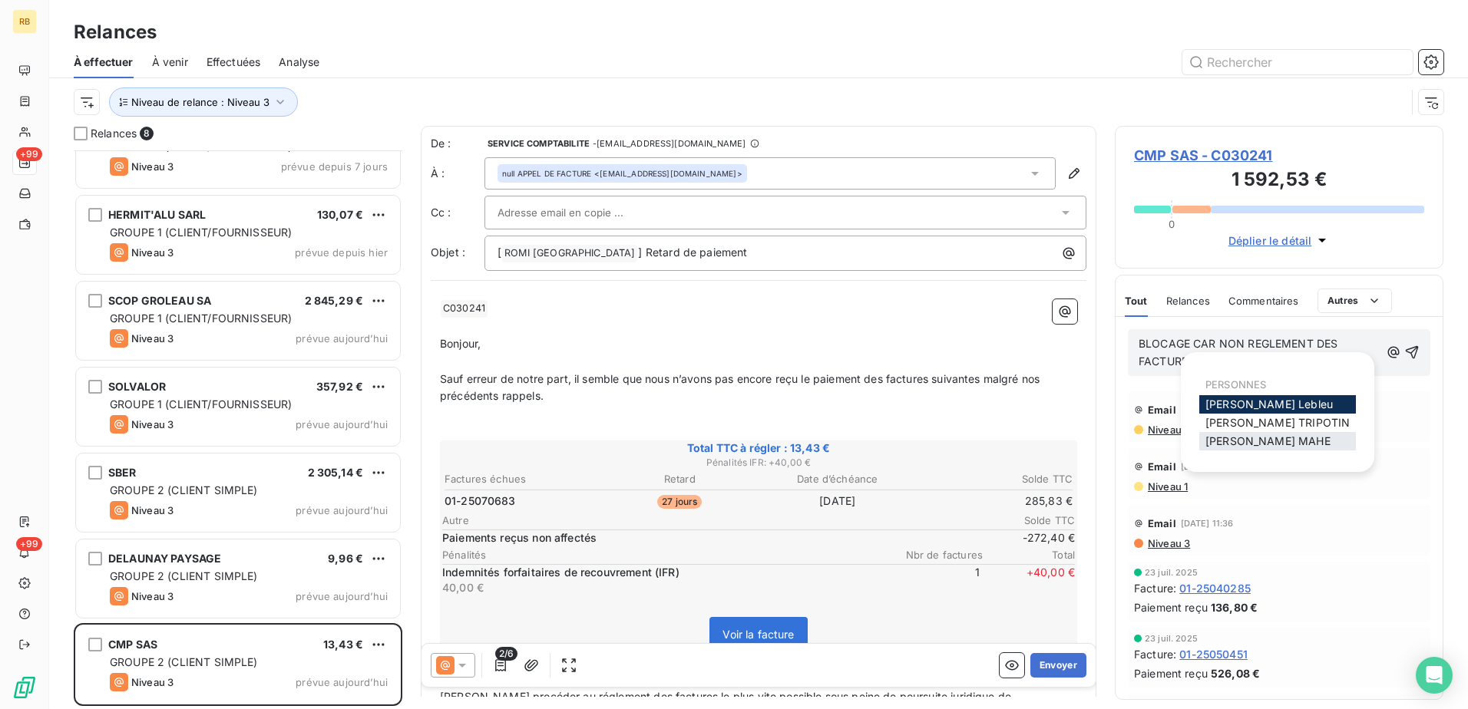
click at [1247, 448] on span "[PERSON_NAME]" at bounding box center [1267, 441] width 125 height 13
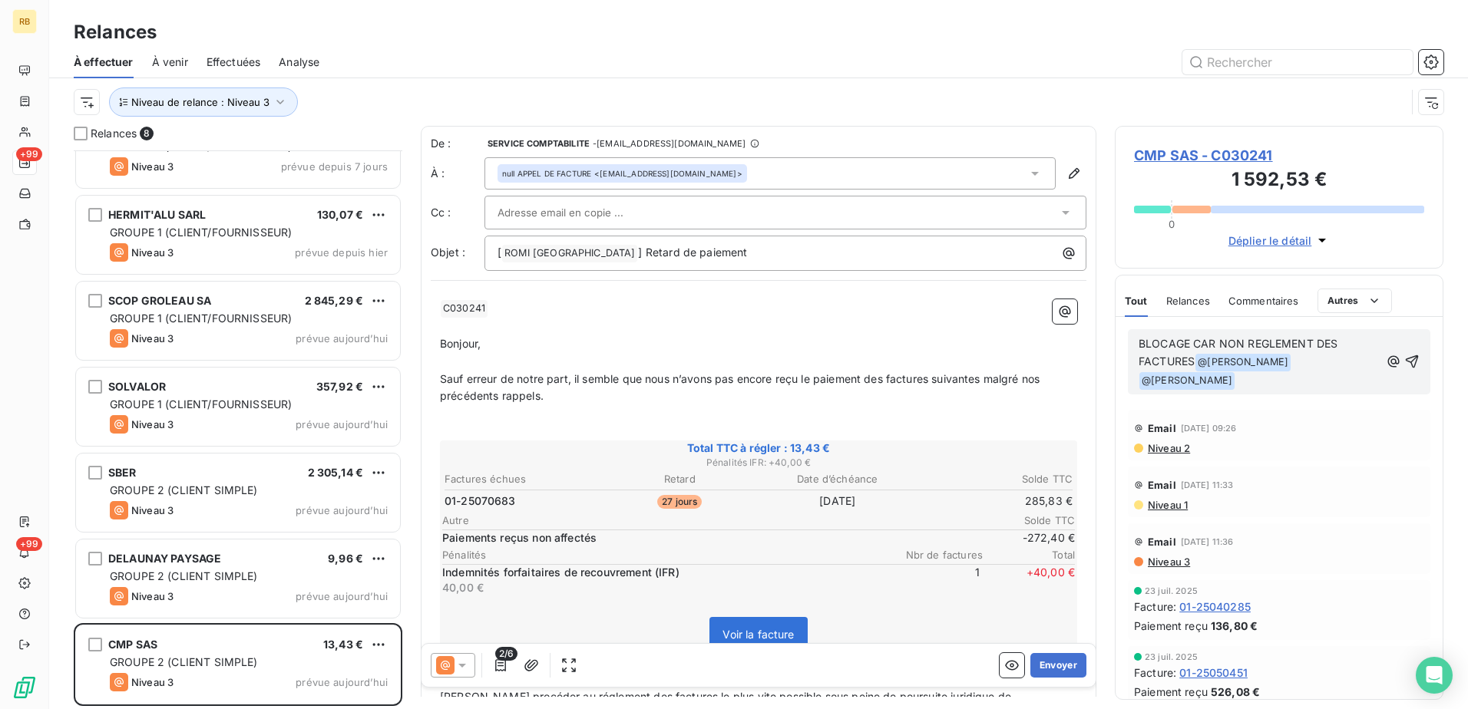
click at [1234, 372] on span "@ [PERSON_NAME] ﻿" at bounding box center [1186, 381] width 95 height 18
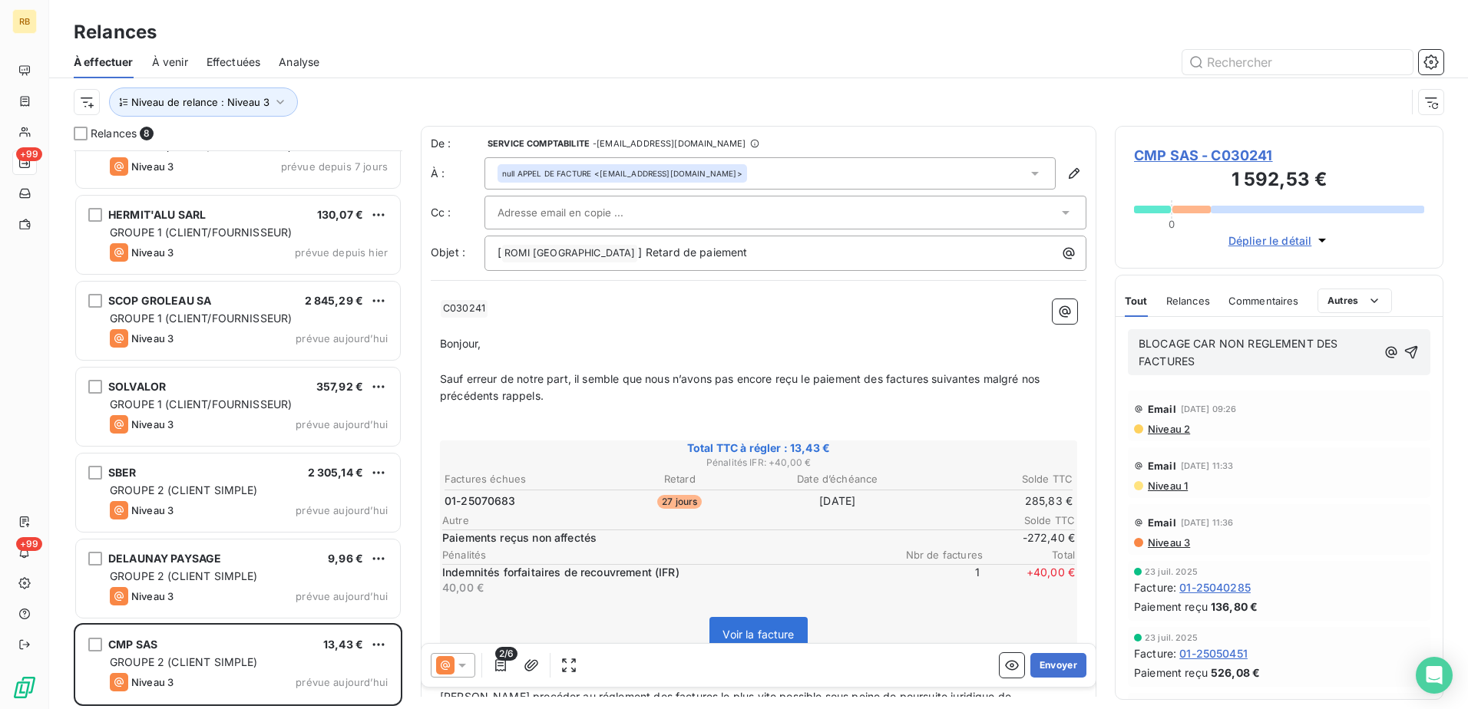
click at [1198, 160] on span "CMP SAS - C030241" at bounding box center [1279, 155] width 290 height 21
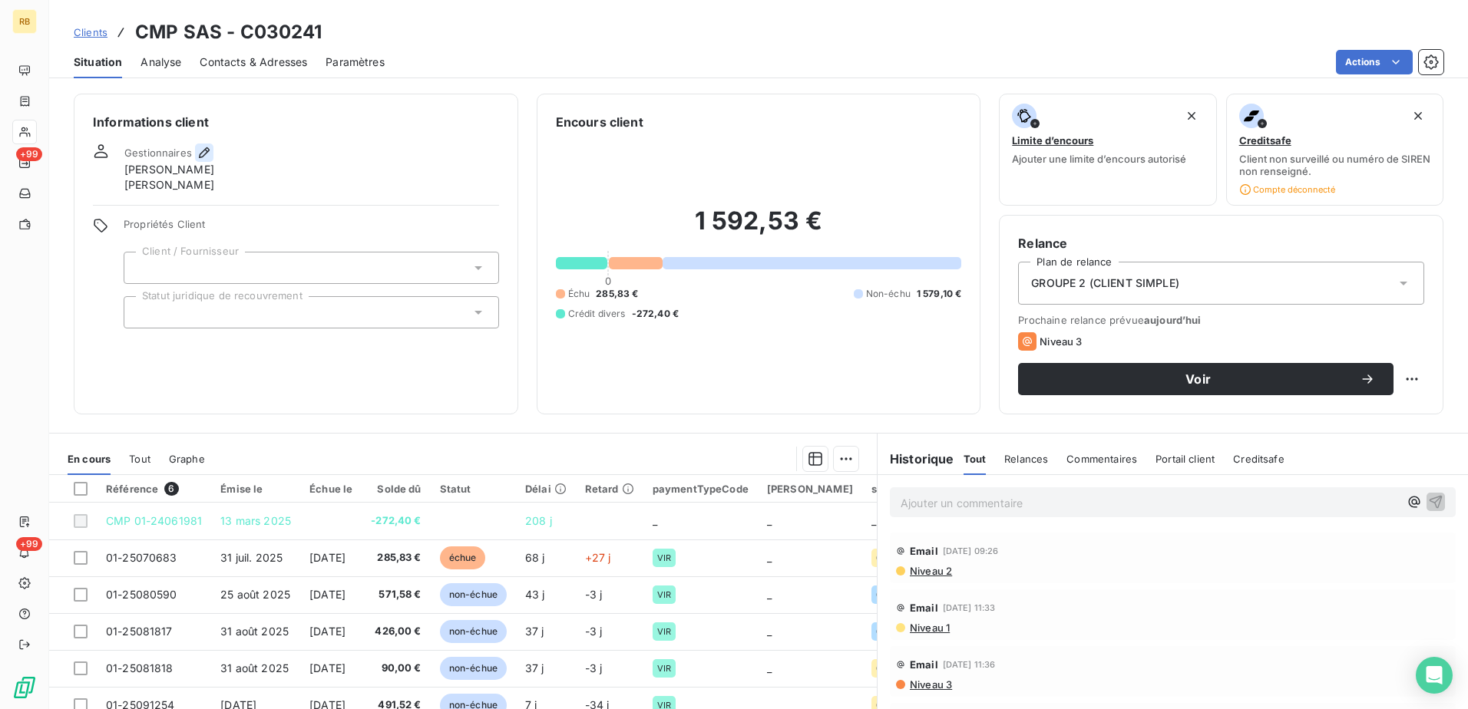
click at [205, 152] on icon "button" at bounding box center [204, 152] width 15 height 15
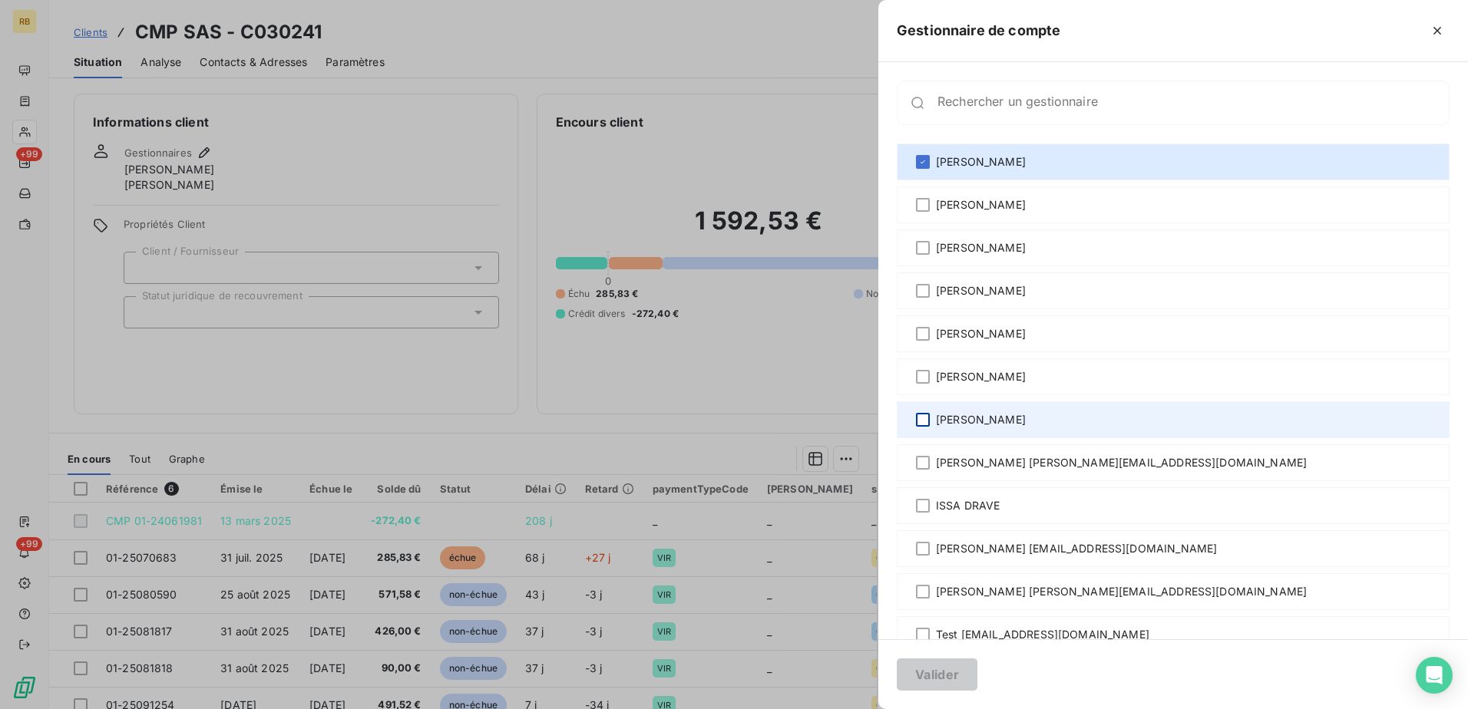
click at [924, 420] on div at bounding box center [923, 420] width 14 height 14
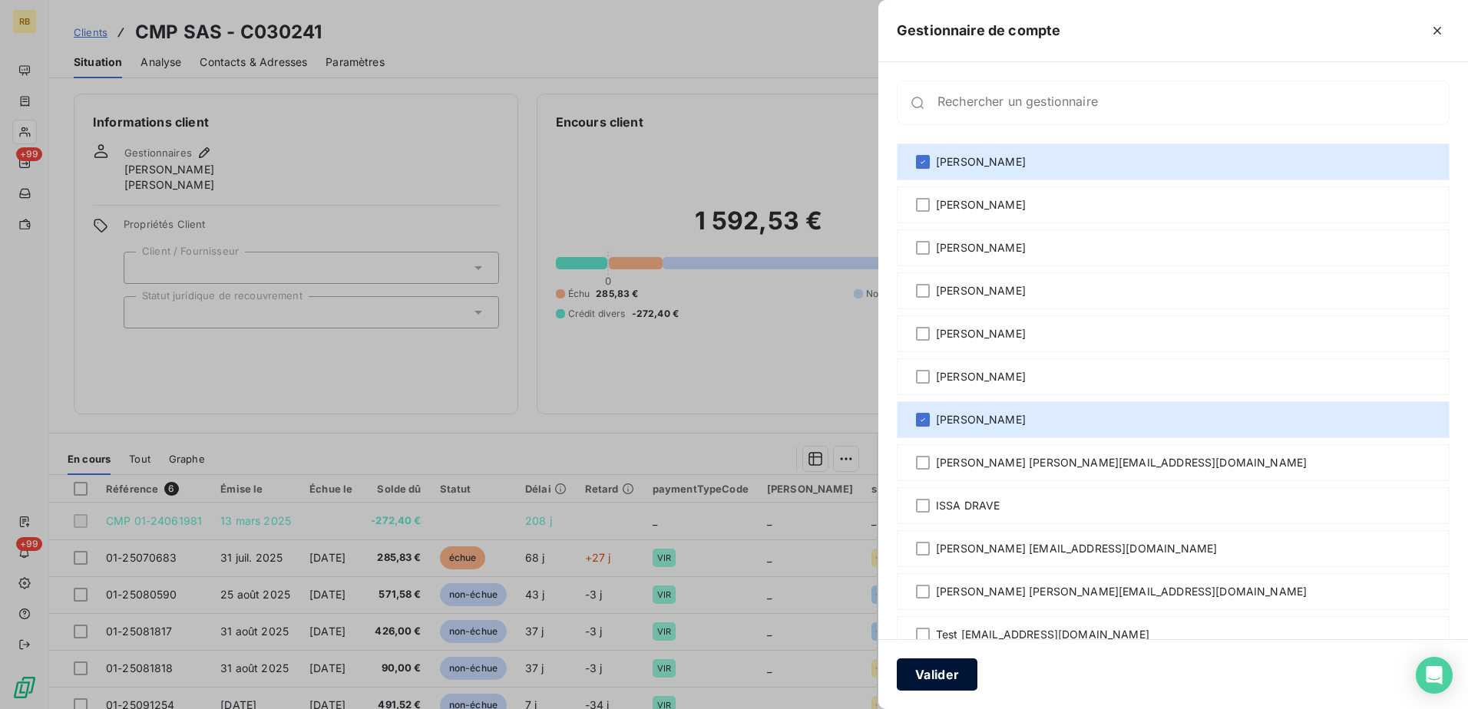
click at [942, 671] on button "Valider" at bounding box center [937, 675] width 81 height 32
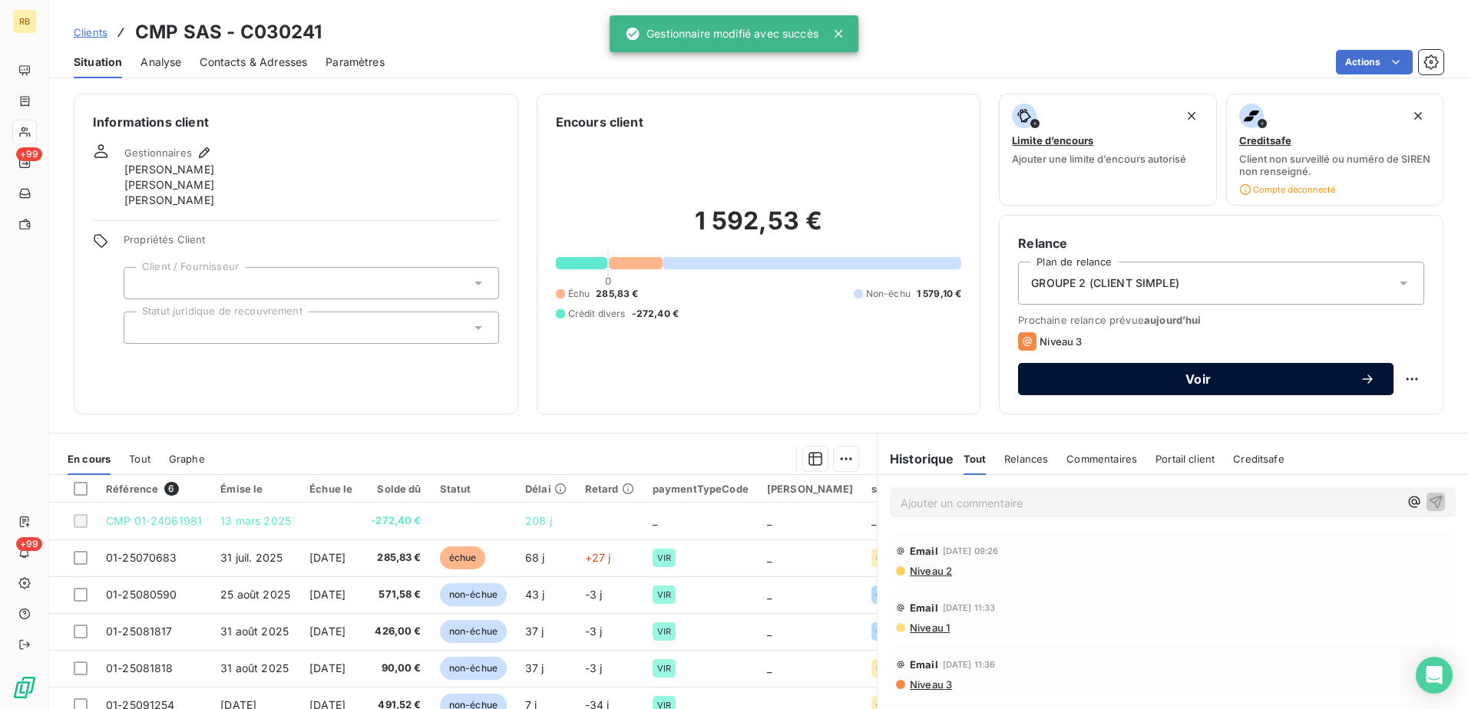
click at [1175, 388] on button "Voir" at bounding box center [1205, 379] width 375 height 32
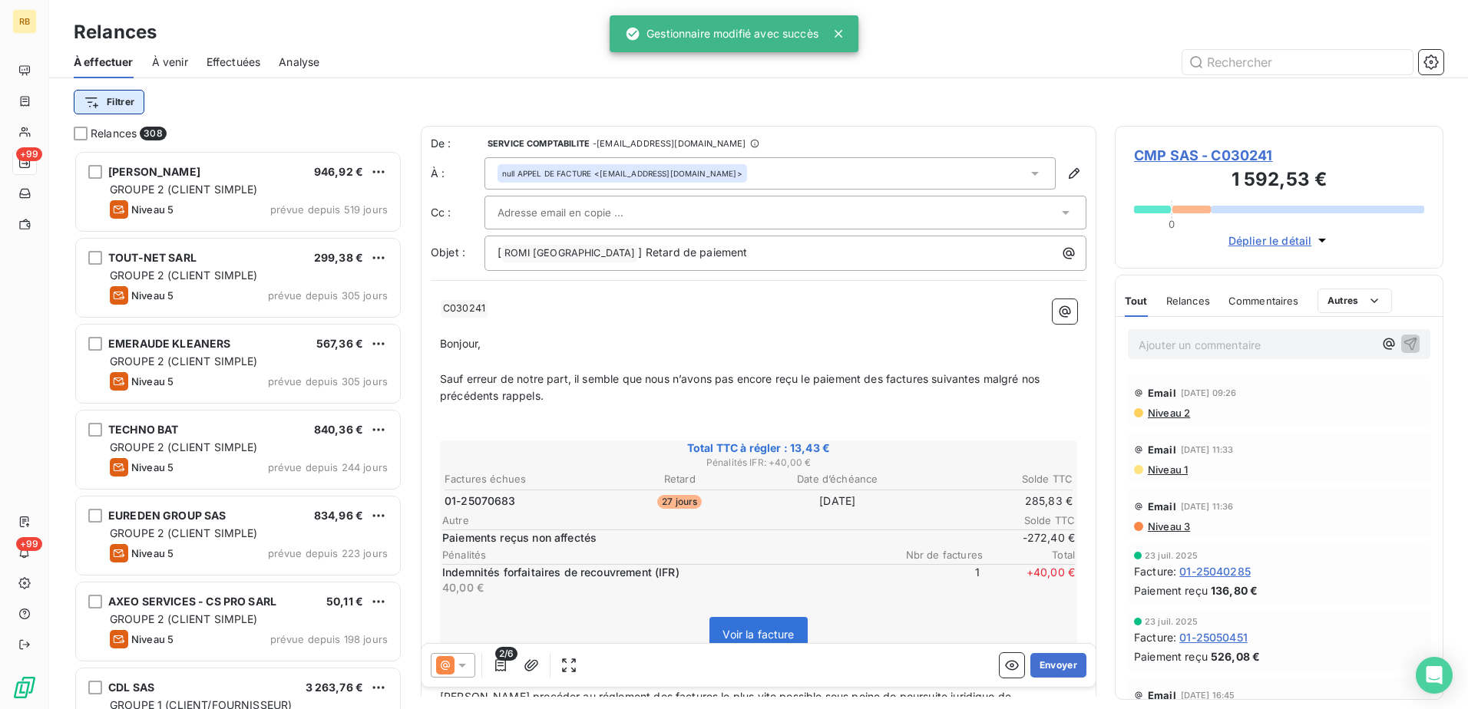
scroll to position [547, 317]
click at [114, 107] on html "RB +99 +99 Relances À effectuer À venir Effectuées Analyse Filtrer Relances 308…" at bounding box center [734, 354] width 1468 height 709
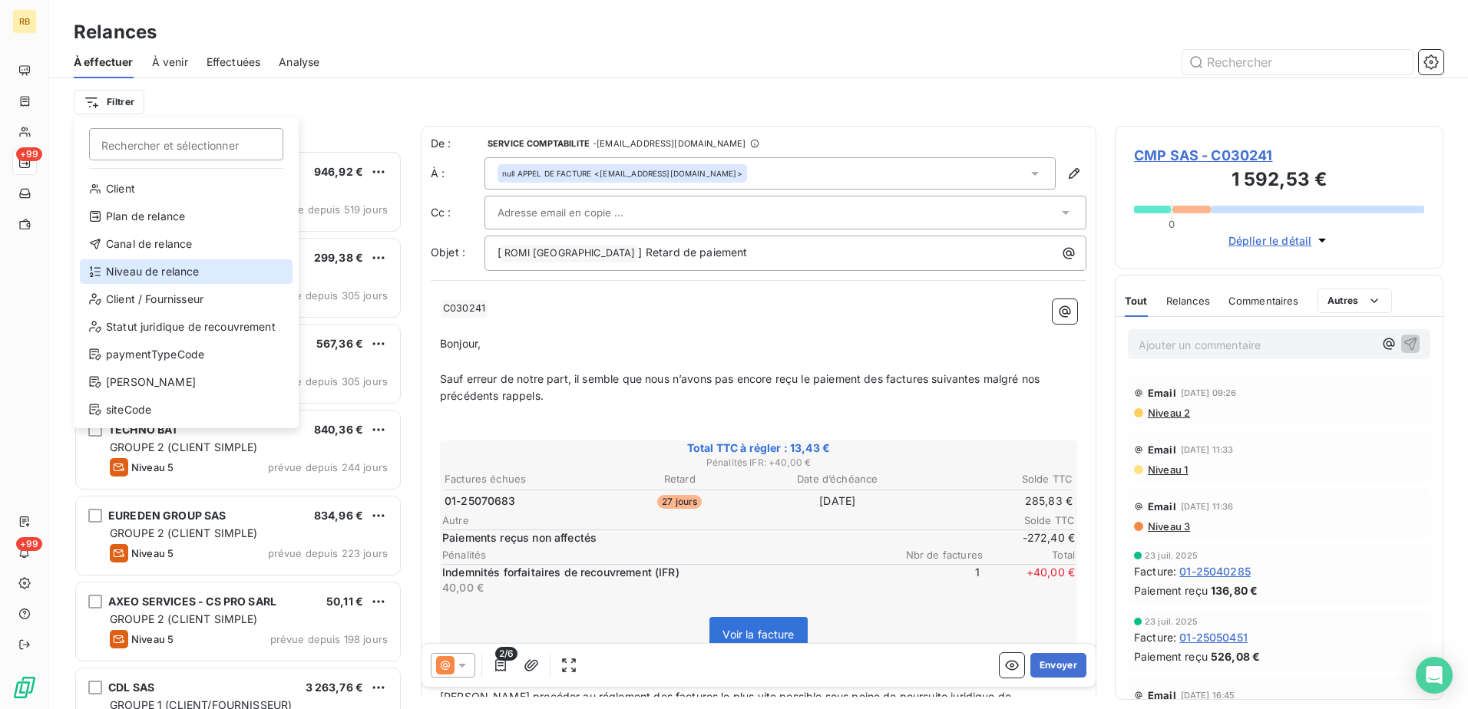
click at [151, 272] on div "Niveau de relance" at bounding box center [186, 271] width 213 height 25
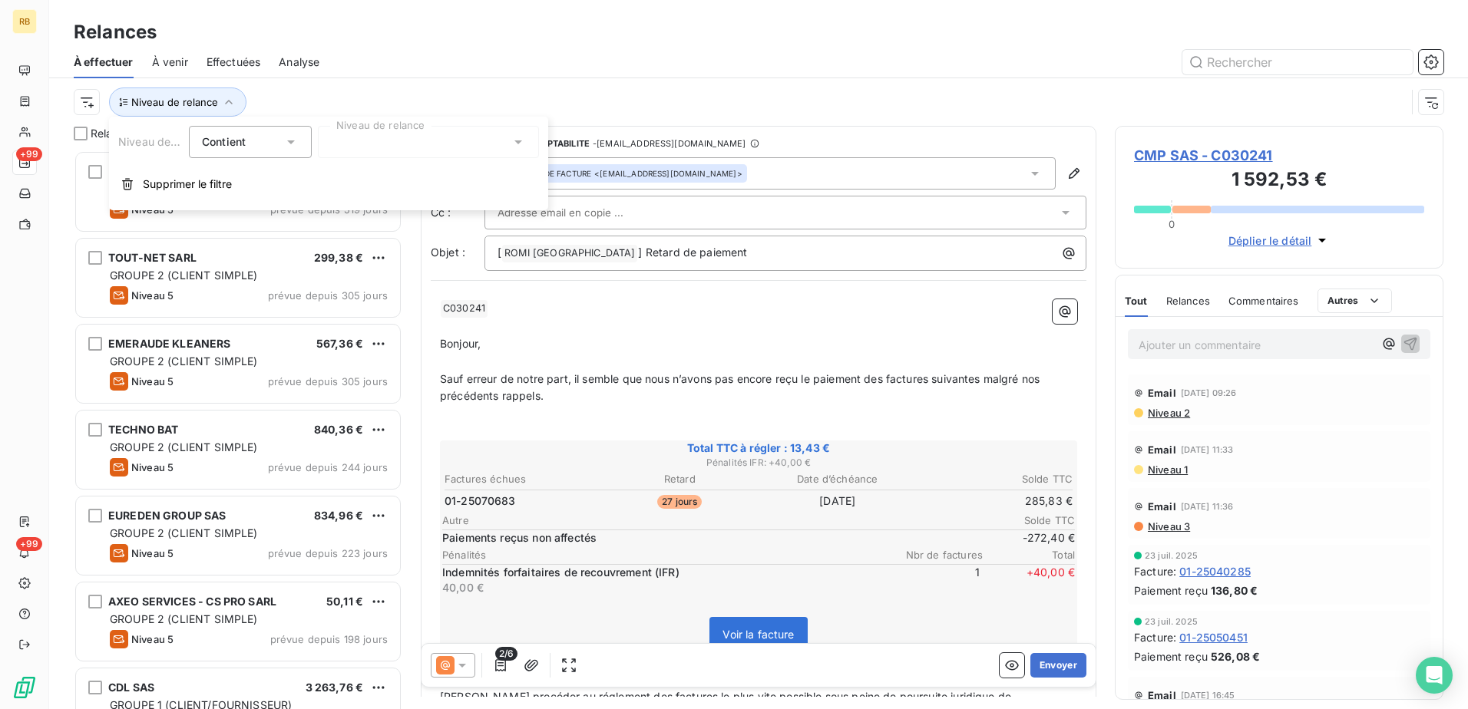
click at [361, 142] on div at bounding box center [428, 142] width 221 height 32
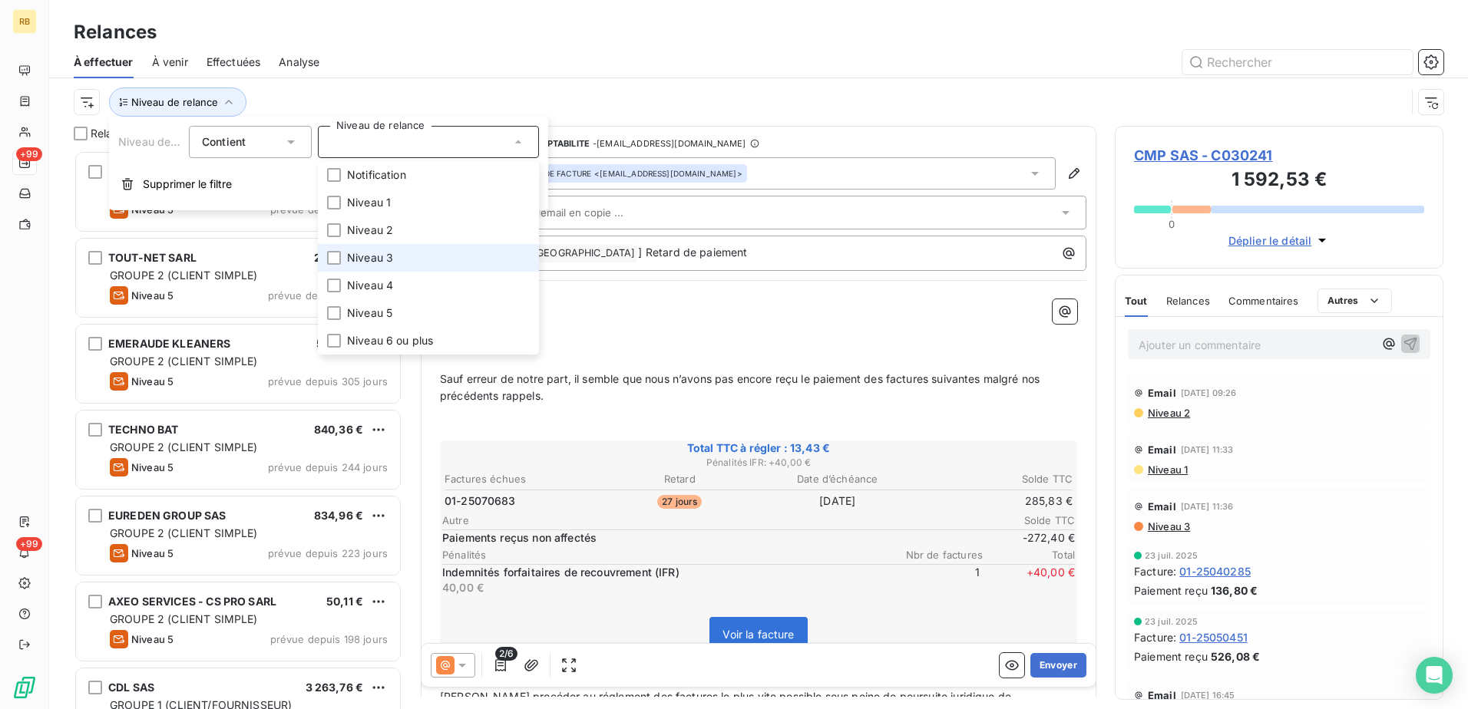
click at [368, 253] on span "Niveau 3" at bounding box center [370, 257] width 46 height 15
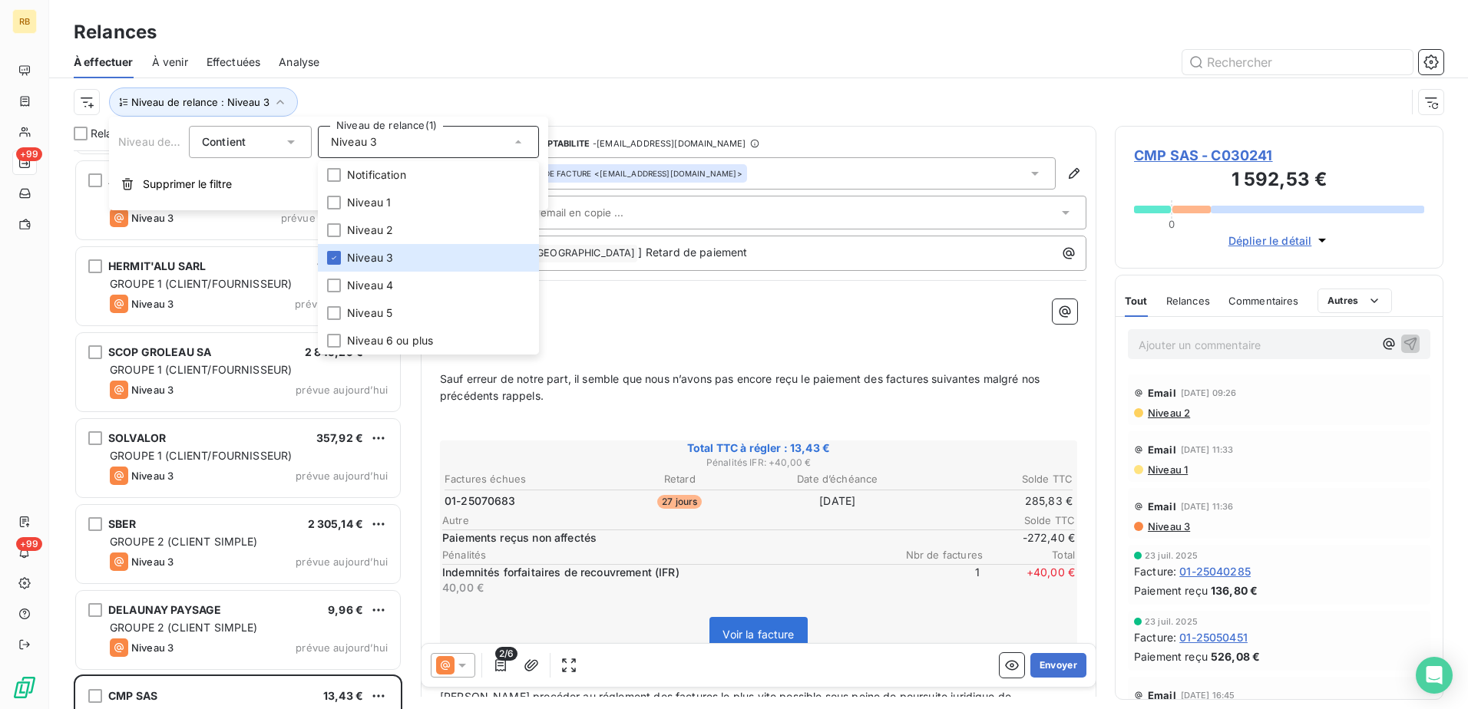
scroll to position [130, 0]
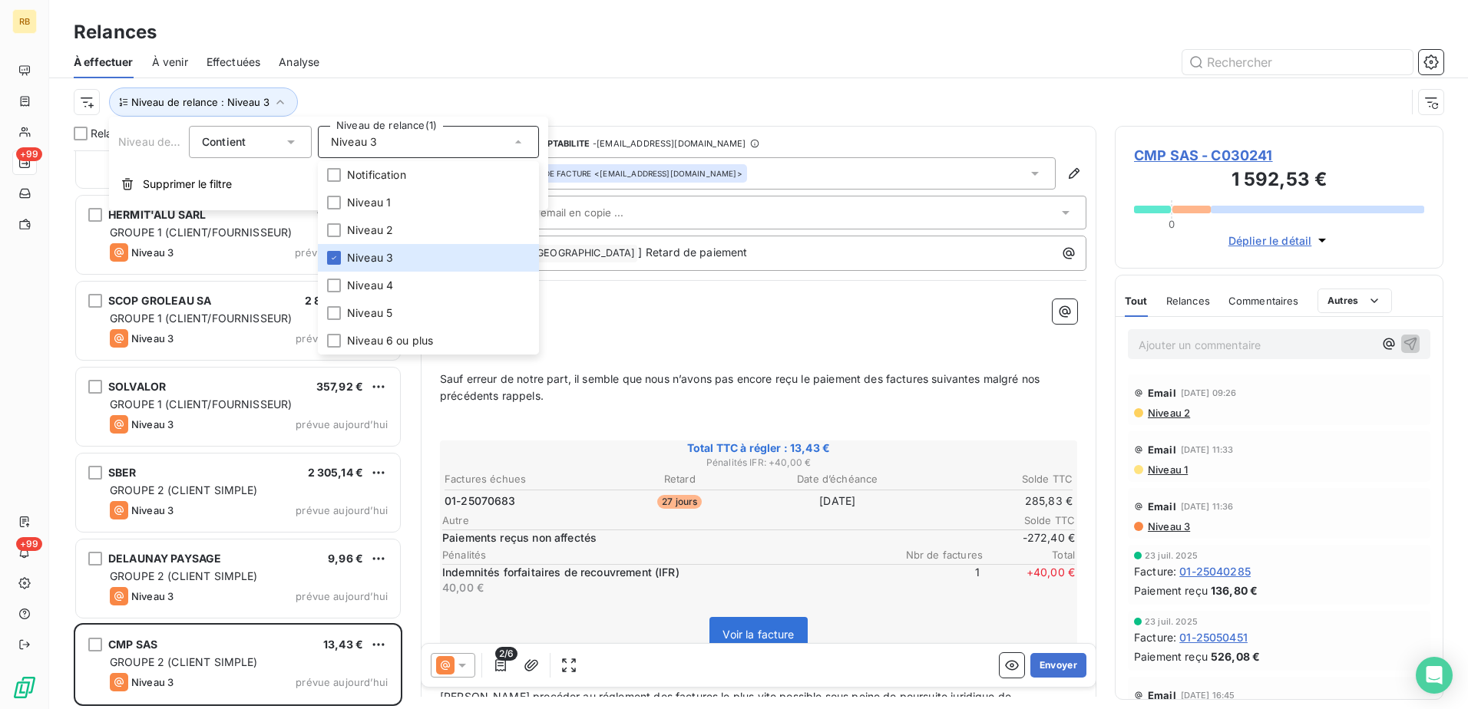
click at [300, 655] on div "GROUPE 2 (CLIENT SIMPLE)" at bounding box center [249, 662] width 278 height 15
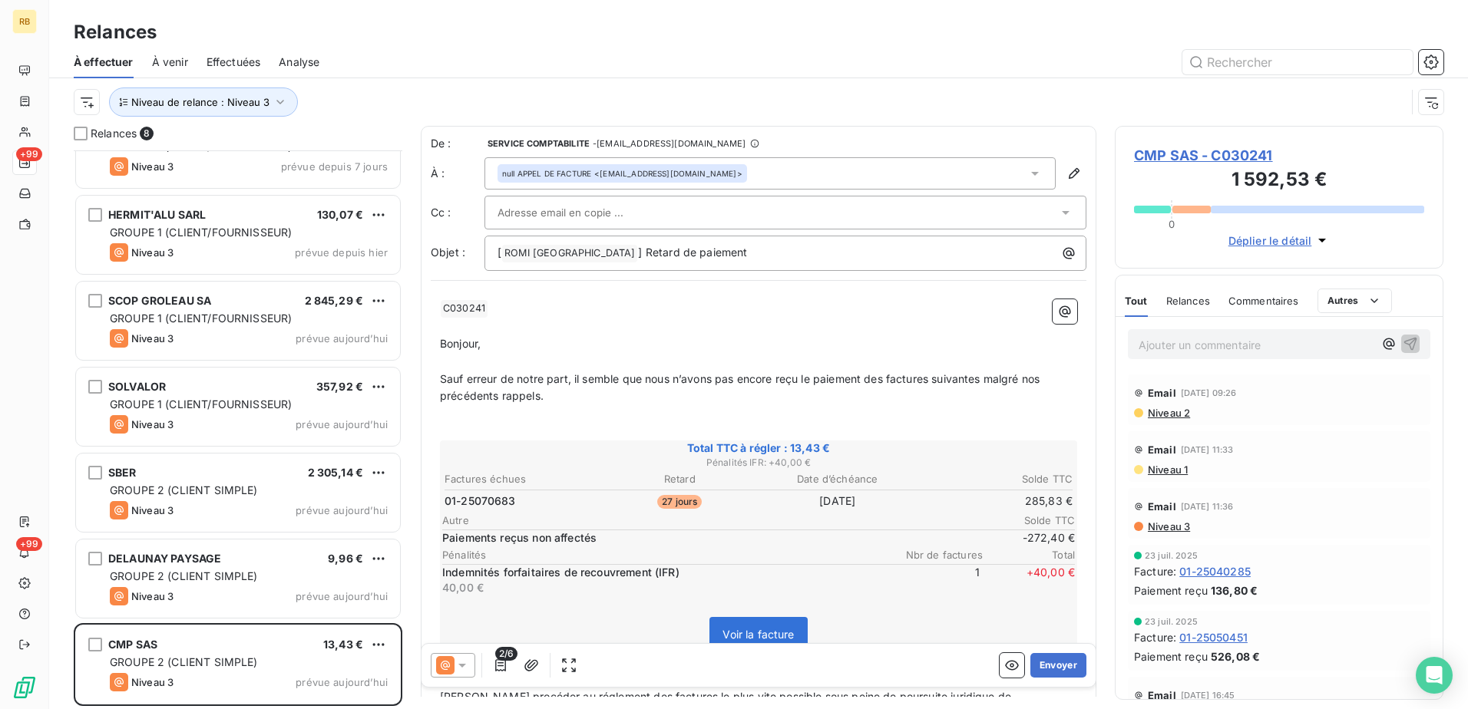
click at [1236, 347] on p "Ajouter un commentaire ﻿" at bounding box center [1256, 344] width 235 height 19
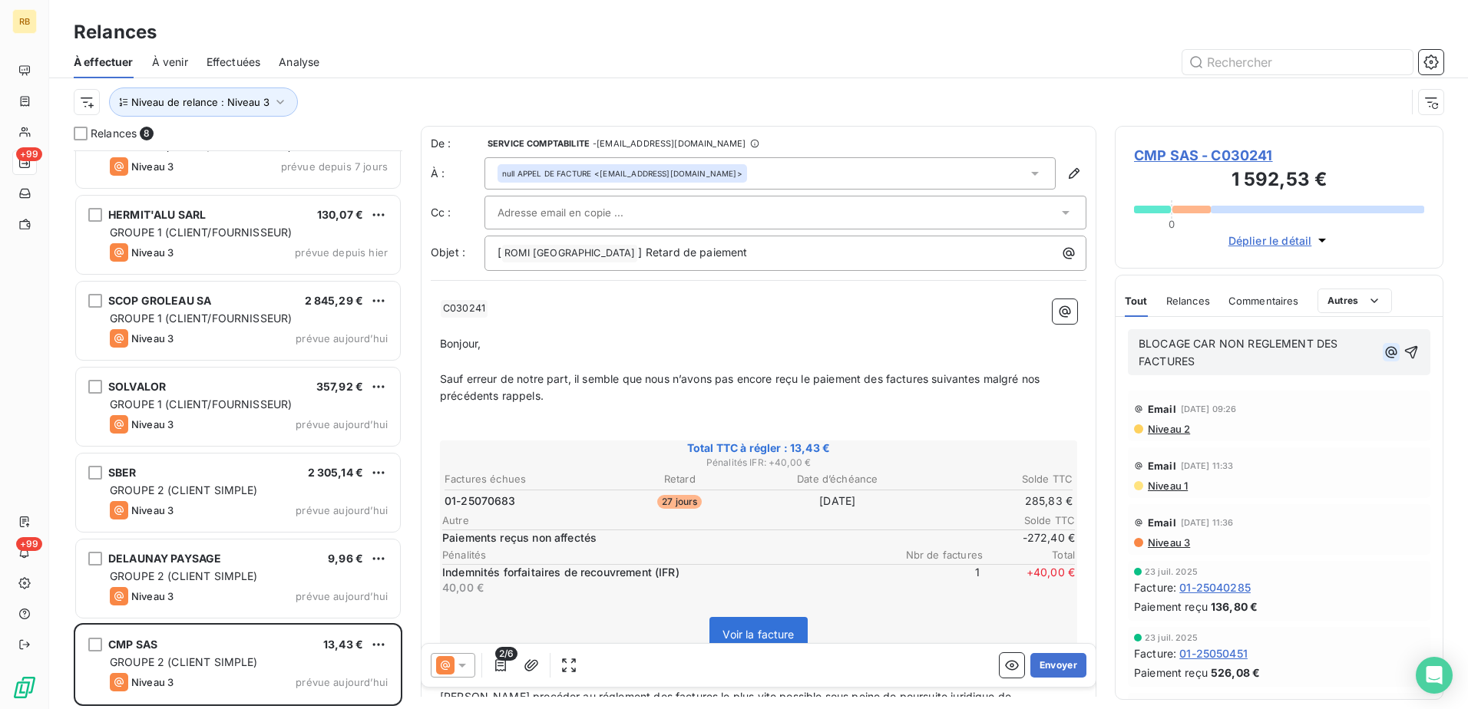
click at [1373, 350] on div "BLOCAGE CAR NON REGLEMENT DES FACTURES" at bounding box center [1279, 352] width 281 height 37
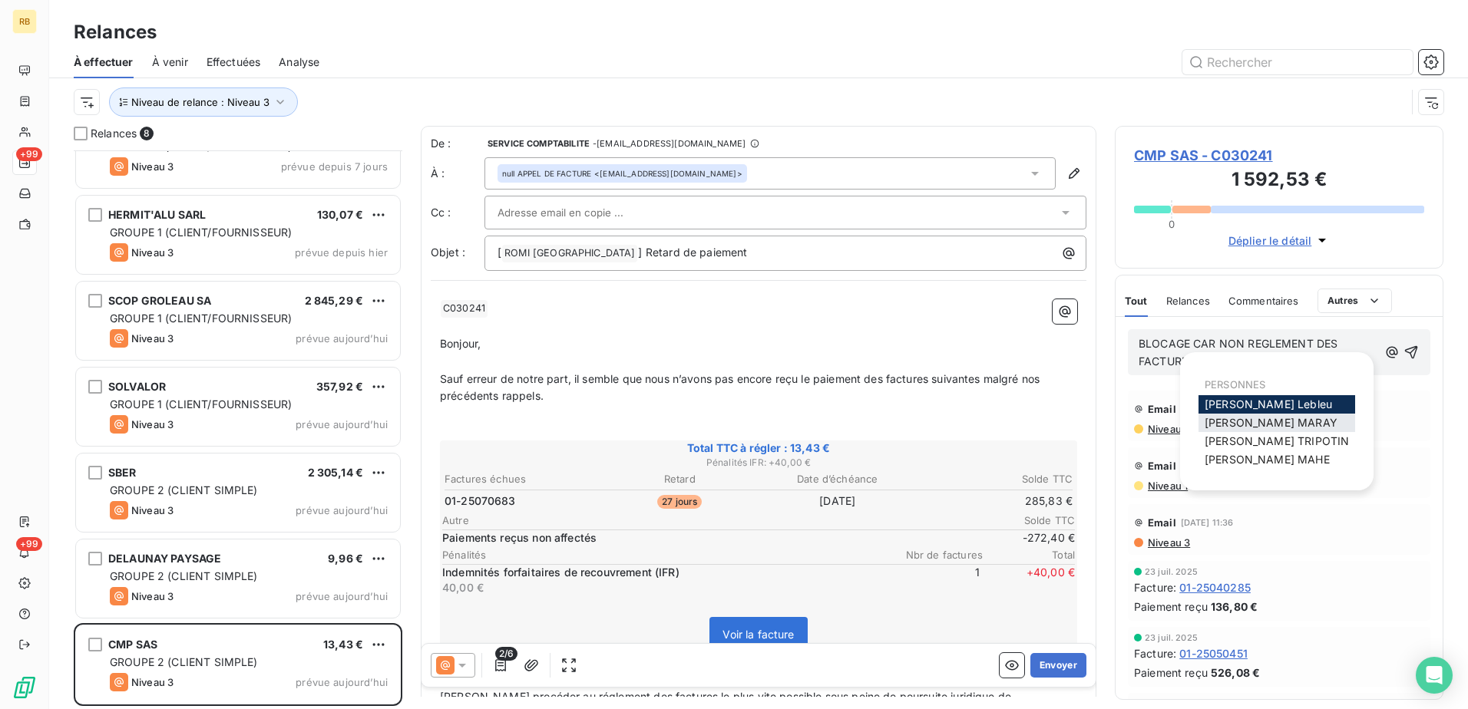
click at [1252, 425] on span "[PERSON_NAME]" at bounding box center [1271, 422] width 133 height 13
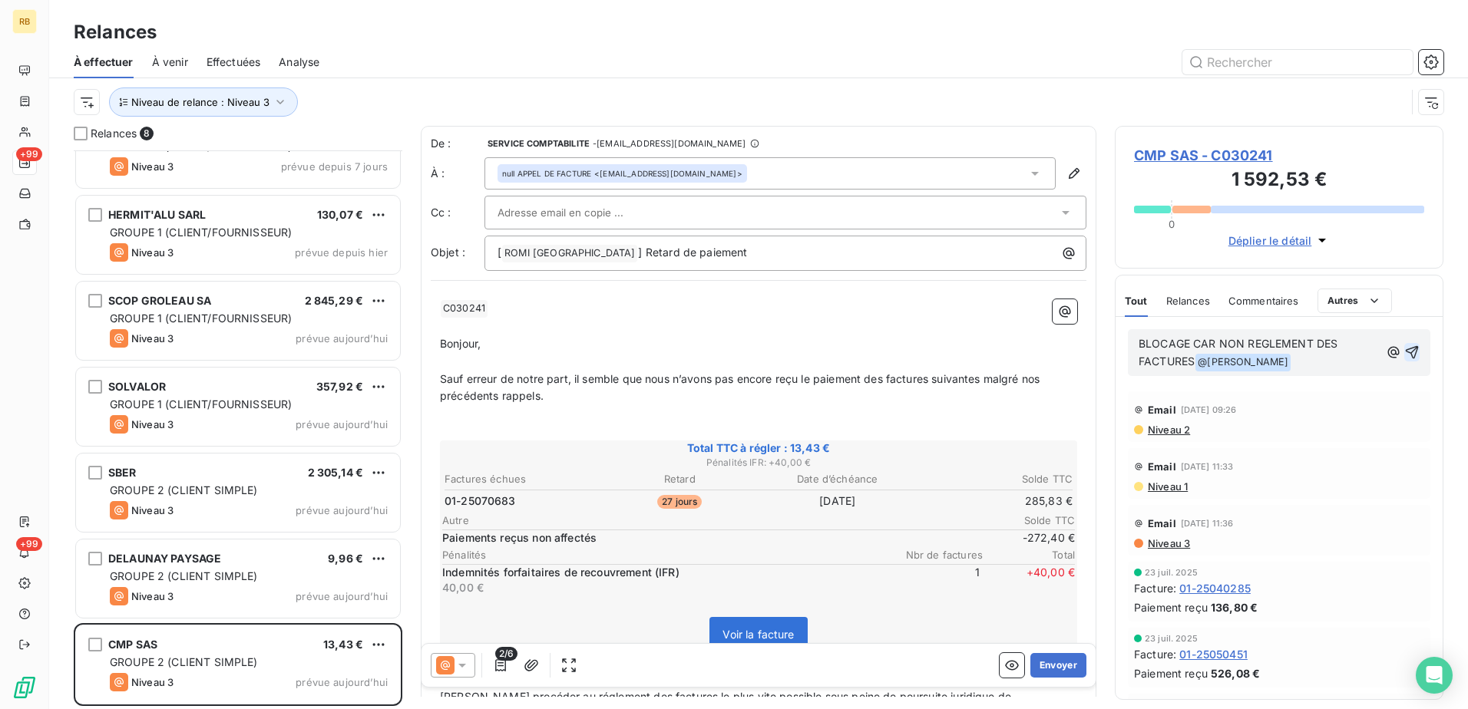
click at [1404, 353] on icon "button" at bounding box center [1411, 352] width 15 height 15
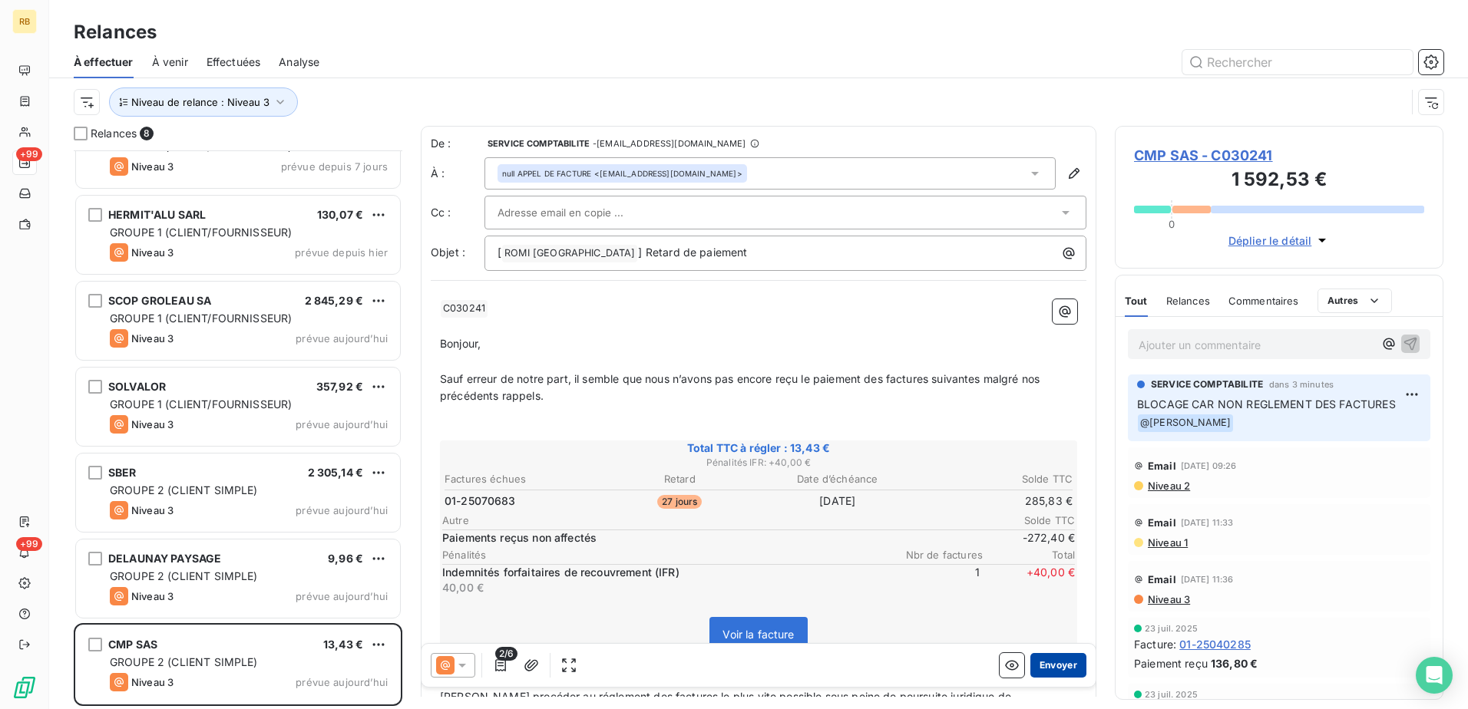
click at [1068, 659] on button "Envoyer" at bounding box center [1058, 665] width 56 height 25
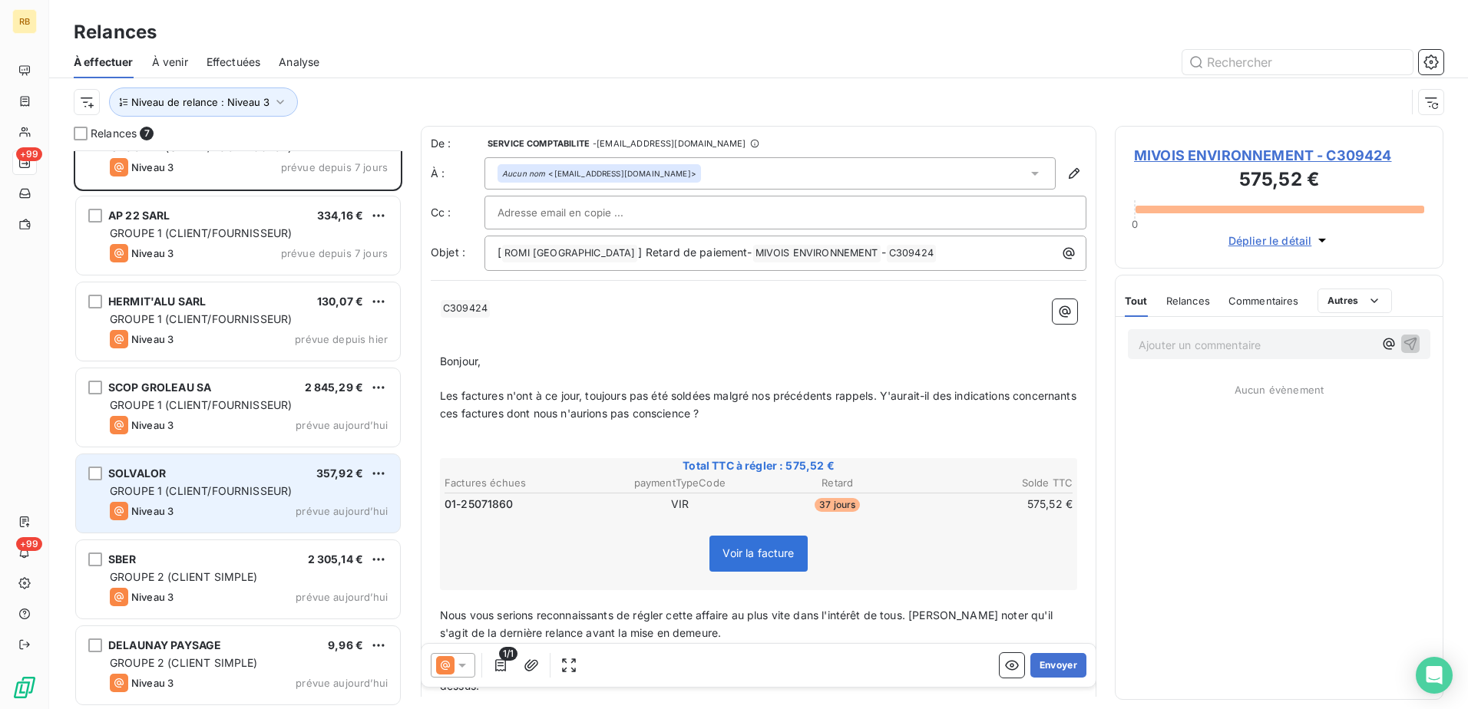
scroll to position [44, 0]
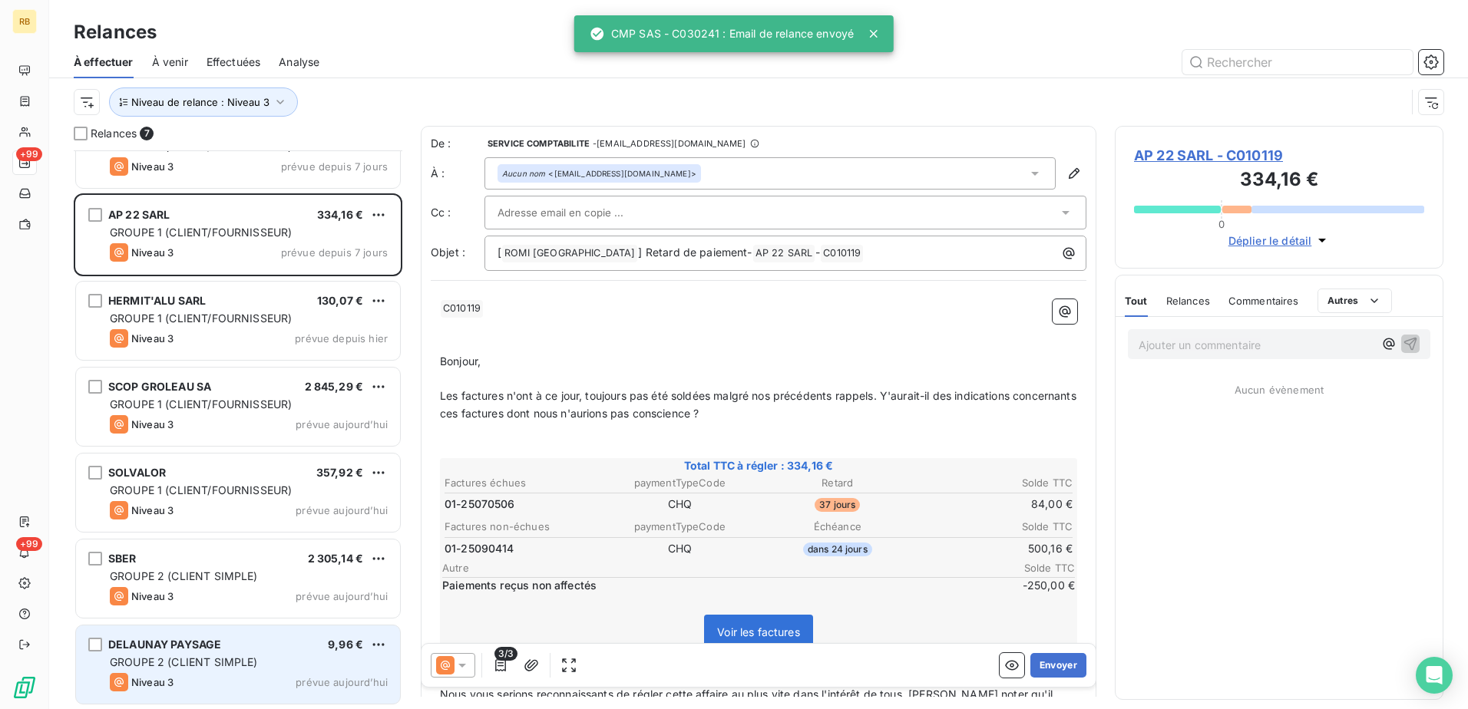
click at [246, 667] on span "GROUPE 2 (CLIENT SIMPLE)" at bounding box center [184, 662] width 148 height 13
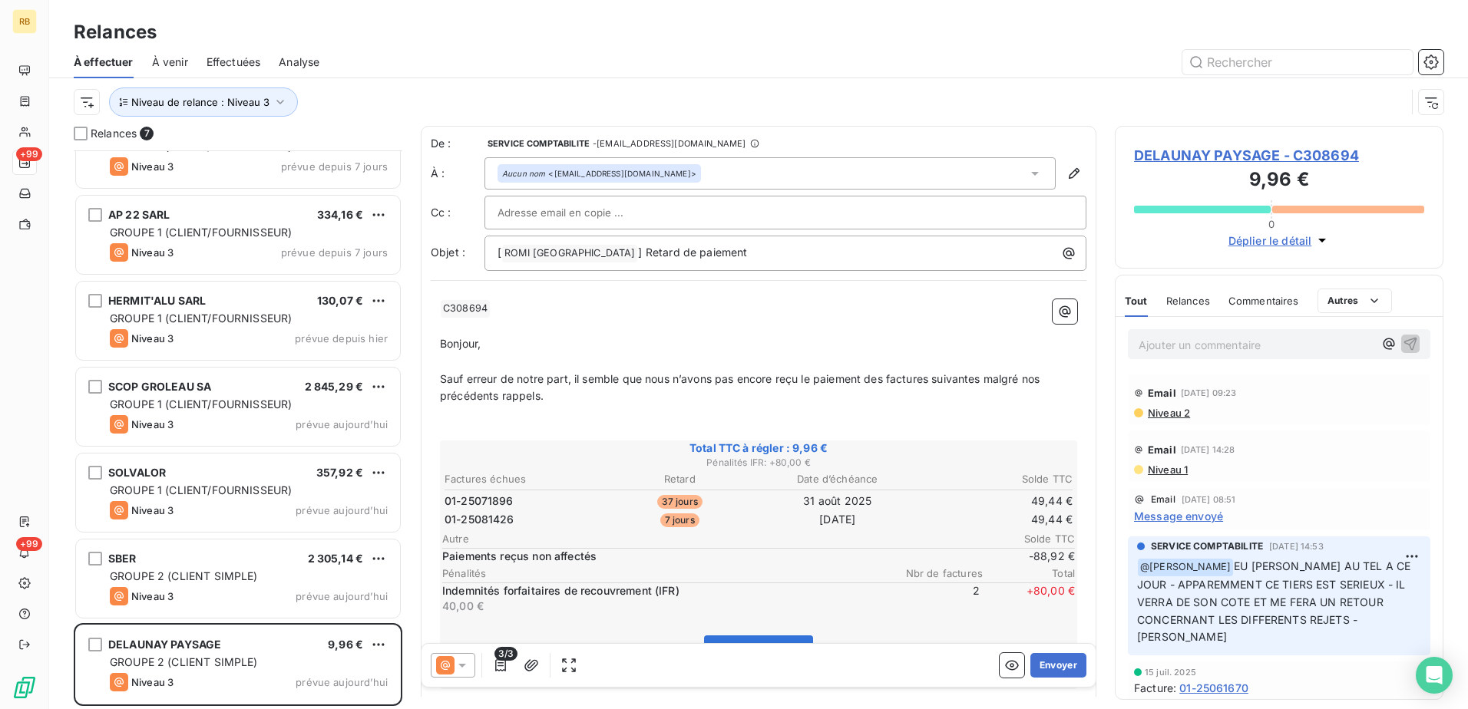
click at [1247, 349] on p "Ajouter un commentaire ﻿" at bounding box center [1256, 344] width 235 height 19
click at [1368, 346] on div "Ajouter un commentaire ﻿" at bounding box center [1279, 344] width 281 height 21
click at [1381, 345] on icon "button" at bounding box center [1388, 342] width 15 height 15
click at [1240, 414] on span "[PERSON_NAME]" at bounding box center [1290, 413] width 183 height 13
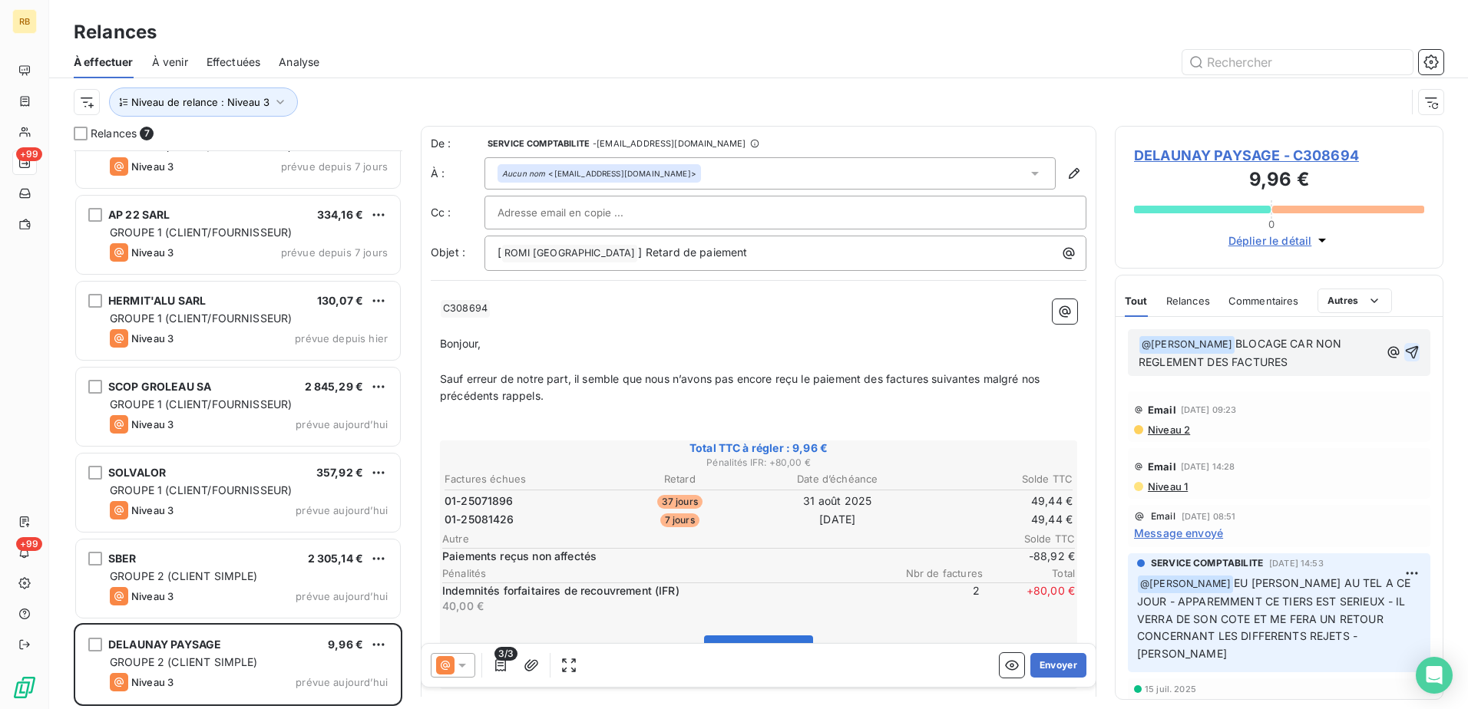
click at [1406, 349] on icon "button" at bounding box center [1412, 352] width 13 height 13
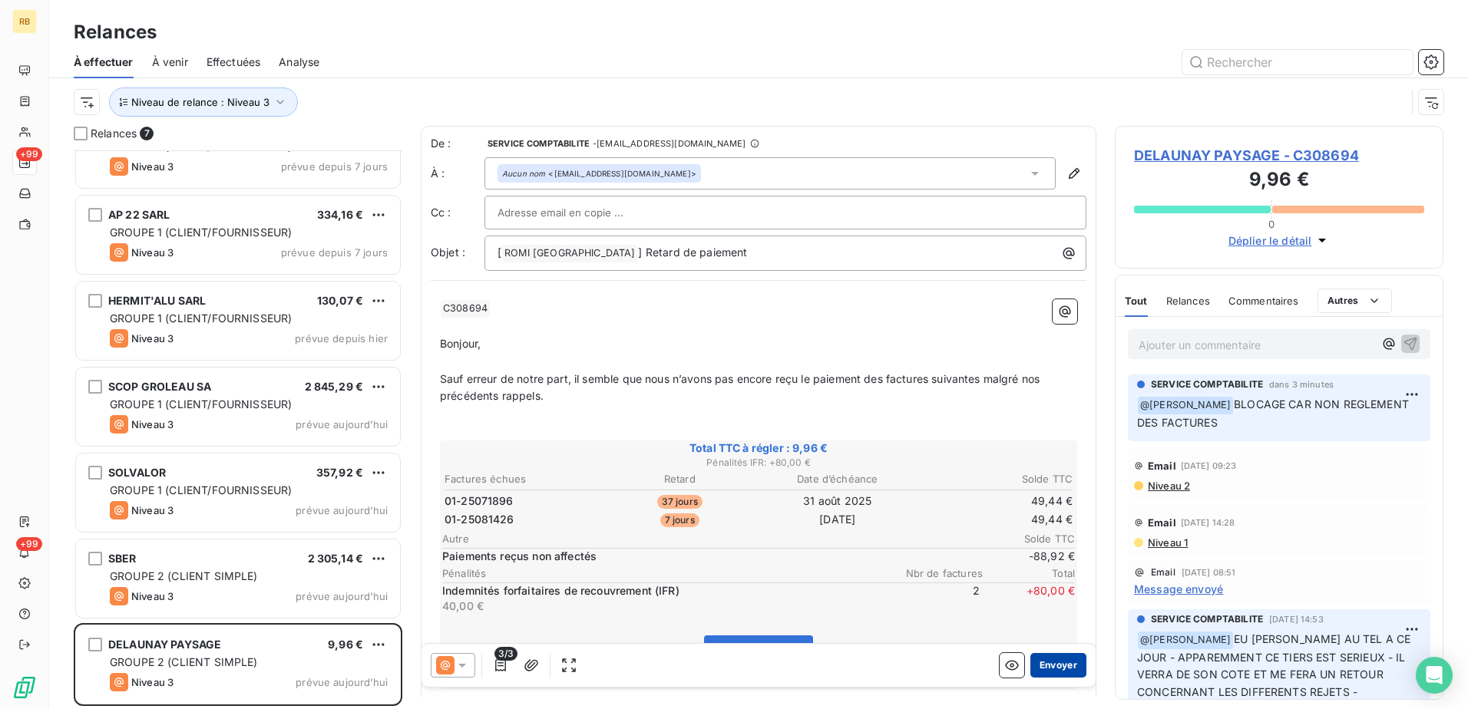
click at [1069, 672] on button "Envoyer" at bounding box center [1058, 665] width 56 height 25
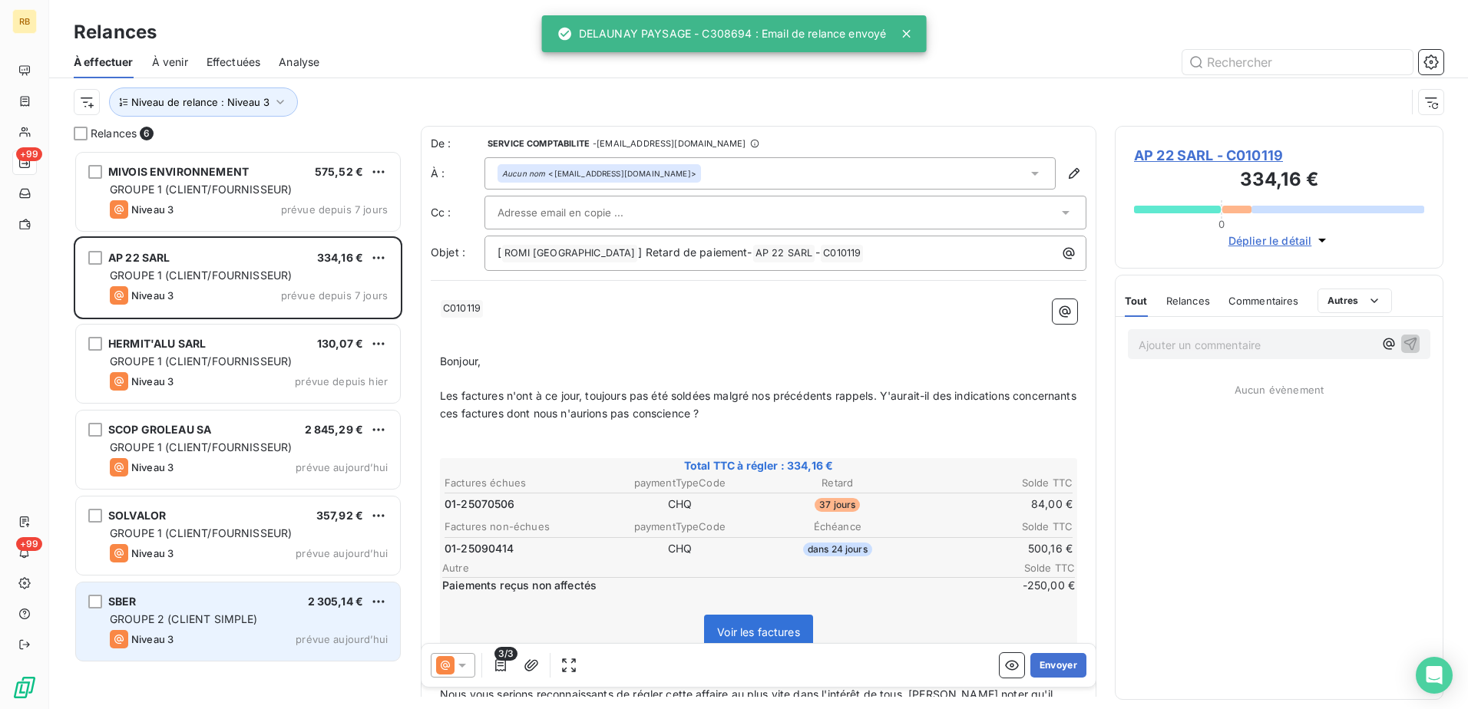
click at [269, 631] on div "Niveau 3 prévue aujourd’hui" at bounding box center [249, 639] width 278 height 18
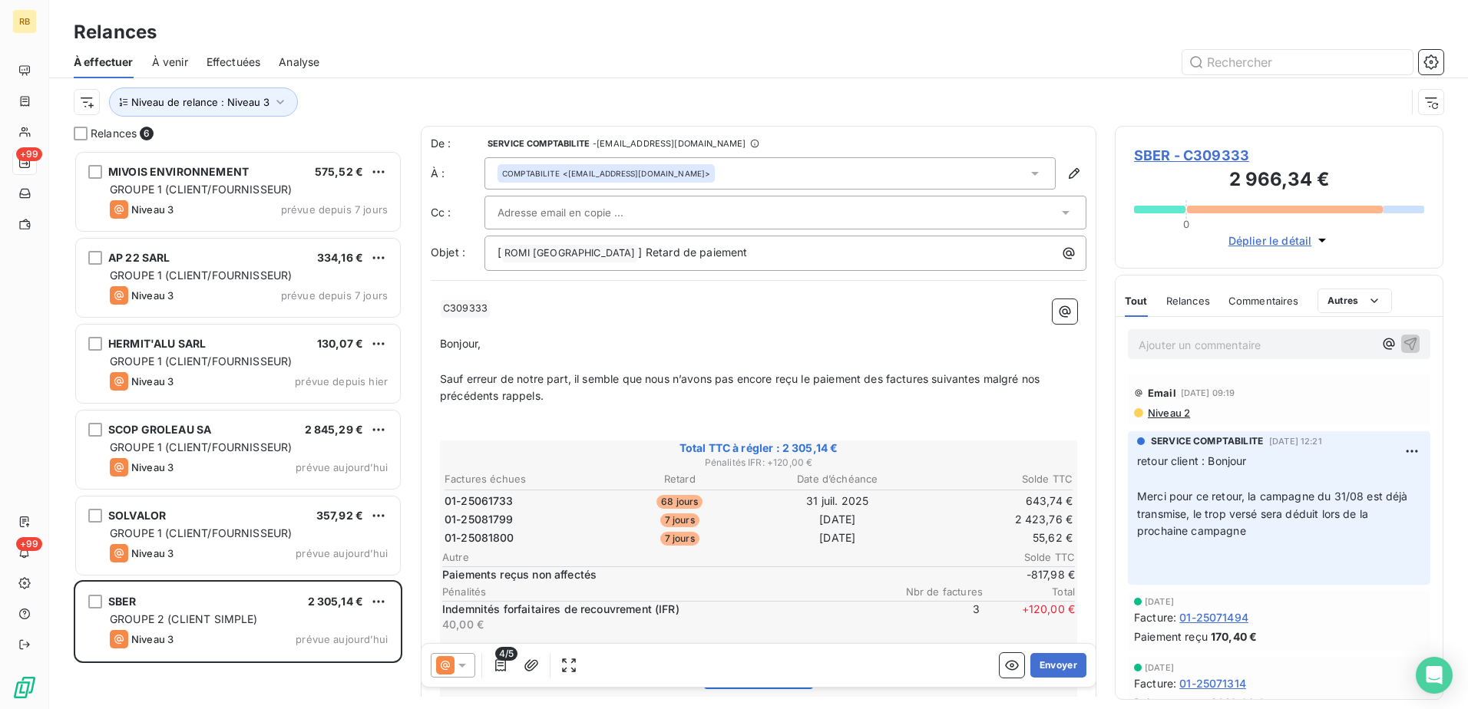
drag, startPoint x: 1232, startPoint y: 345, endPoint x: 1242, endPoint y: 345, distance: 10.0
click at [1232, 345] on p "Ajouter un commentaire ﻿" at bounding box center [1256, 344] width 235 height 19
click at [1236, 355] on div "Ajouter un commentaire ﻿" at bounding box center [1279, 344] width 302 height 30
click at [1245, 349] on p "Ajouter un commentaire ﻿" at bounding box center [1256, 344] width 235 height 19
click at [1383, 342] on icon "button" at bounding box center [1389, 345] width 12 height 12
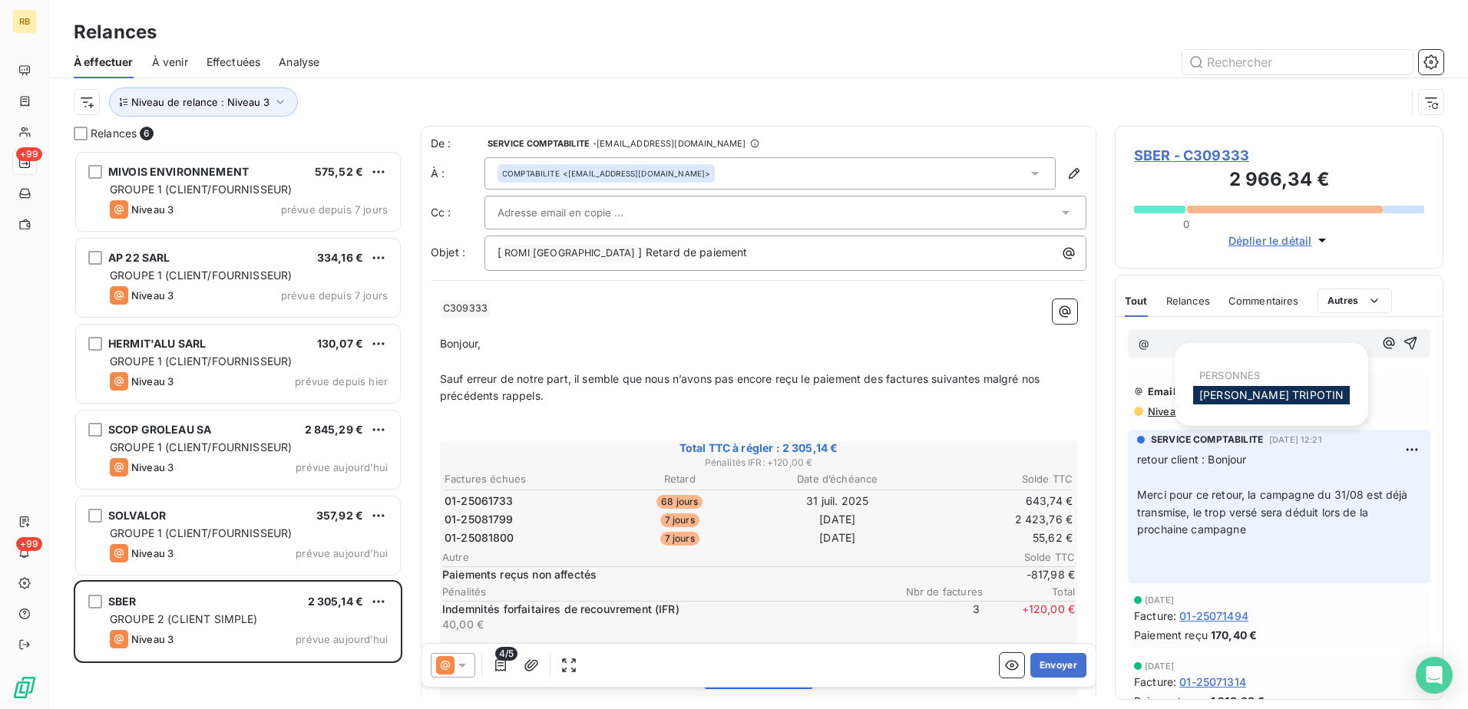
click at [1191, 148] on span "SBER - C309333" at bounding box center [1279, 155] width 290 height 21
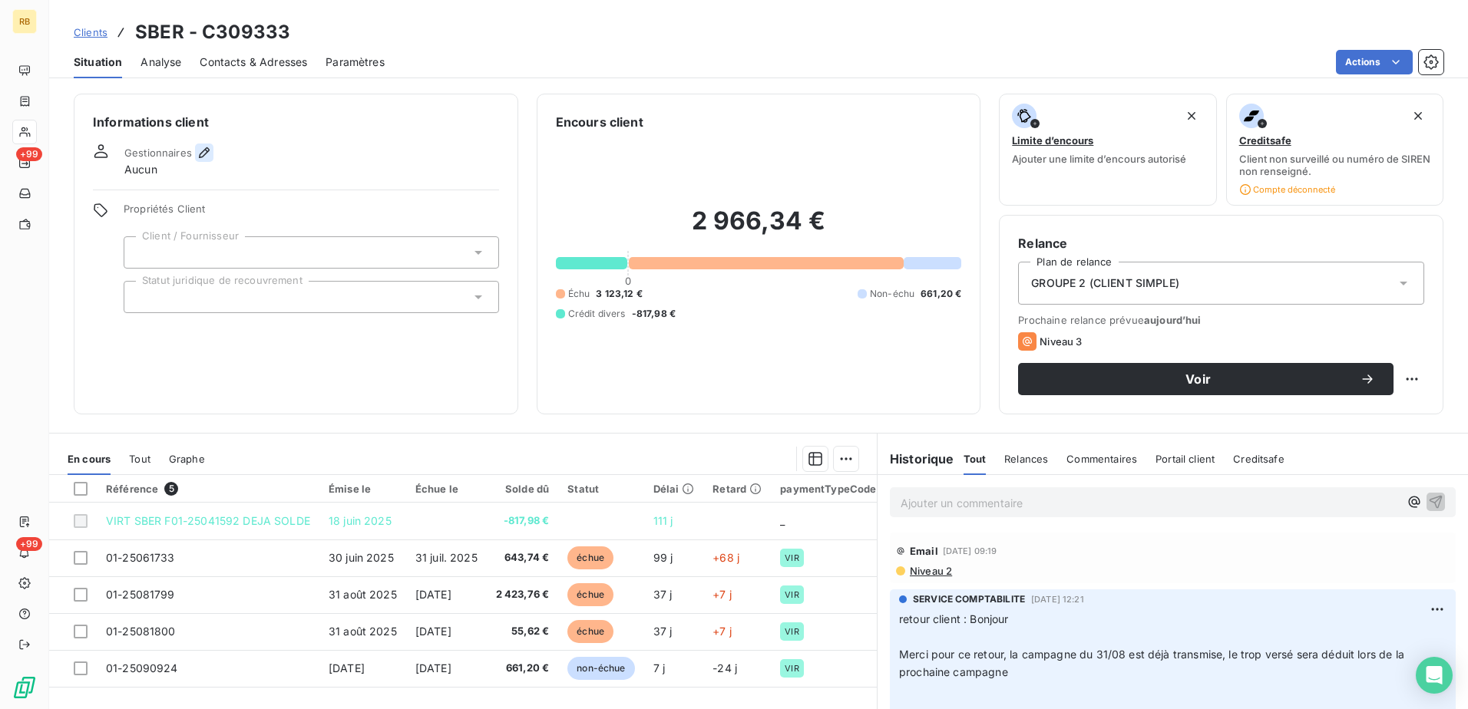
click at [200, 157] on icon "button" at bounding box center [204, 152] width 11 height 11
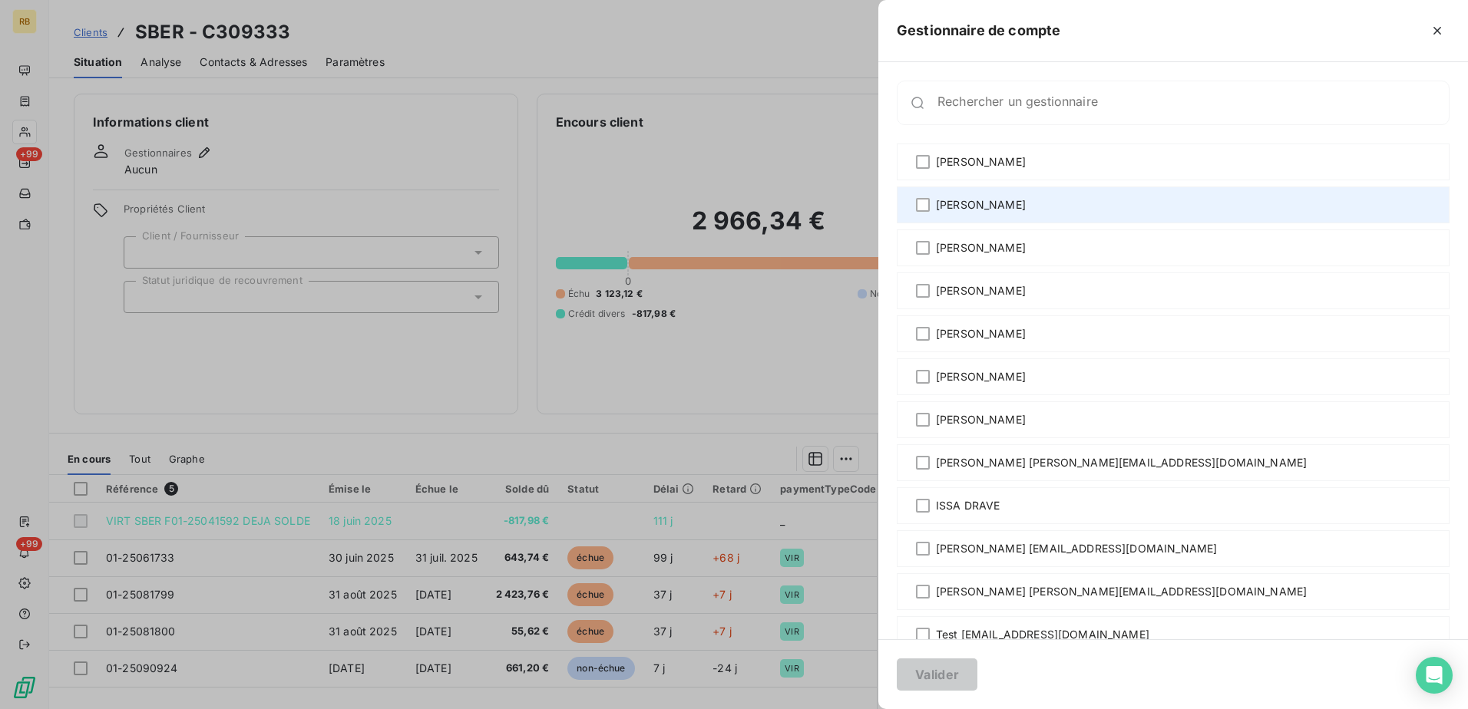
click at [924, 213] on div "[PERSON_NAME]" at bounding box center [1173, 205] width 553 height 37
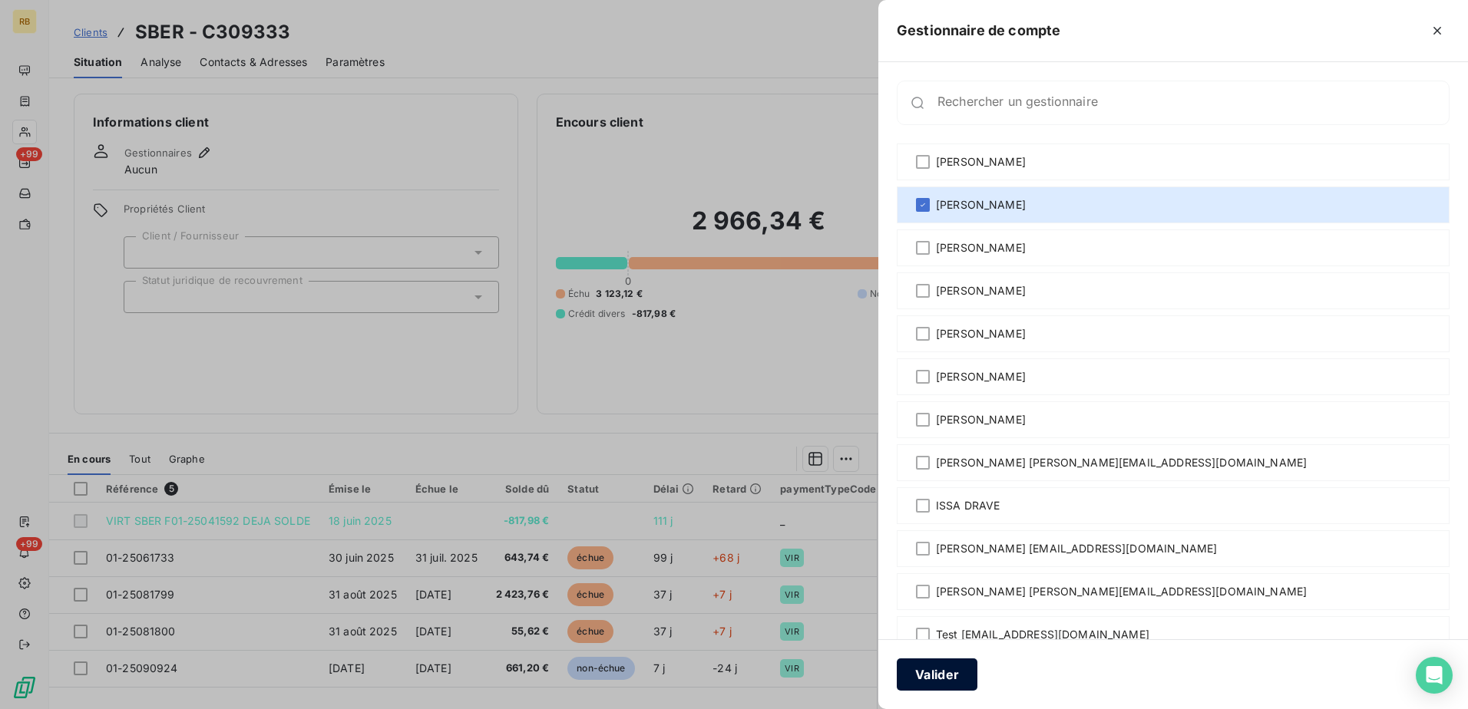
click at [922, 666] on button "Valider" at bounding box center [937, 675] width 81 height 32
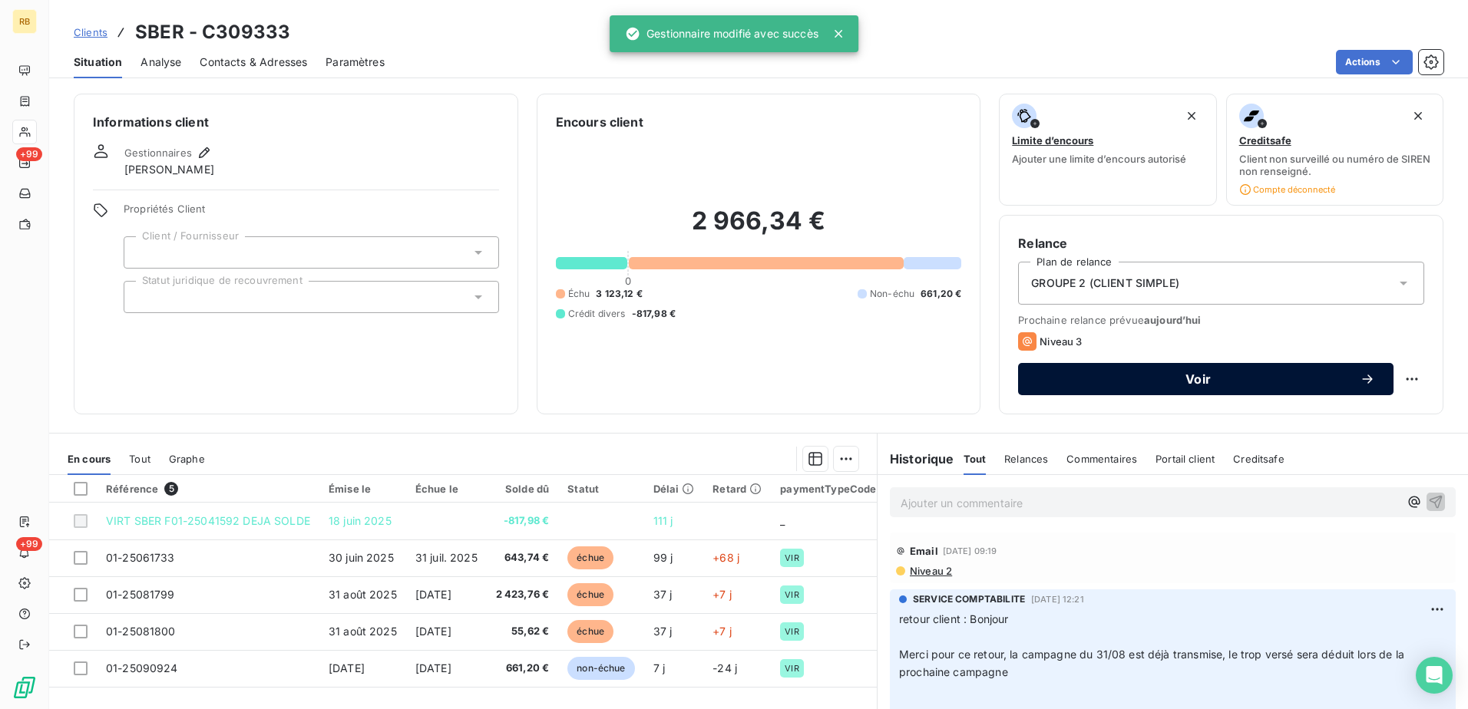
click at [1188, 382] on span "Voir" at bounding box center [1197, 379] width 323 height 12
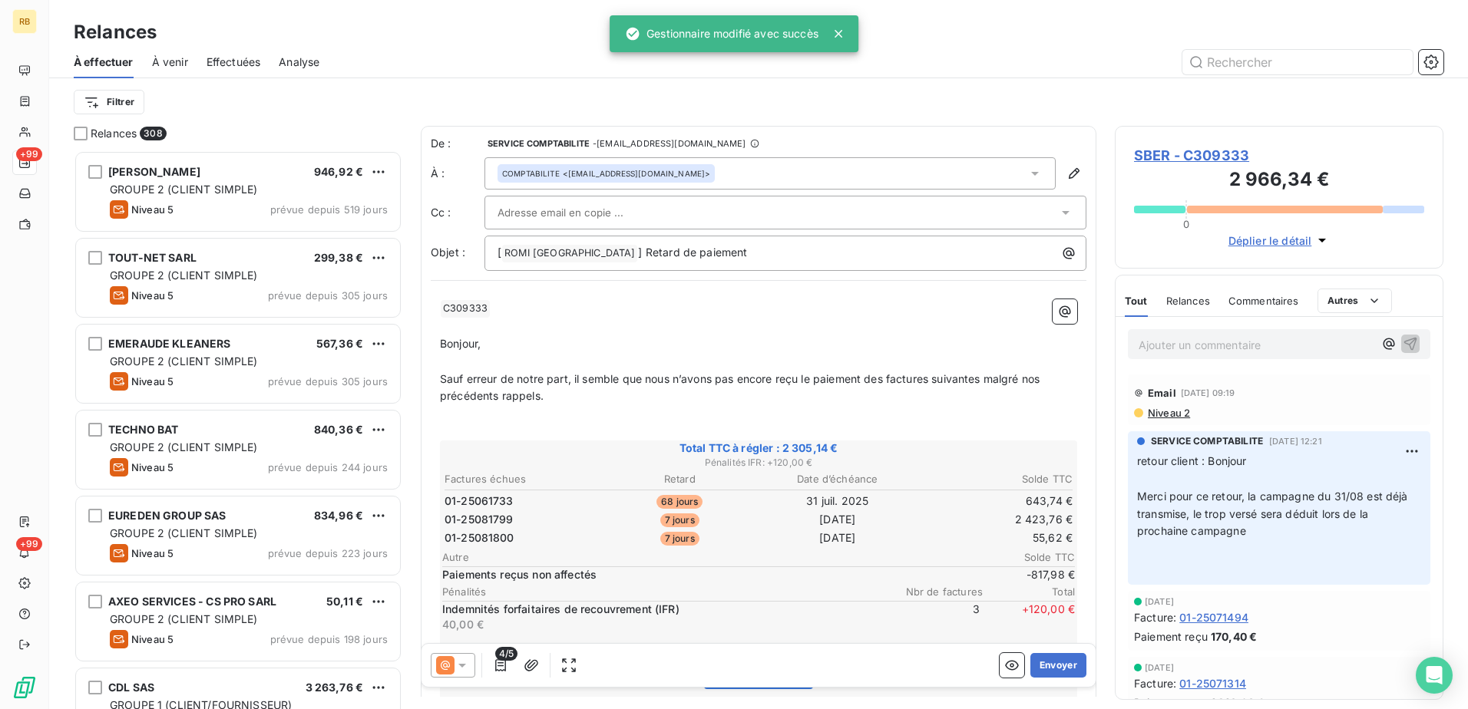
scroll to position [547, 317]
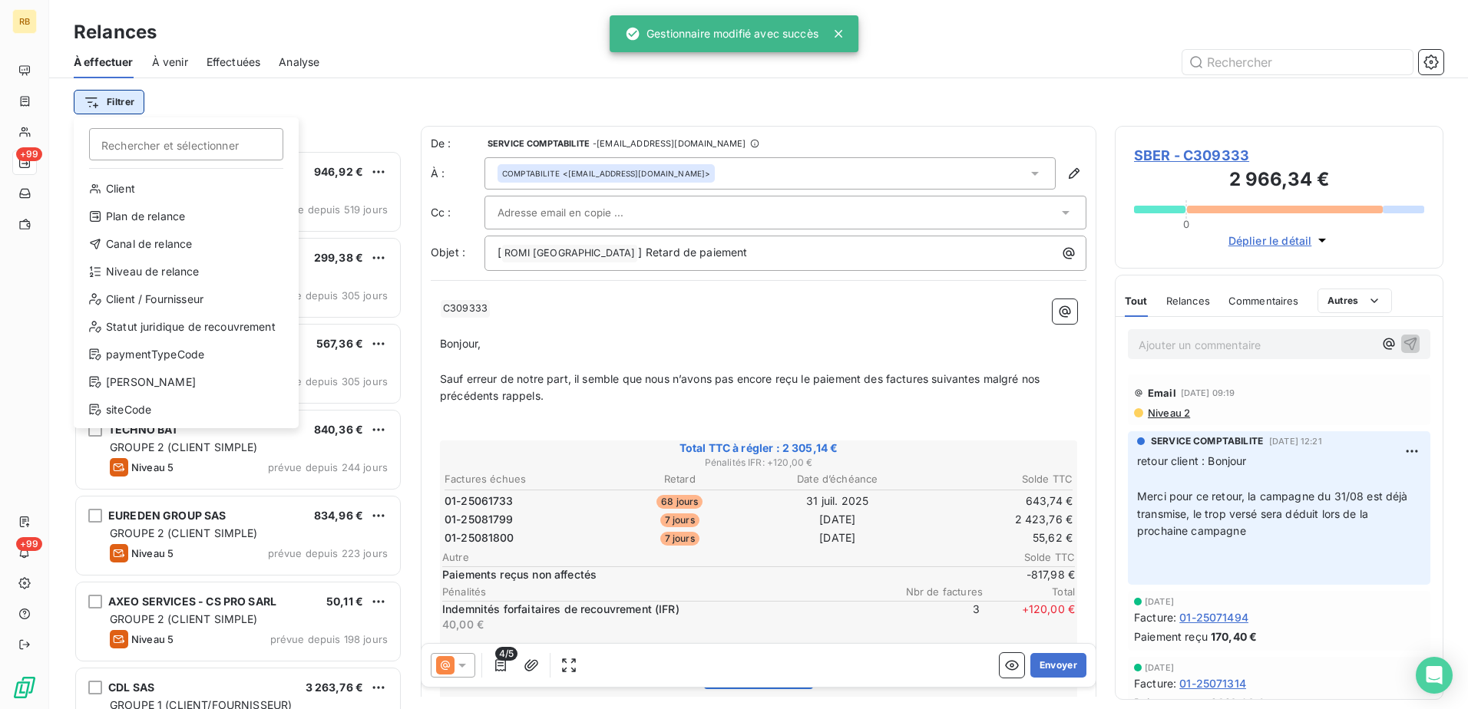
click at [114, 107] on html "RB +99 +99 Relances À effectuer À venir Effectuées Analyse Filtrer Rechercher e…" at bounding box center [734, 354] width 1468 height 709
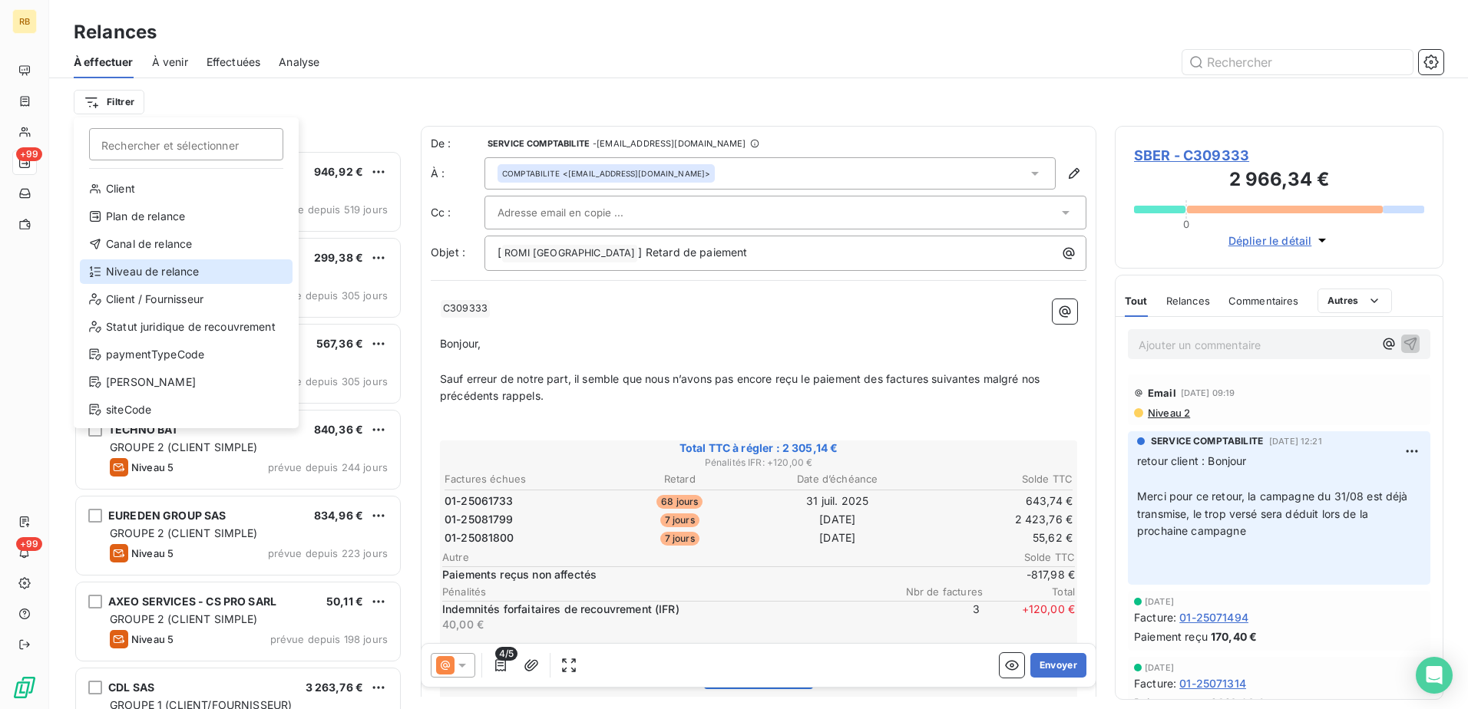
click at [164, 265] on div "Niveau de relance" at bounding box center [186, 271] width 213 height 25
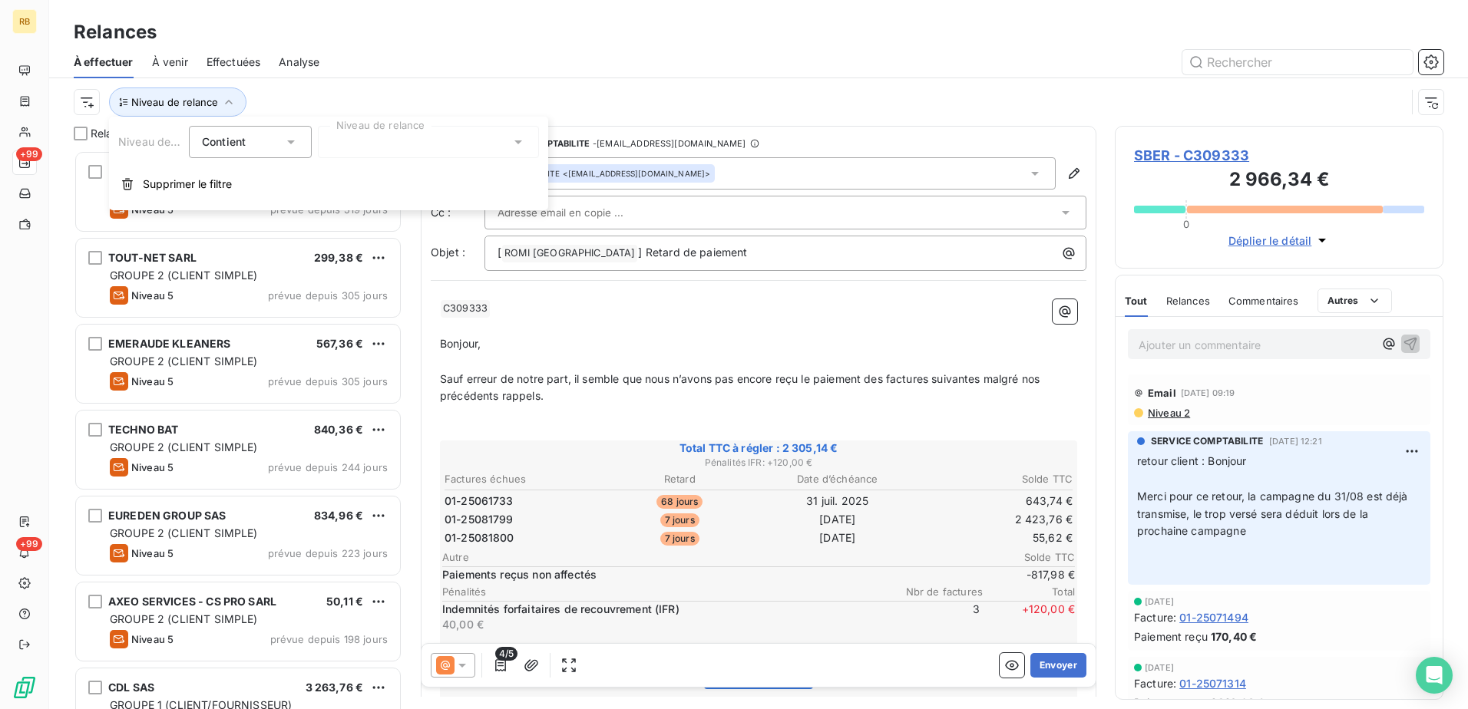
click at [402, 149] on div at bounding box center [428, 142] width 221 height 32
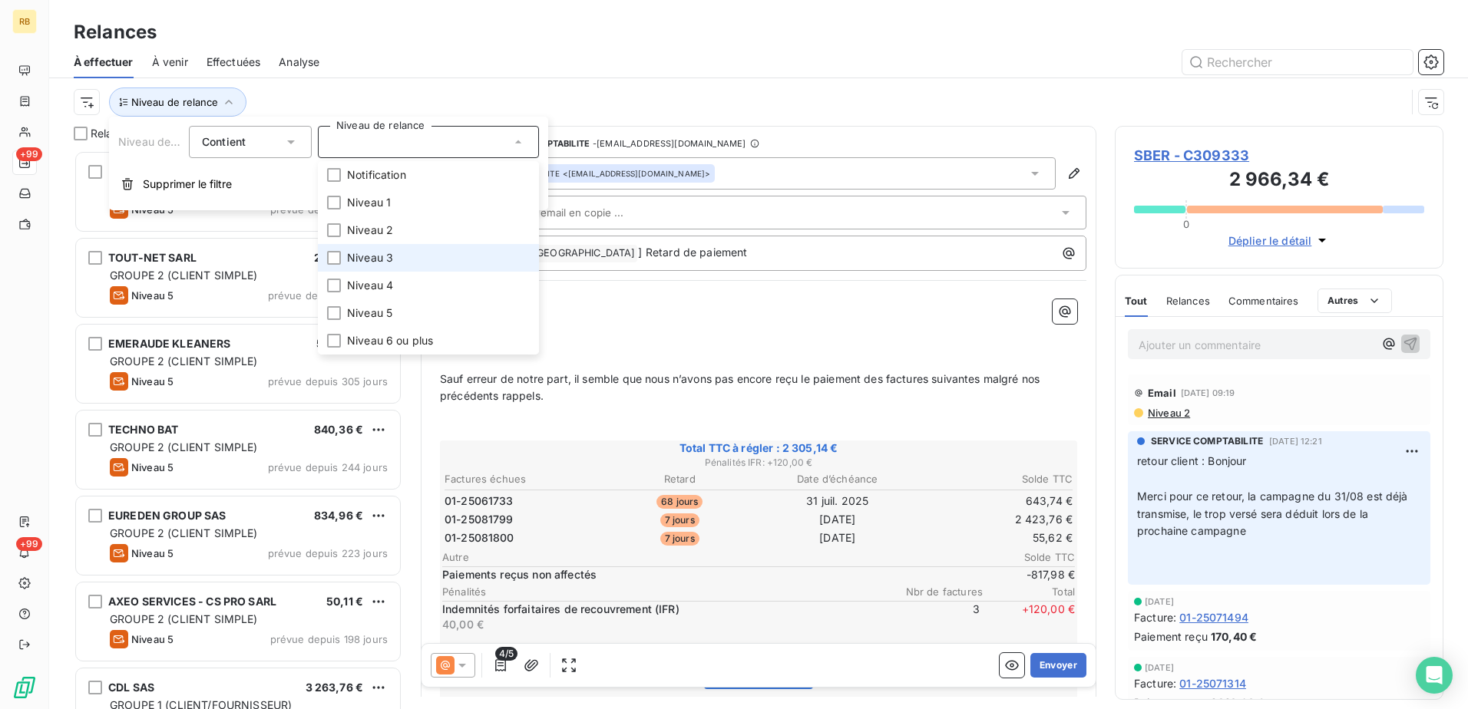
click at [382, 253] on span "Niveau 3" at bounding box center [370, 257] width 46 height 15
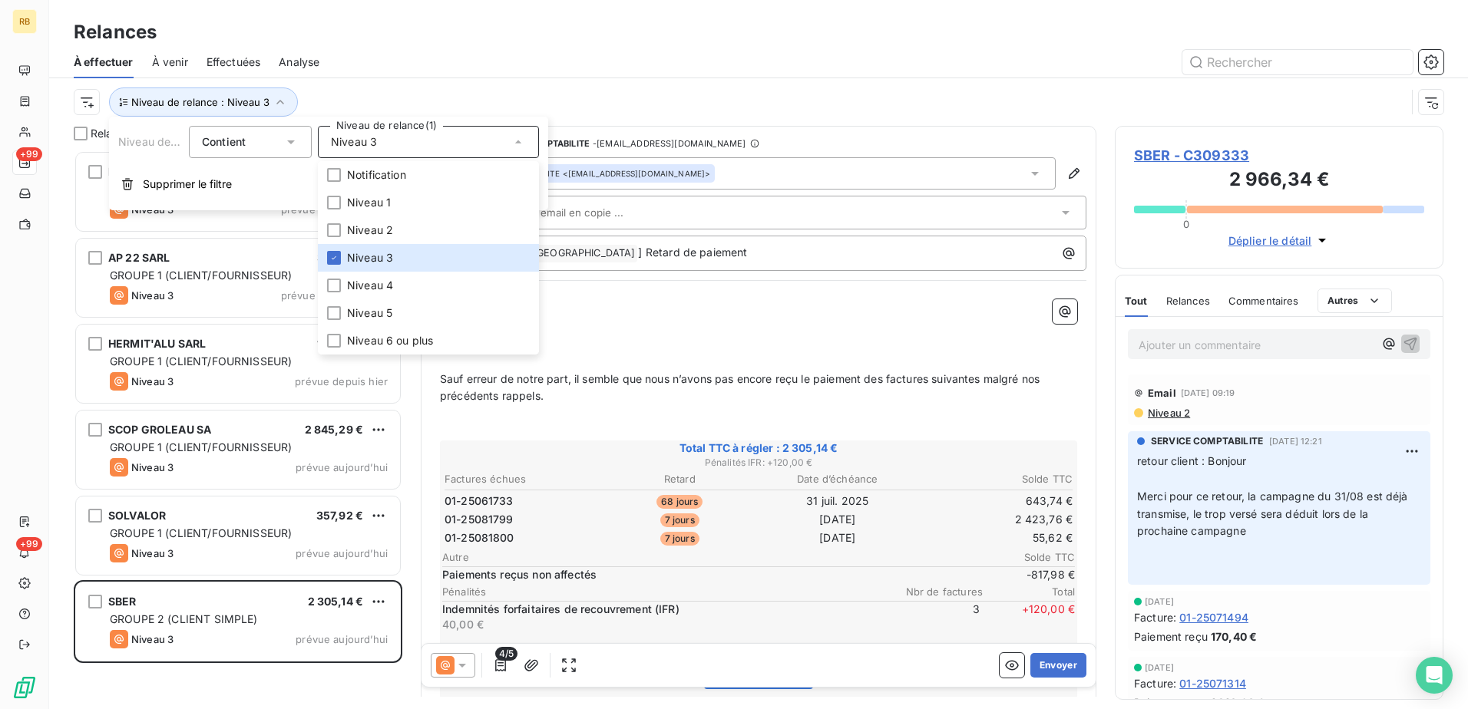
click at [591, 91] on div "Niveau de relance : Niveau 3" at bounding box center [740, 102] width 1332 height 29
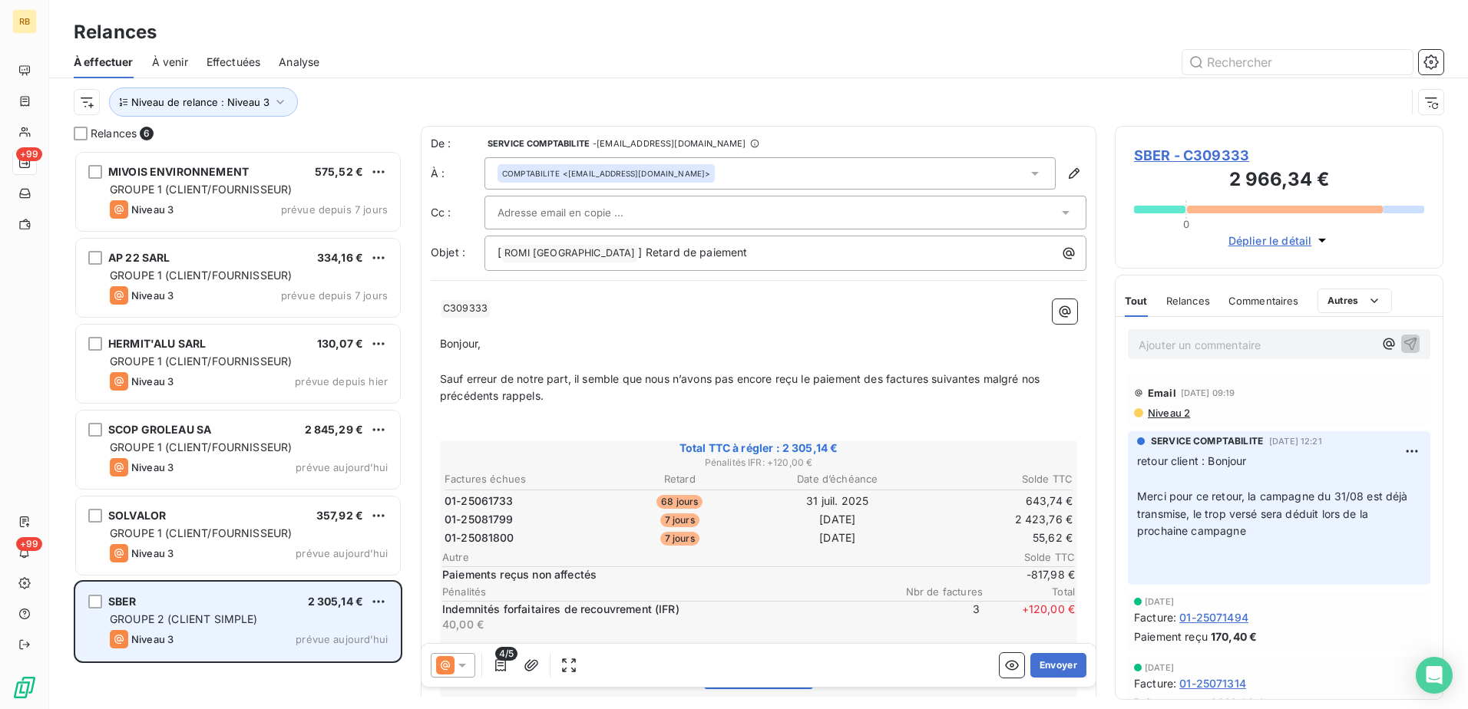
click at [257, 600] on div "SBER 2 305,14 €" at bounding box center [249, 602] width 278 height 14
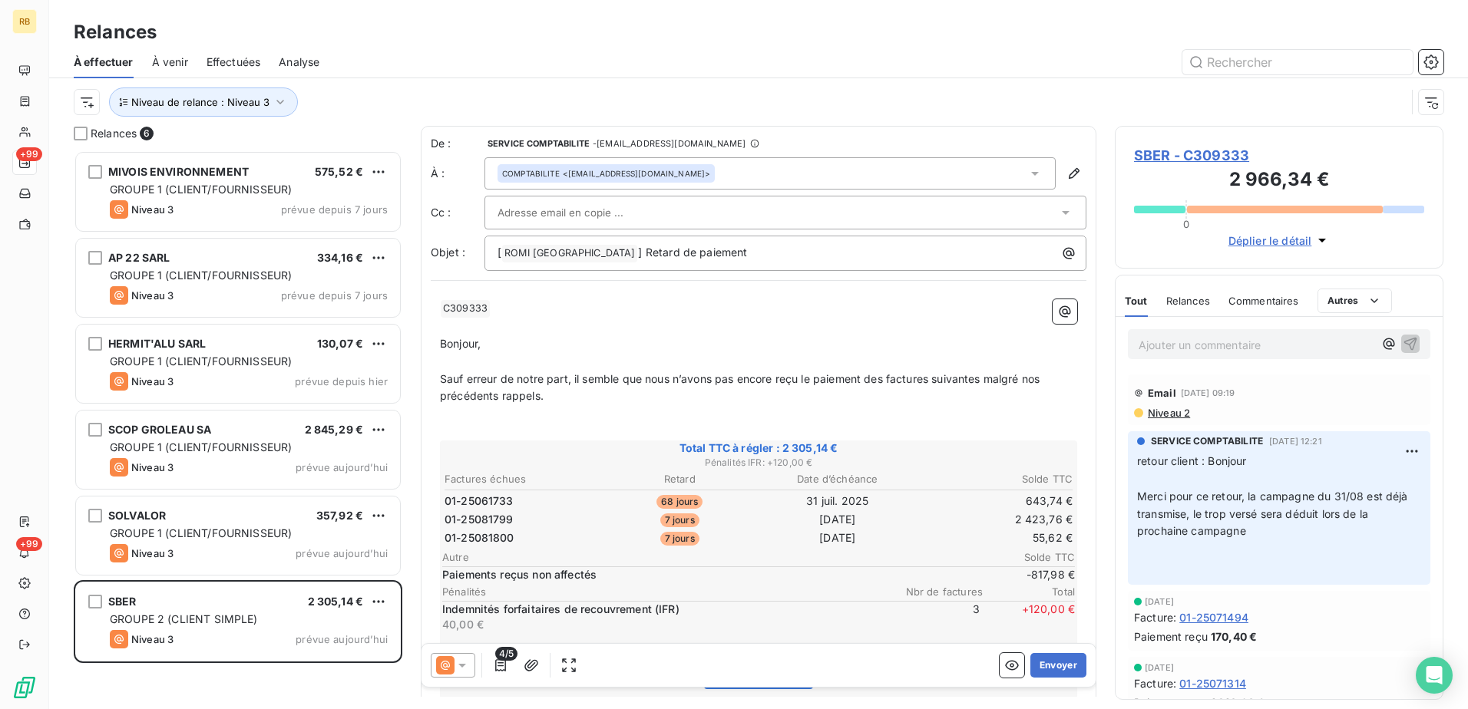
click at [1252, 336] on p "Ajouter un commentaire ﻿" at bounding box center [1256, 344] width 235 height 19
click at [1380, 345] on button "button" at bounding box center [1389, 344] width 18 height 18
click at [1233, 397] on span "[PERSON_NAME]" at bounding box center [1273, 394] width 149 height 13
drag, startPoint x: 1340, startPoint y: 355, endPoint x: 1280, endPoint y: 349, distance: 60.2
click at [1278, 349] on div "﻿ @ [PERSON_NAME] ﻿ 01-25081799" at bounding box center [1279, 343] width 302 height 29
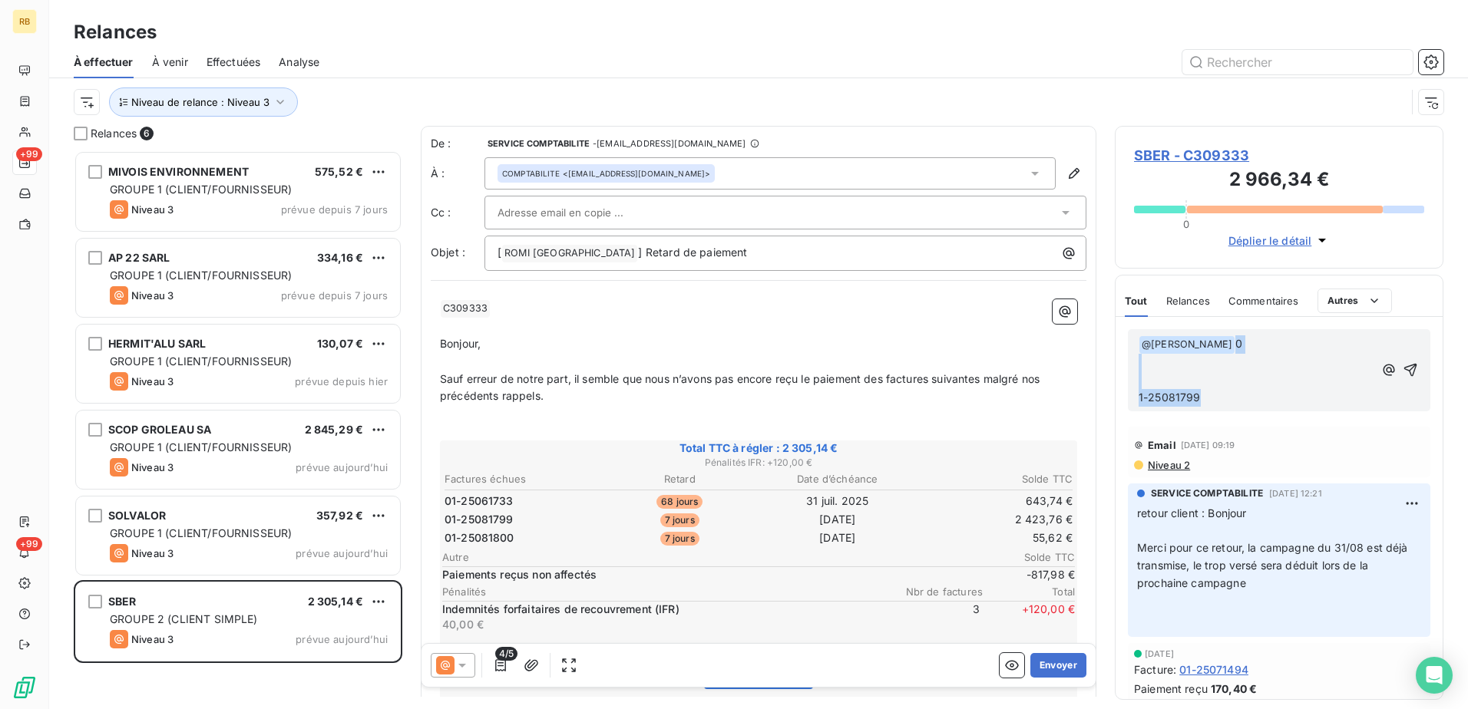
drag, startPoint x: 1238, startPoint y: 400, endPoint x: 1238, endPoint y: 342, distance: 57.6
click at [1238, 342] on div "﻿ @ [PERSON_NAME] ﻿ 0 ﻿ ﻿ 1-25081799" at bounding box center [1256, 370] width 235 height 71
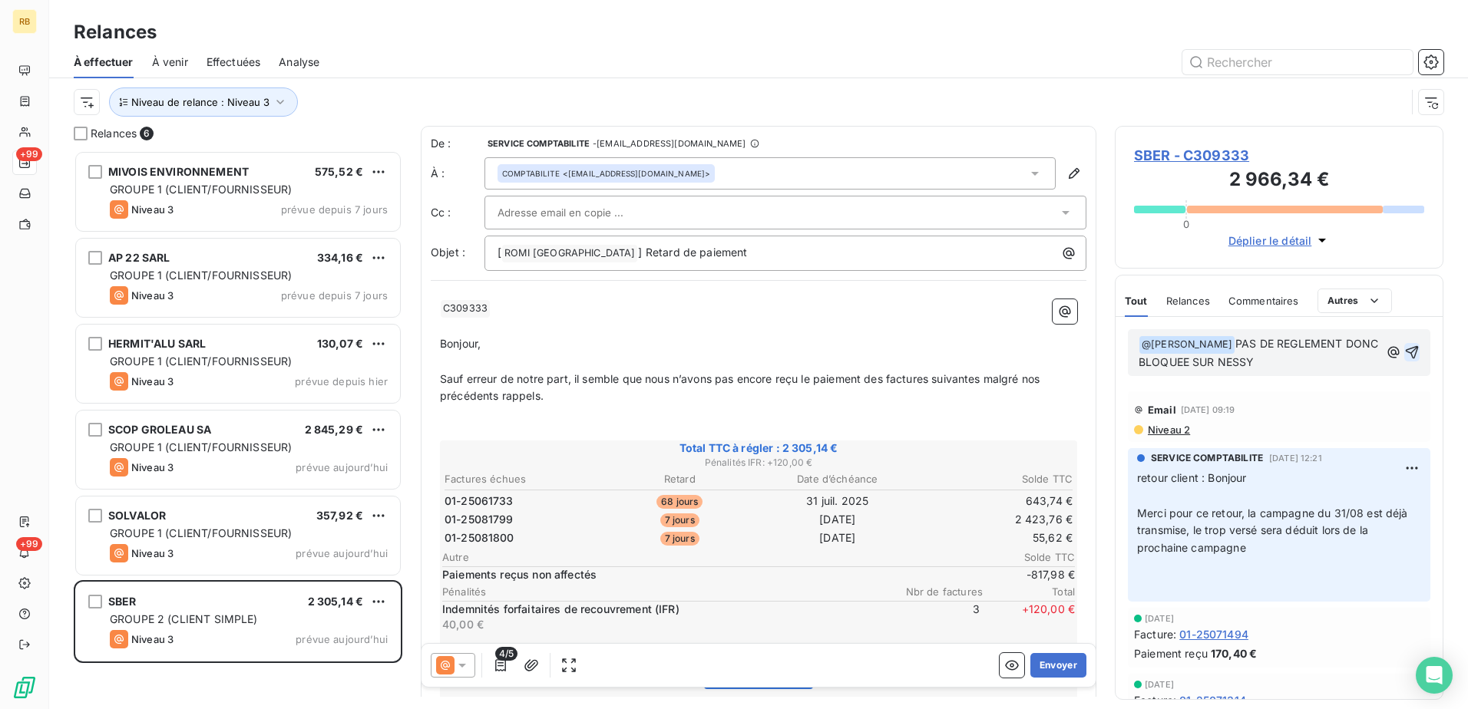
click at [1406, 349] on icon "button" at bounding box center [1412, 352] width 13 height 13
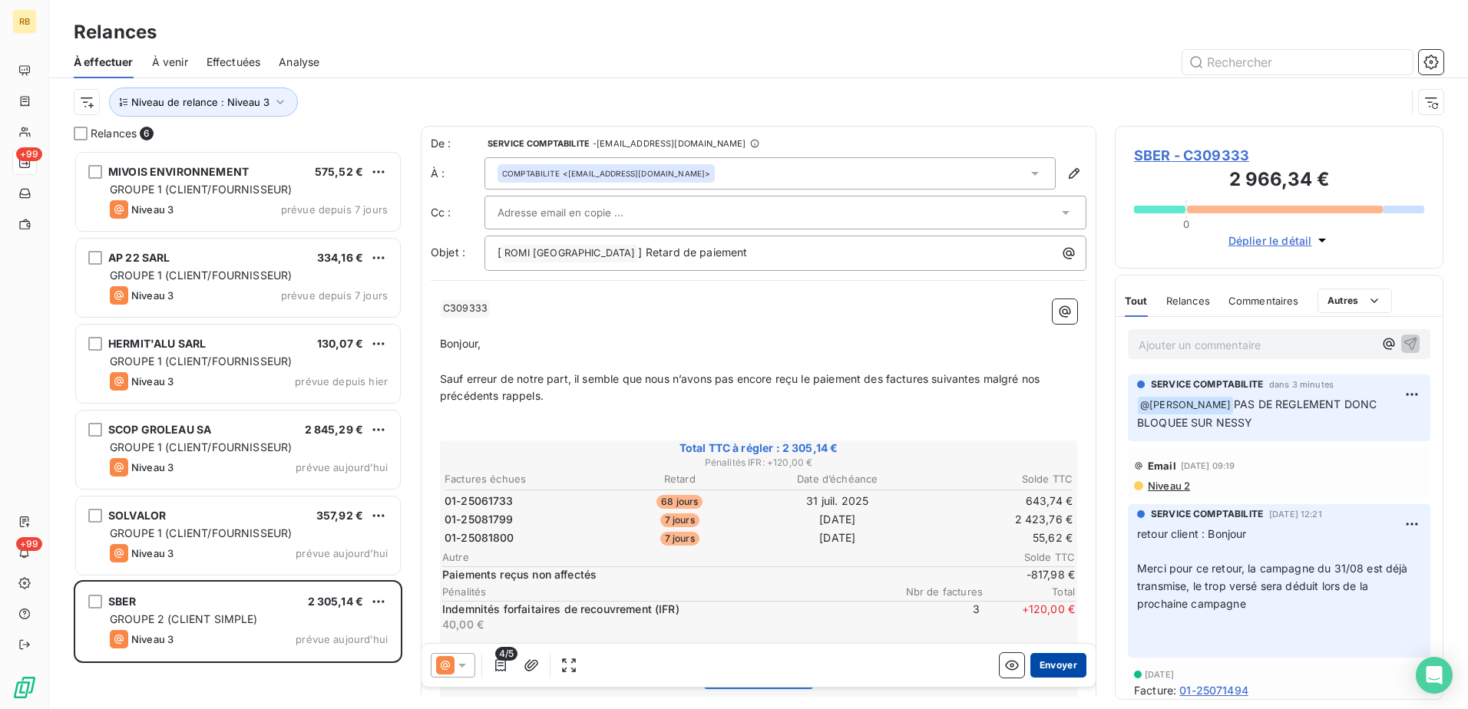
click at [1047, 666] on button "Envoyer" at bounding box center [1058, 665] width 56 height 25
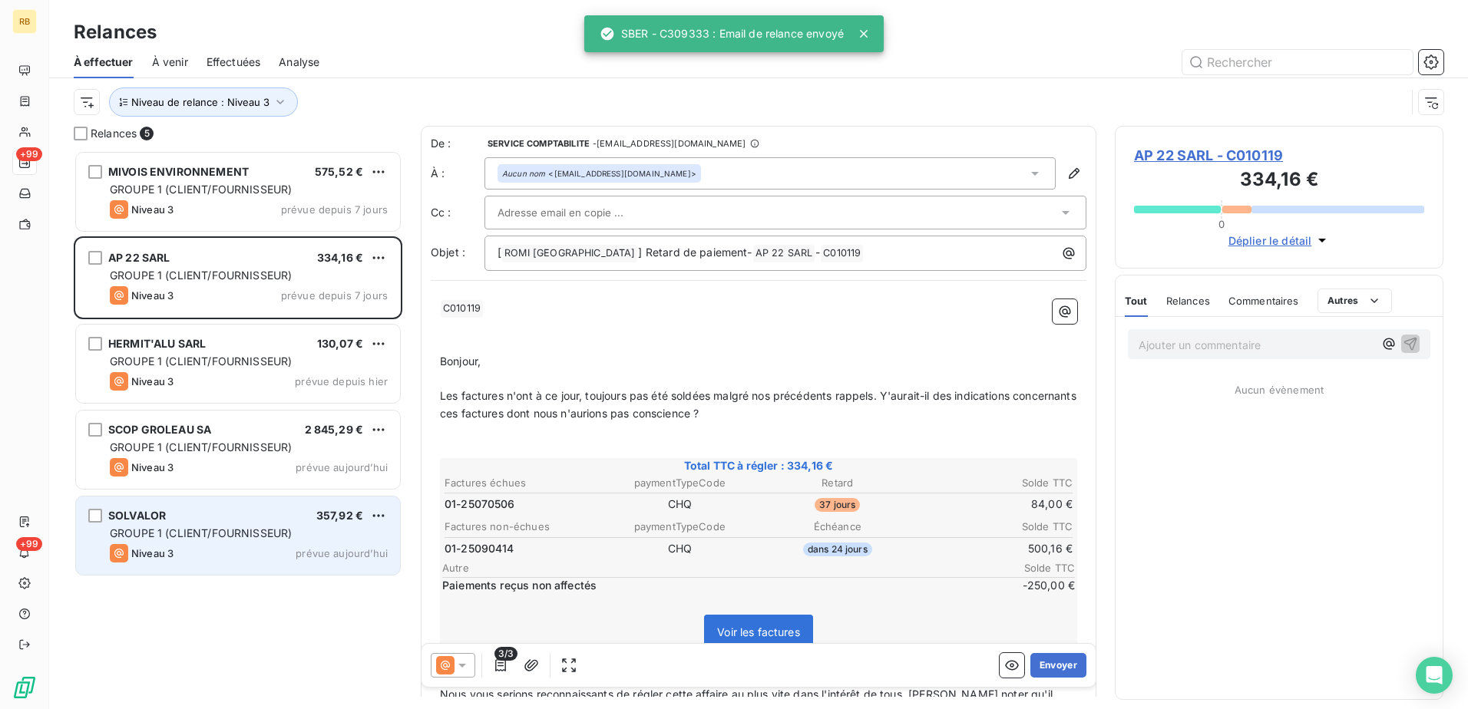
click at [242, 547] on div "Niveau 3 prévue aujourd’hui" at bounding box center [249, 553] width 278 height 18
